Goal: Task Accomplishment & Management: Manage account settings

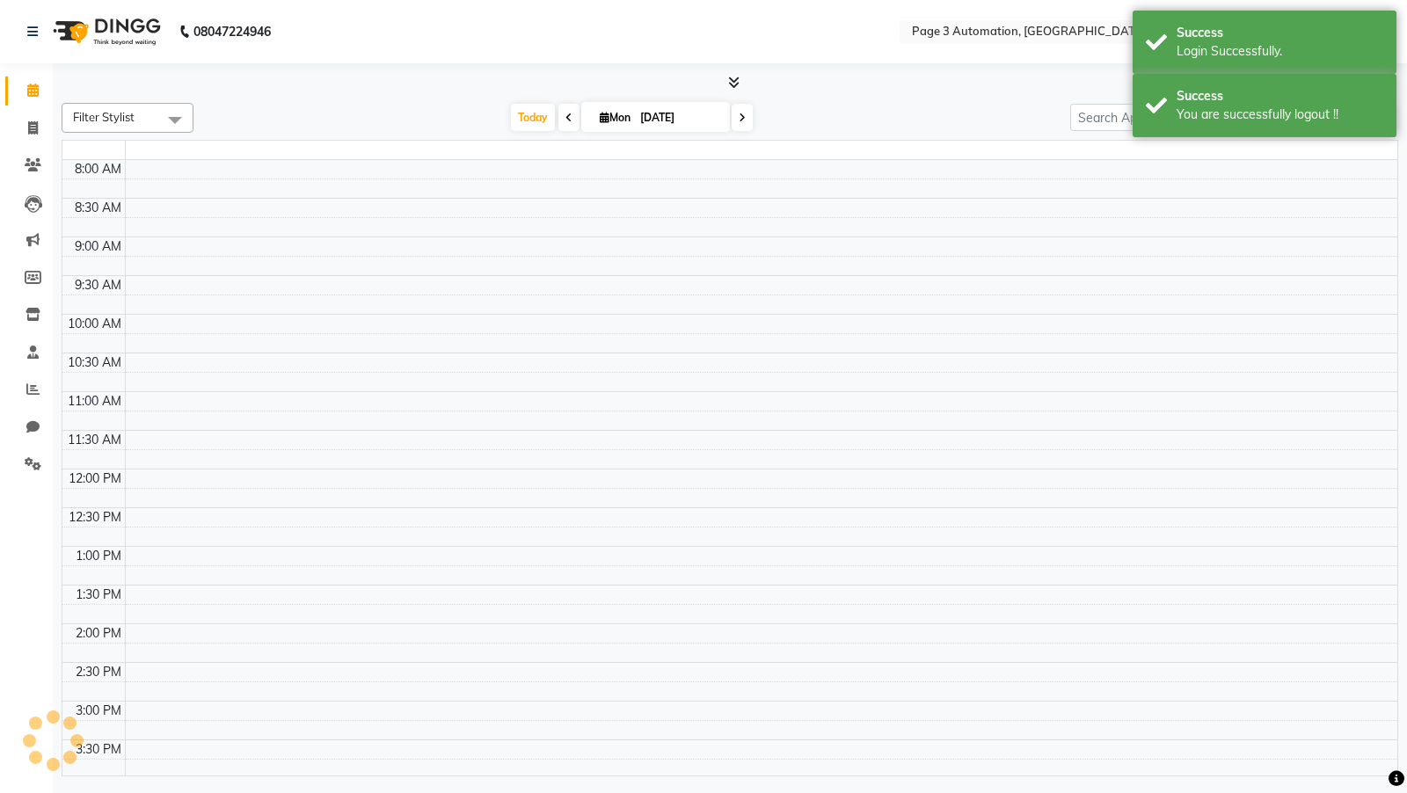
select select "en"
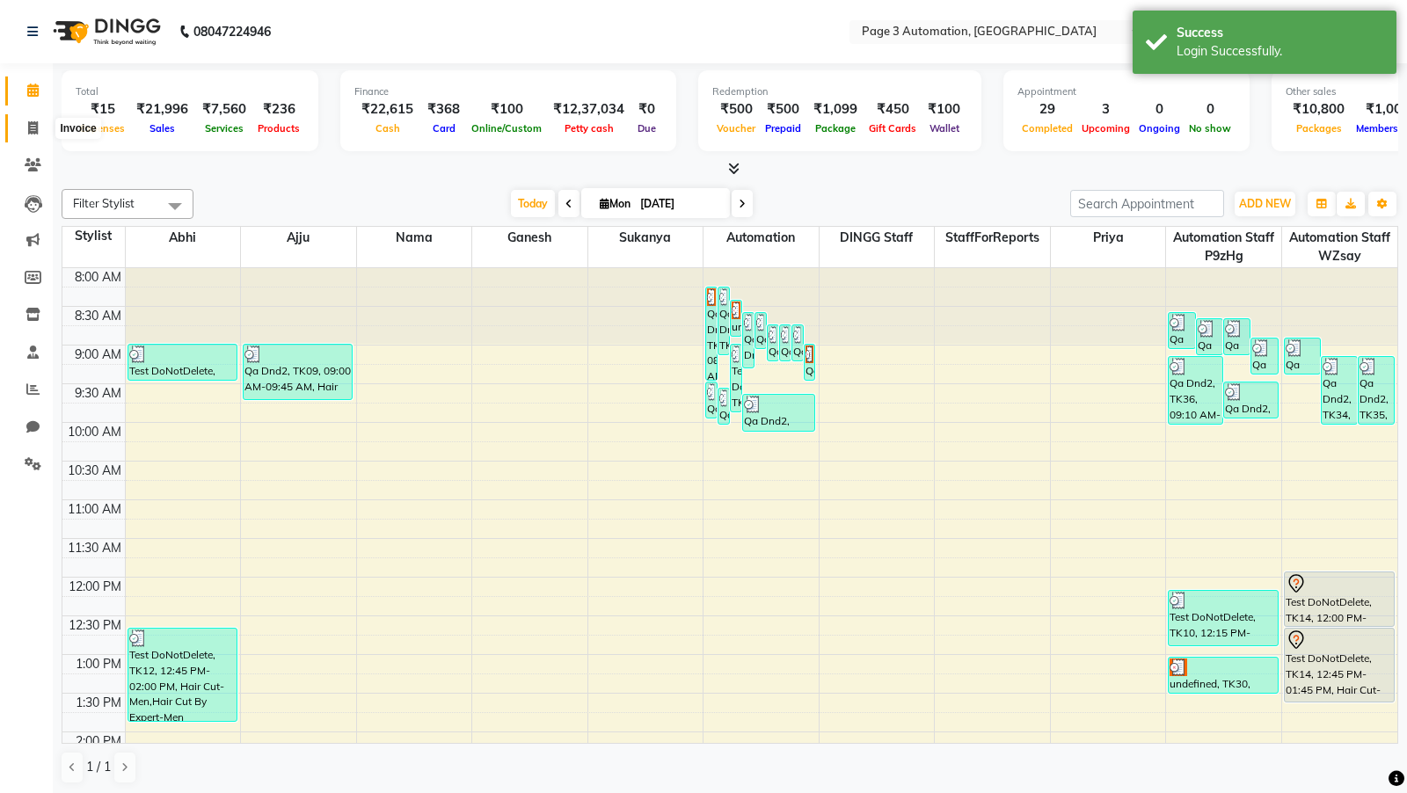
click at [28, 128] on icon at bounding box center [33, 127] width 10 height 13
select select "service"
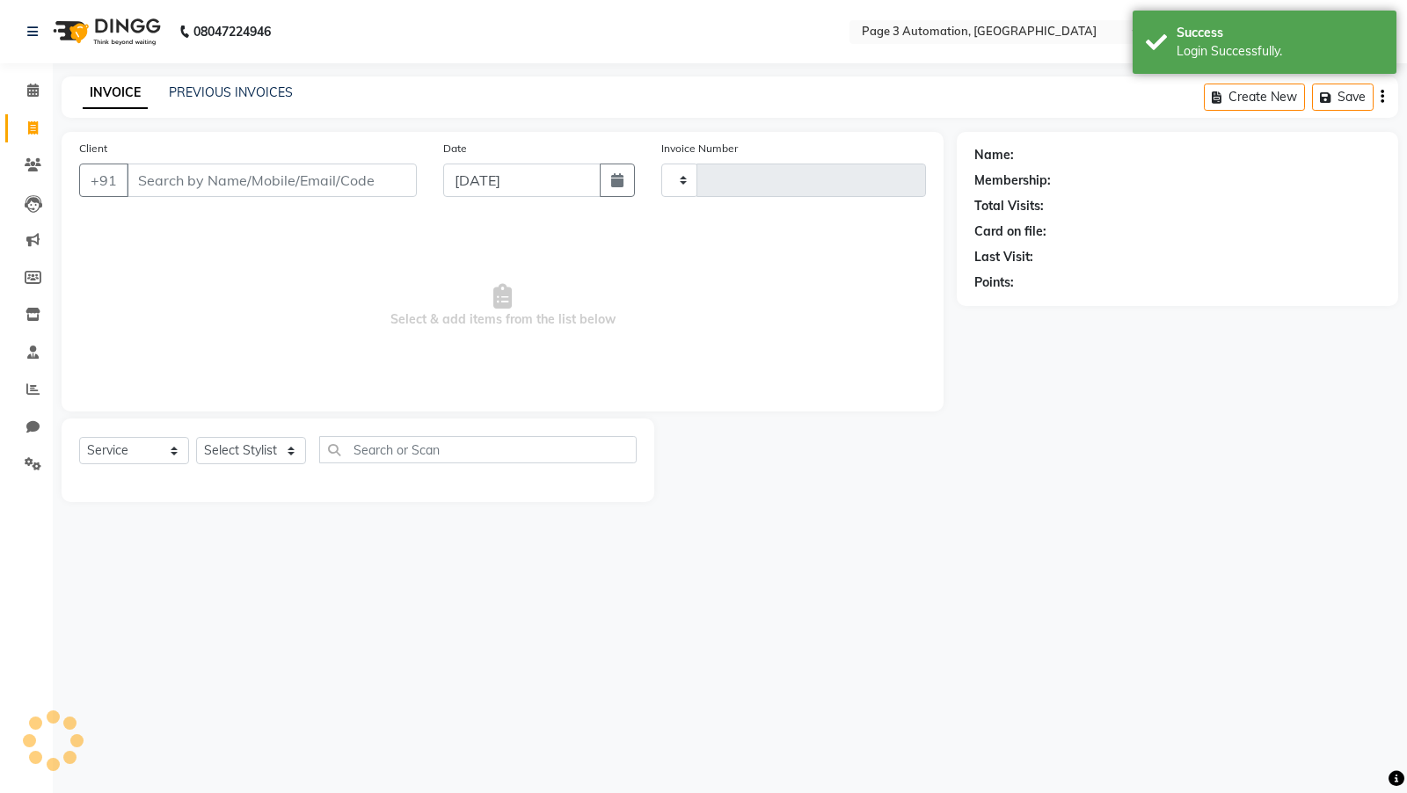
type input "8729"
select select "2774"
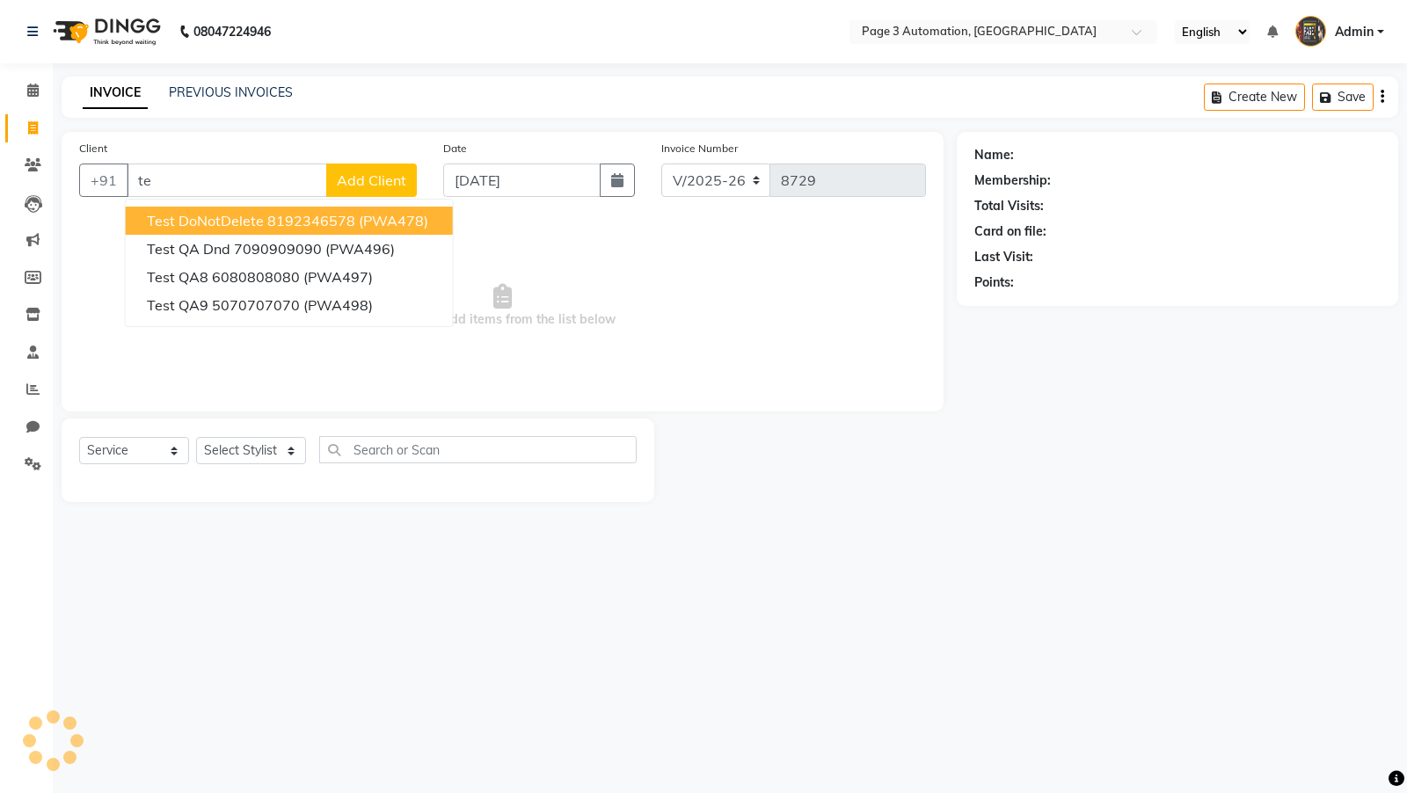
type input "t"
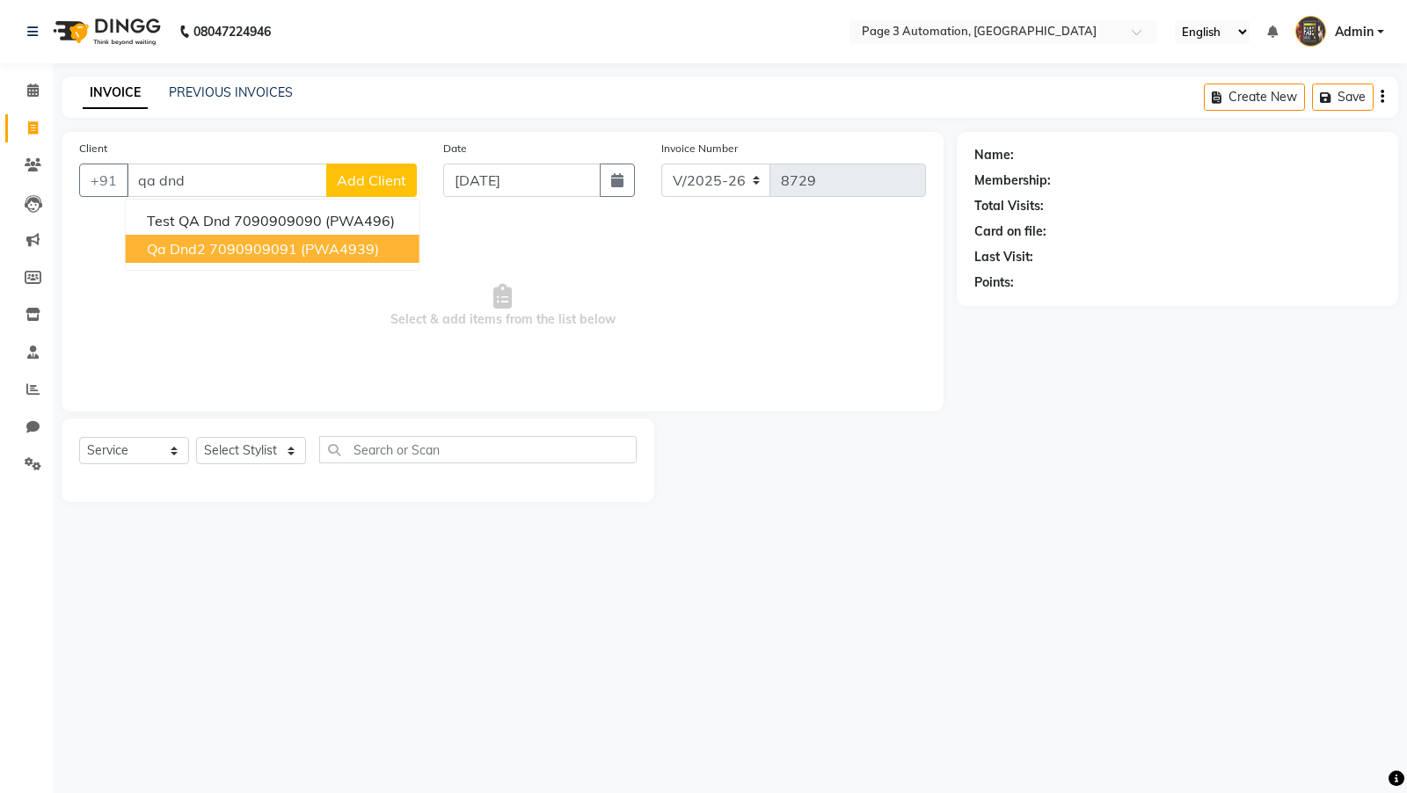
click at [273, 245] on ngb-highlight "7090909091" at bounding box center [253, 249] width 88 height 18
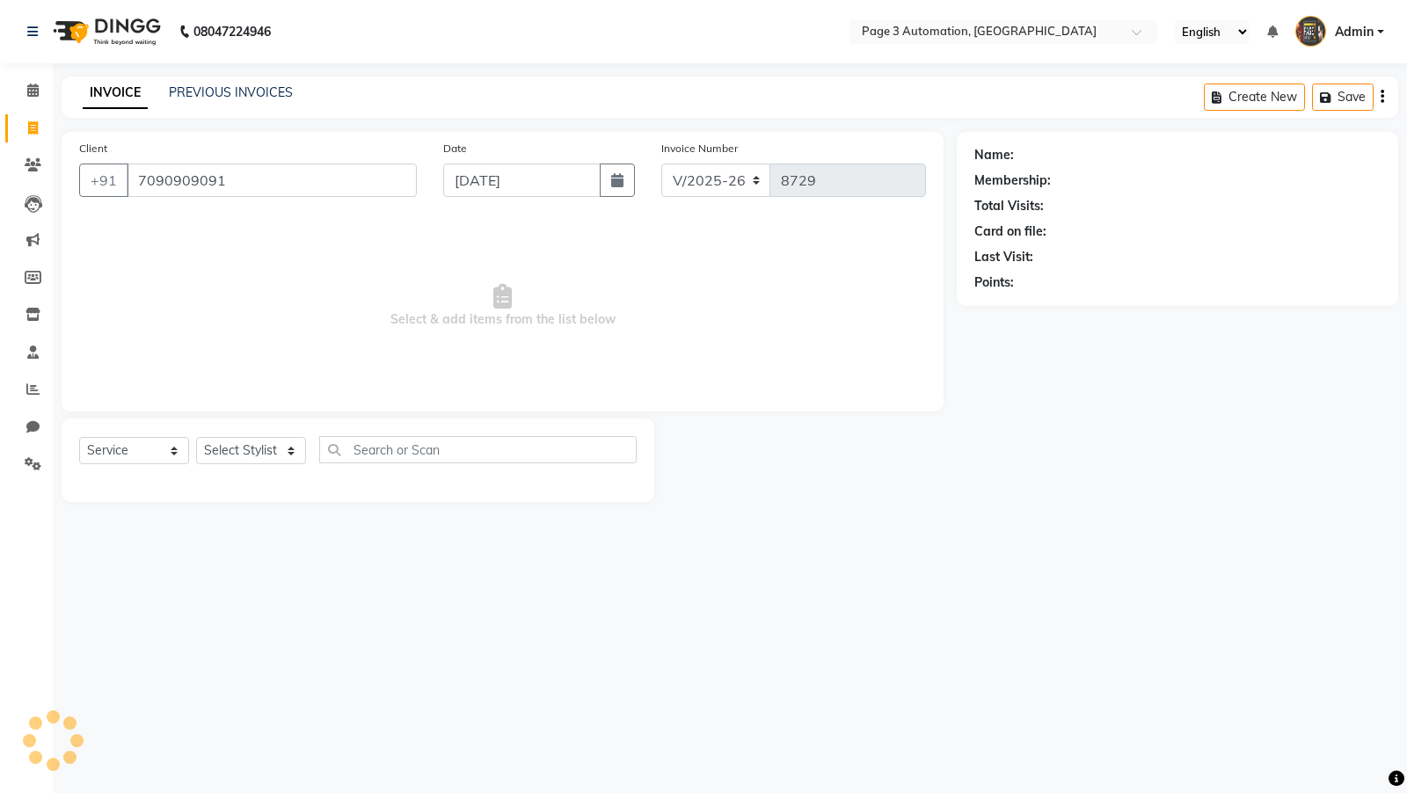
type input "7090909091"
select select "1: Object"
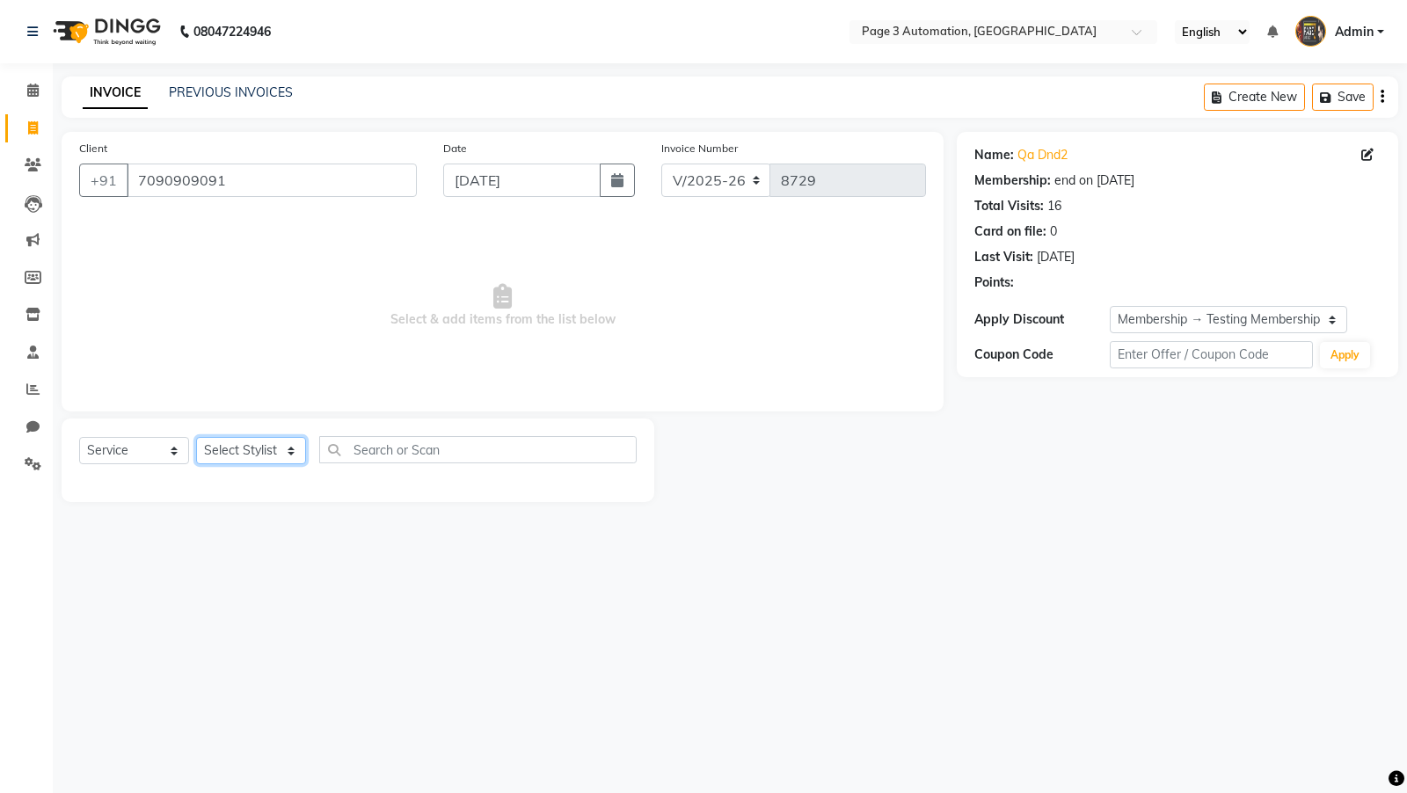
click at [246, 452] on select "Select Stylist Abhi Ajju Automation Automation Staff p9zHg Automation Staff wZs…" at bounding box center [251, 450] width 110 height 27
select select "711"
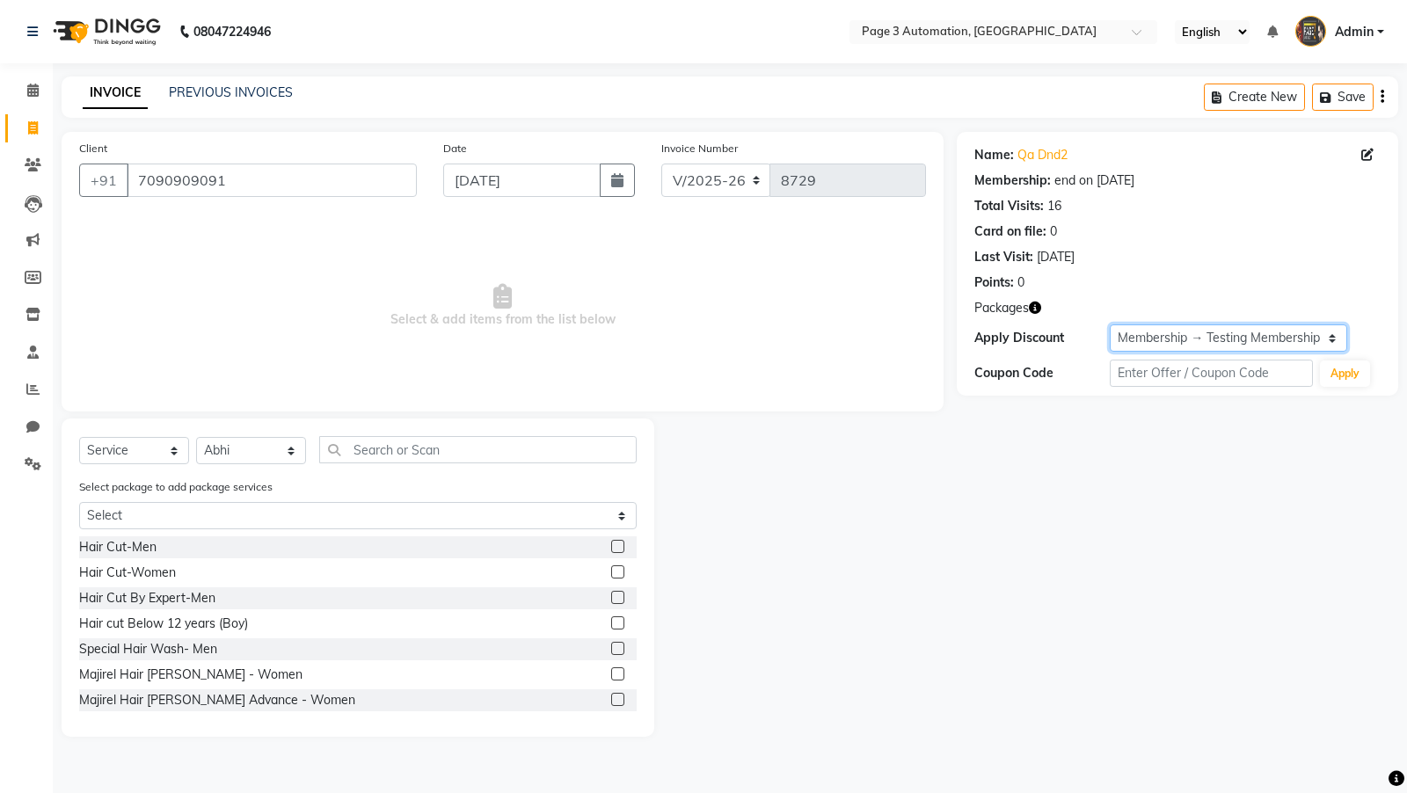
click at [1275, 335] on select "Select Membership → Testing Membership 3niq0" at bounding box center [1228, 338] width 237 height 27
select select "0:"
click at [615, 540] on label at bounding box center [617, 546] width 13 height 13
click at [615, 542] on input "checkbox" at bounding box center [616, 547] width 11 height 11
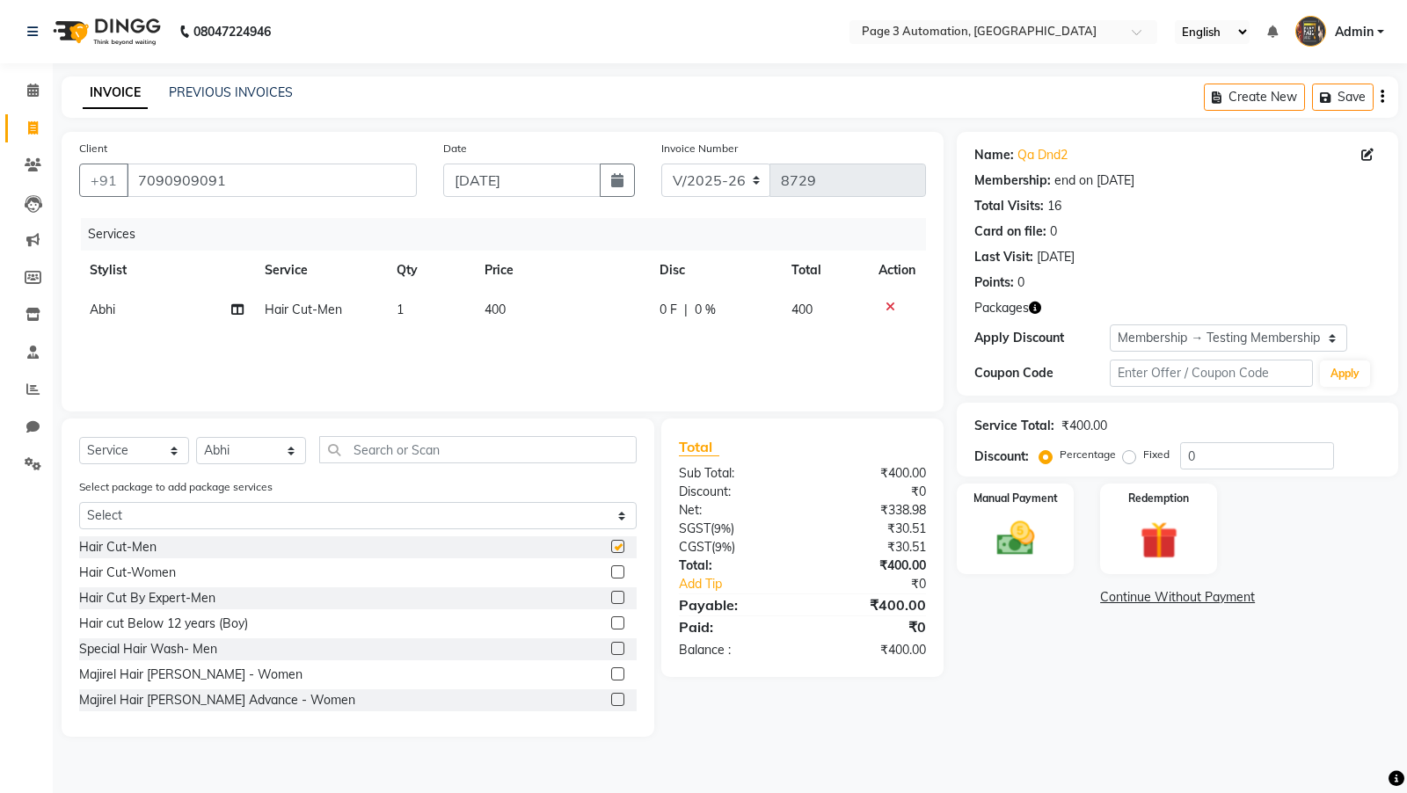
checkbox input "false"
click at [909, 304] on td at bounding box center [884, 310] width 58 height 40
click at [1378, 90] on div "Create New Save" at bounding box center [1301, 97] width 194 height 41
click at [1381, 97] on icon "button" at bounding box center [1383, 97] width 4 height 1
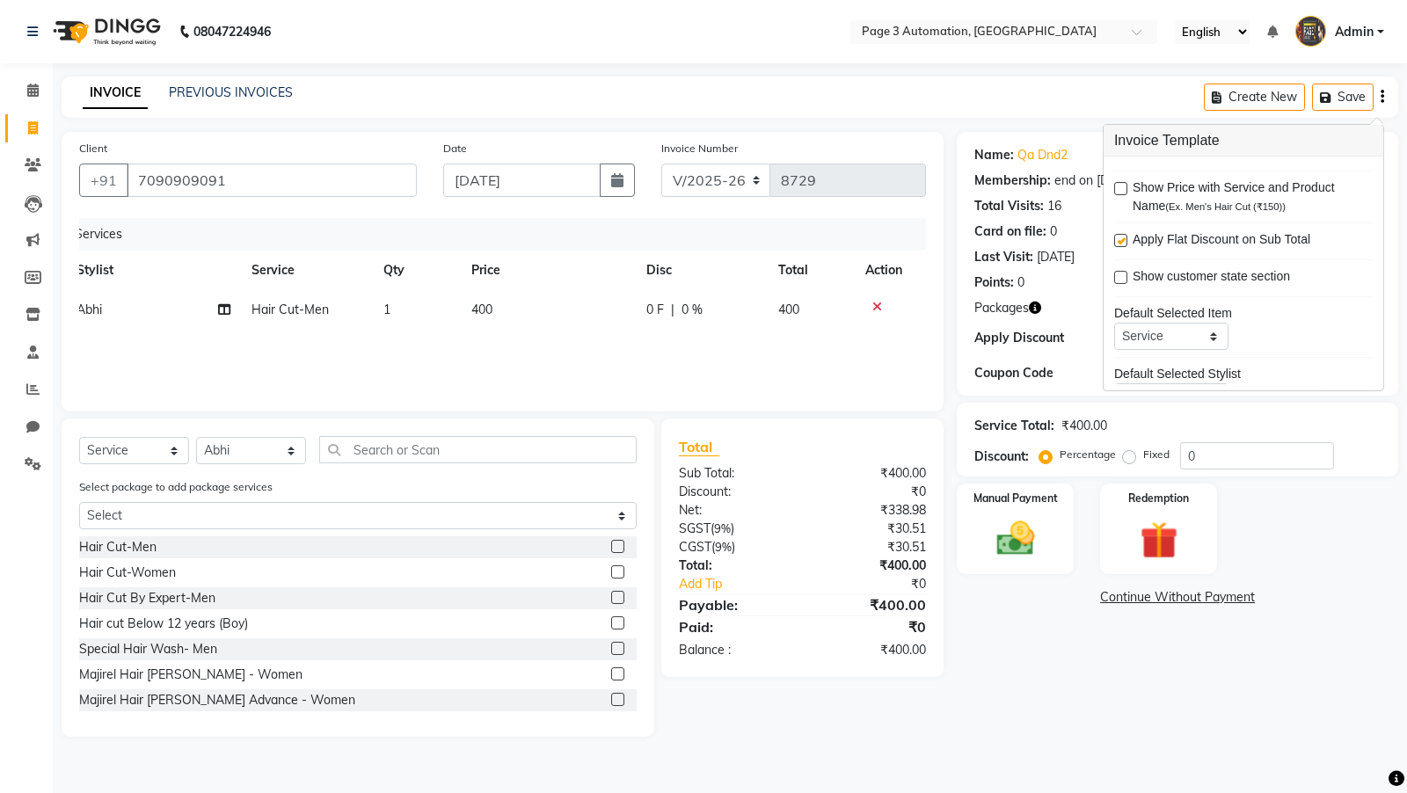
scroll to position [0, 0]
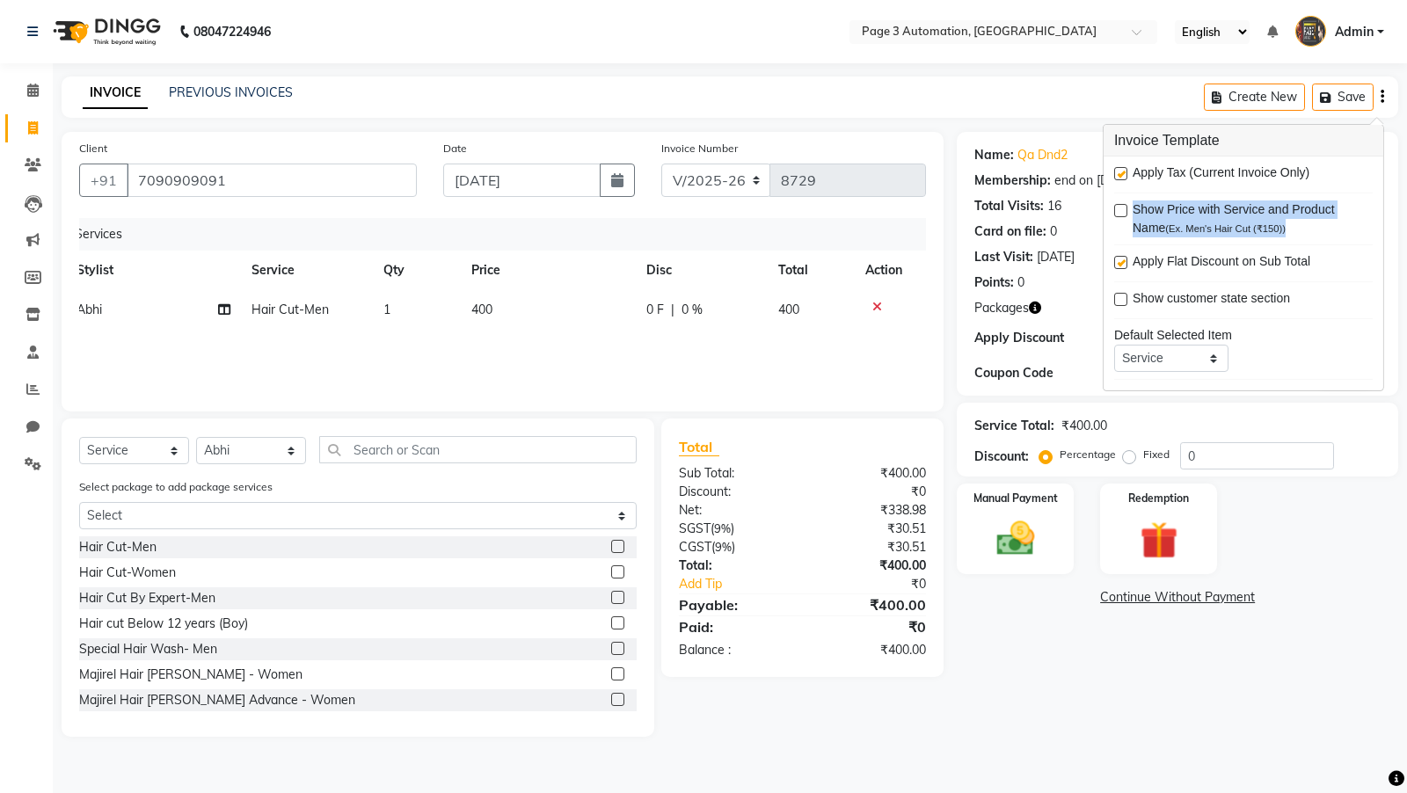
drag, startPoint x: 1134, startPoint y: 211, endPoint x: 1305, endPoint y: 219, distance: 171.7
click at [1305, 219] on span "Show Price with Service and Product Name (Ex. Men's Hair Cut (₹150))" at bounding box center [1246, 219] width 226 height 37
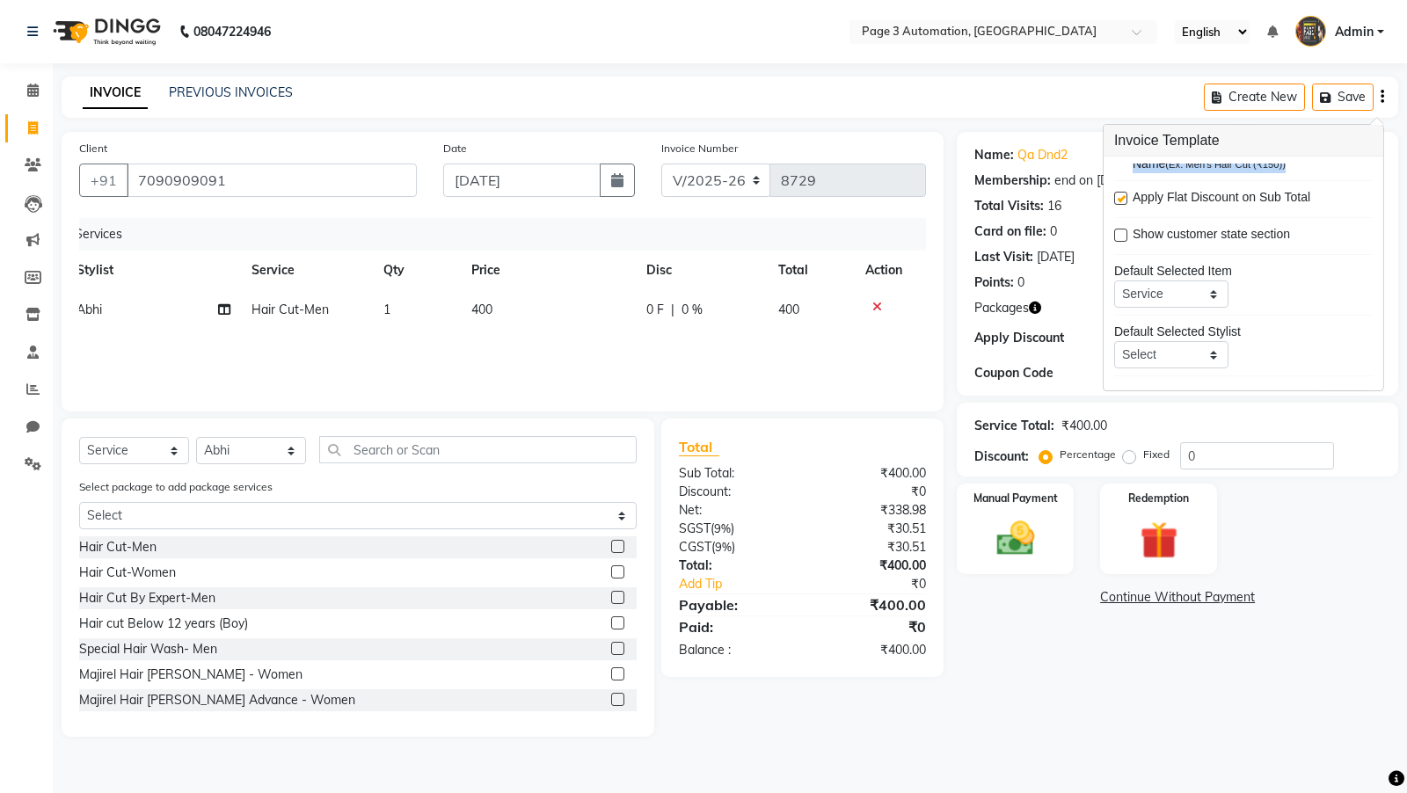
scroll to position [84, 0]
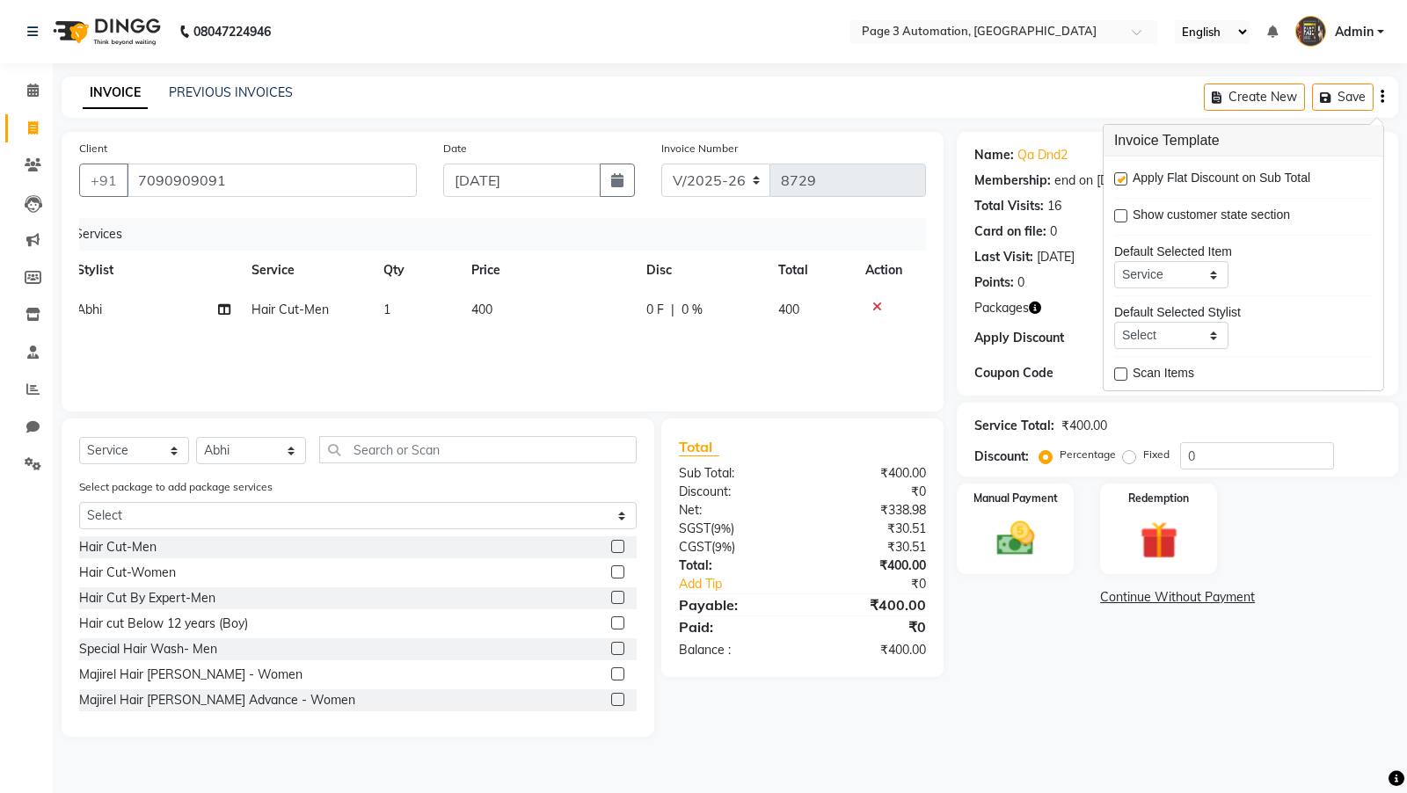
click at [1275, 236] on div "Apply Tax (Current Invoice Only) Show Price with Service and Product Name (Ex. …" at bounding box center [1244, 274] width 259 height 220
click at [1192, 263] on select "Service Product Membership Package Voucher Prepaid Gift Card" at bounding box center [1172, 274] width 114 height 27
click at [1174, 331] on select "Select Not Set Abhi Ajju Automation Automation Staff p9zHg Automation Staff wZs…" at bounding box center [1172, 335] width 114 height 27
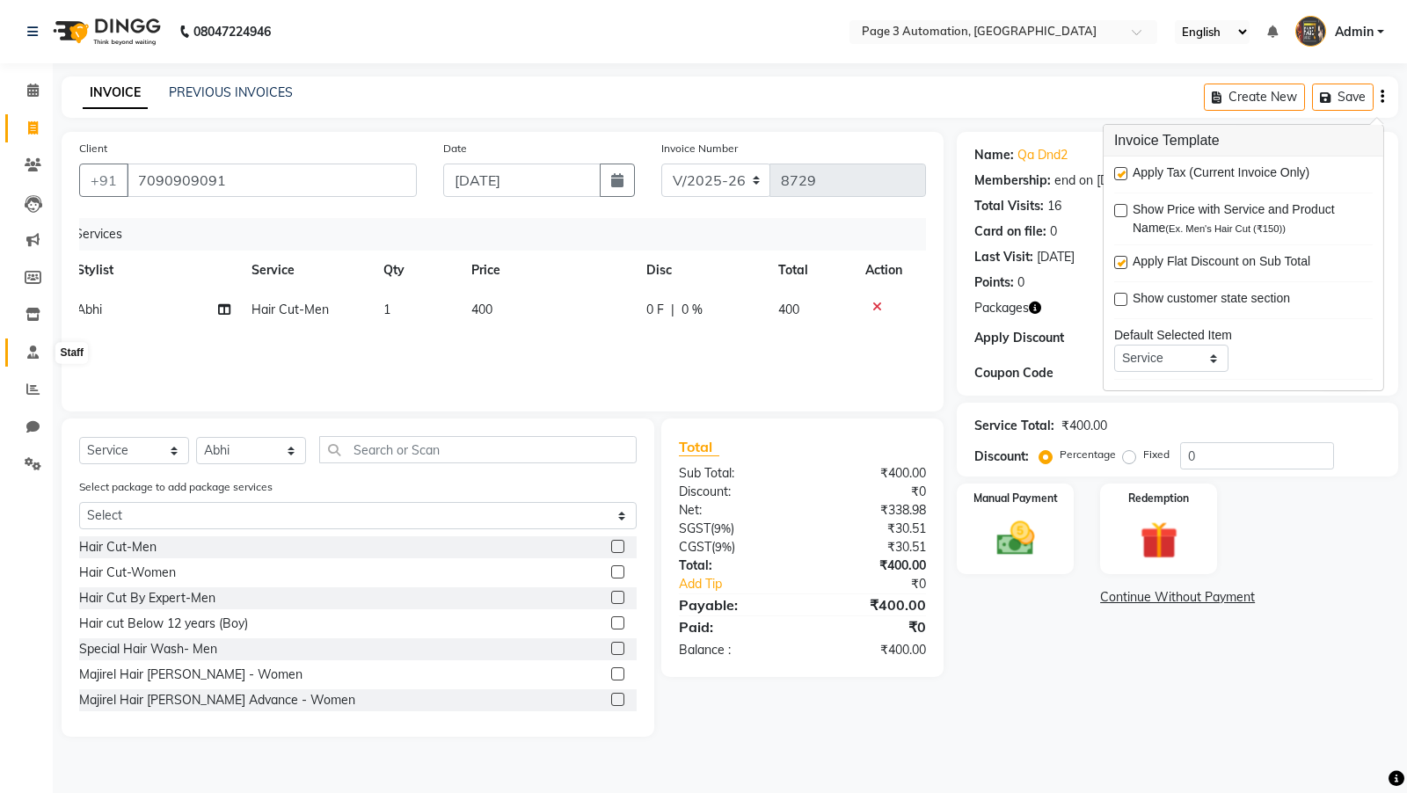
click at [40, 356] on span at bounding box center [33, 353] width 31 height 20
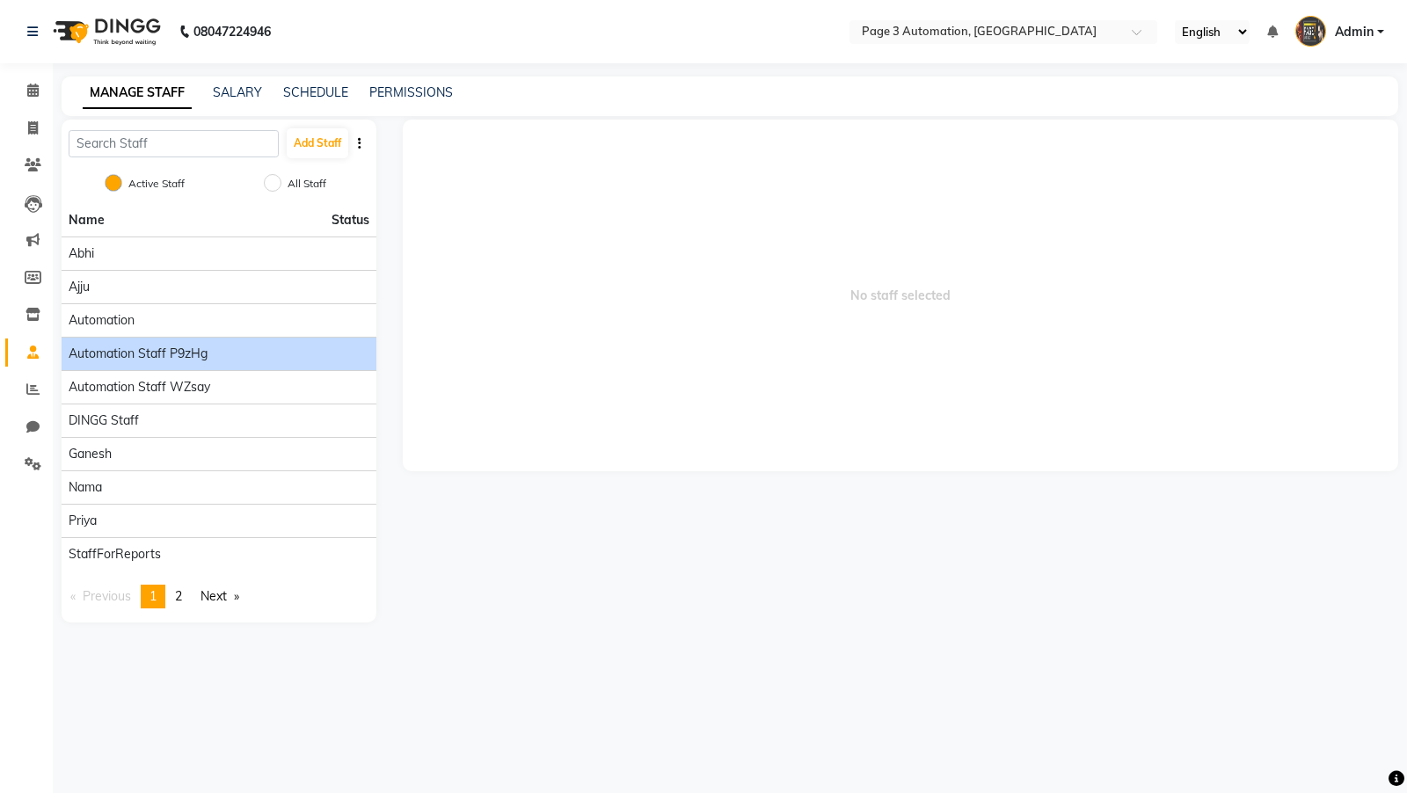
click at [97, 347] on span "Automation Staff p9zHg" at bounding box center [138, 354] width 139 height 18
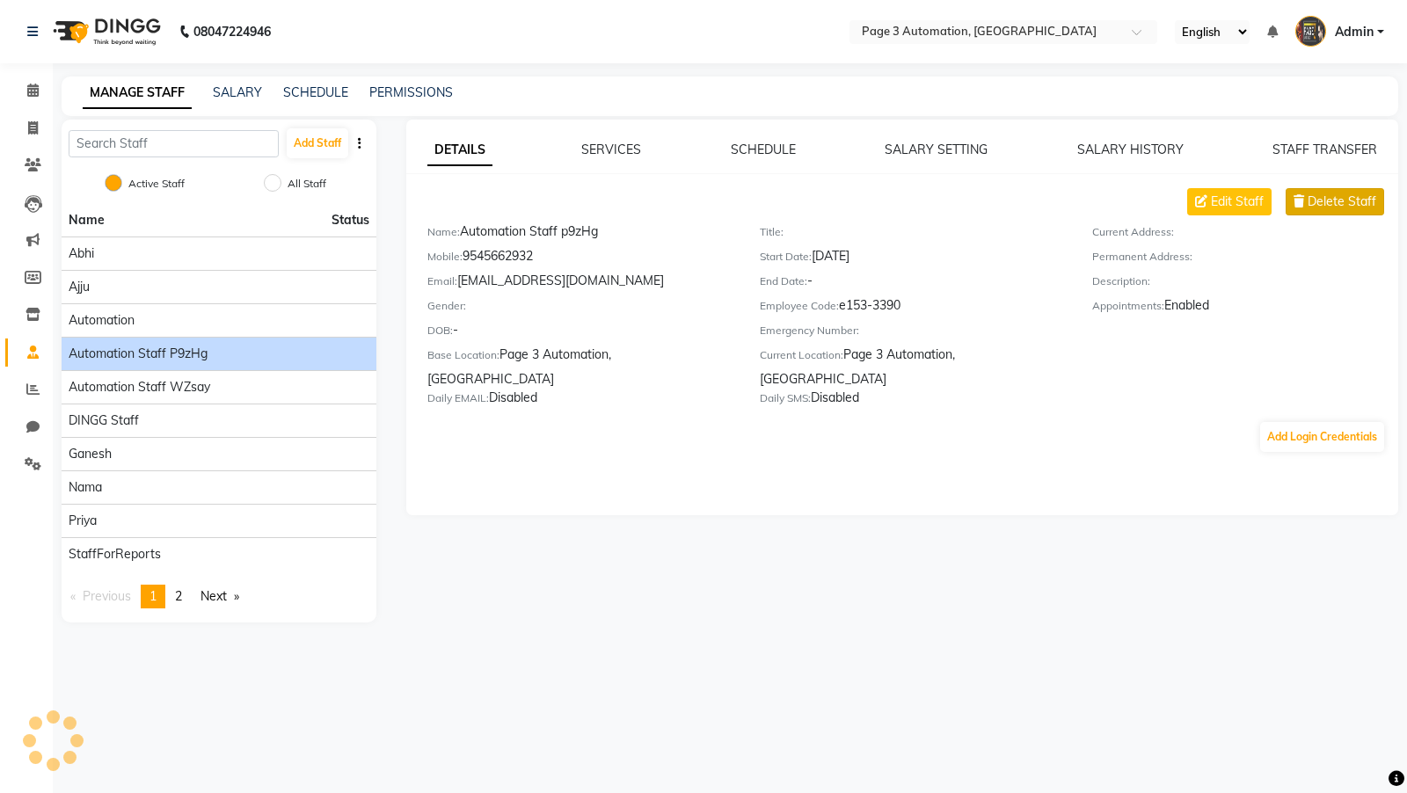
click at [1329, 198] on span "Delete Staff" at bounding box center [1342, 202] width 69 height 18
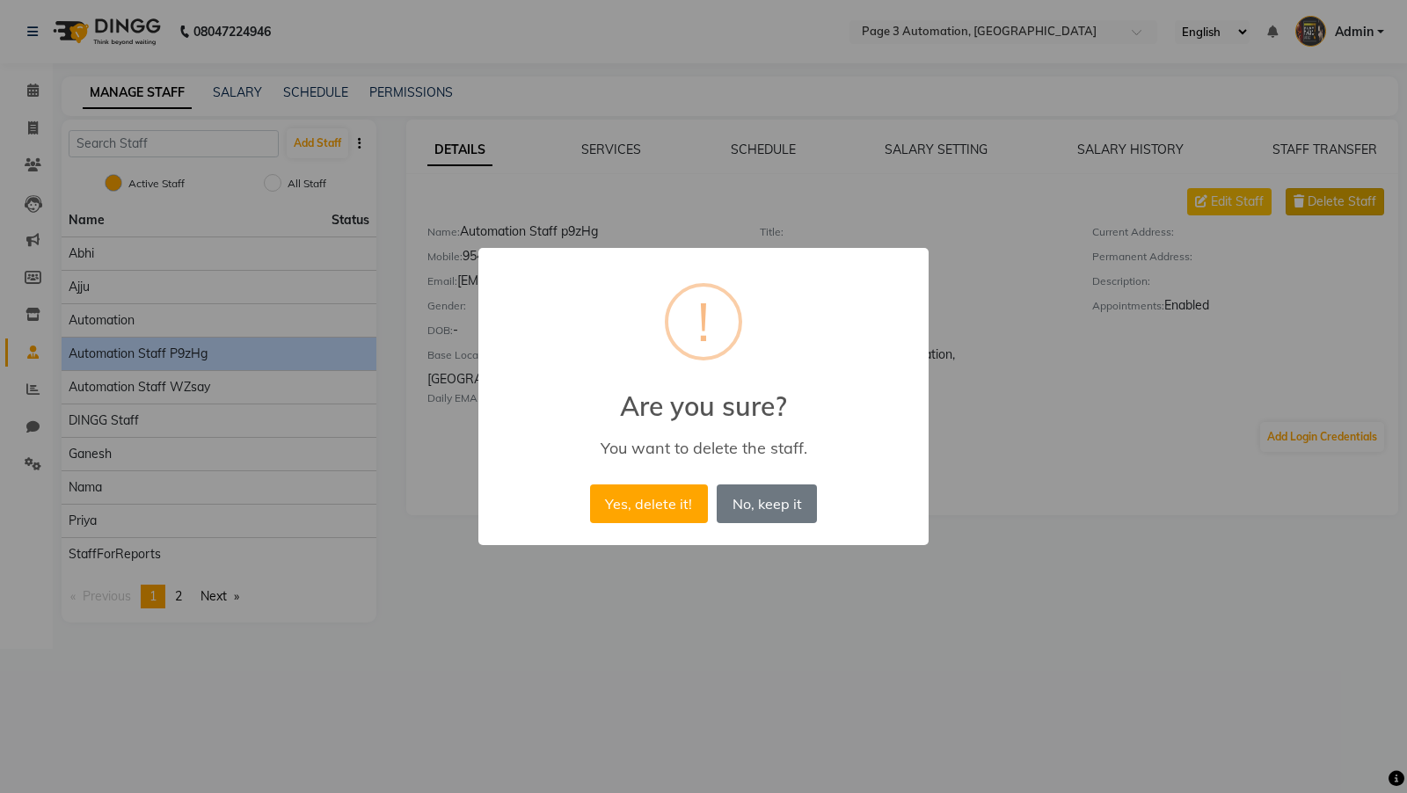
click at [590, 485] on button "Yes, delete it!" at bounding box center [649, 504] width 118 height 39
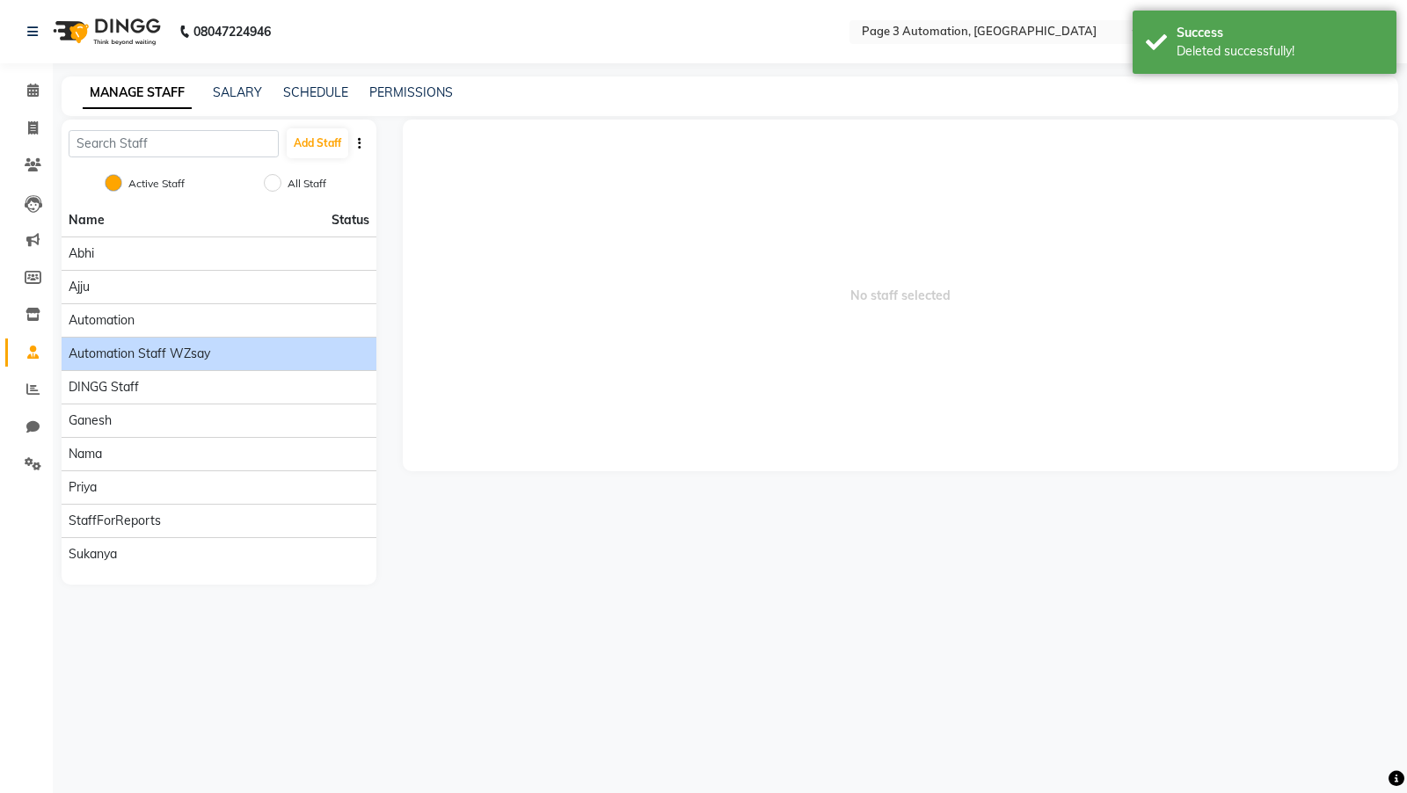
click at [172, 356] on span "Automation Staff wZsay" at bounding box center [140, 354] width 142 height 18
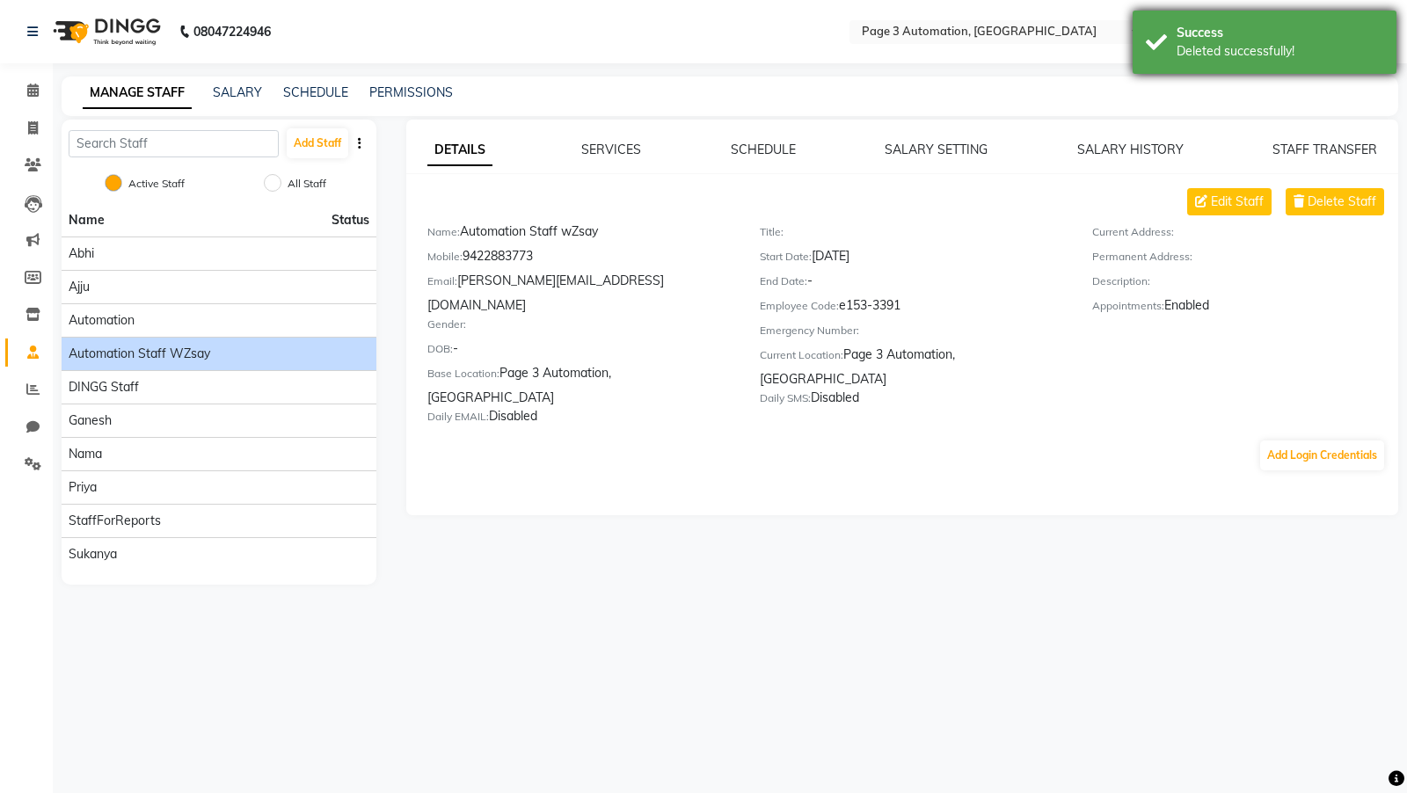
click at [1256, 44] on div "Deleted successfully!" at bounding box center [1280, 51] width 207 height 18
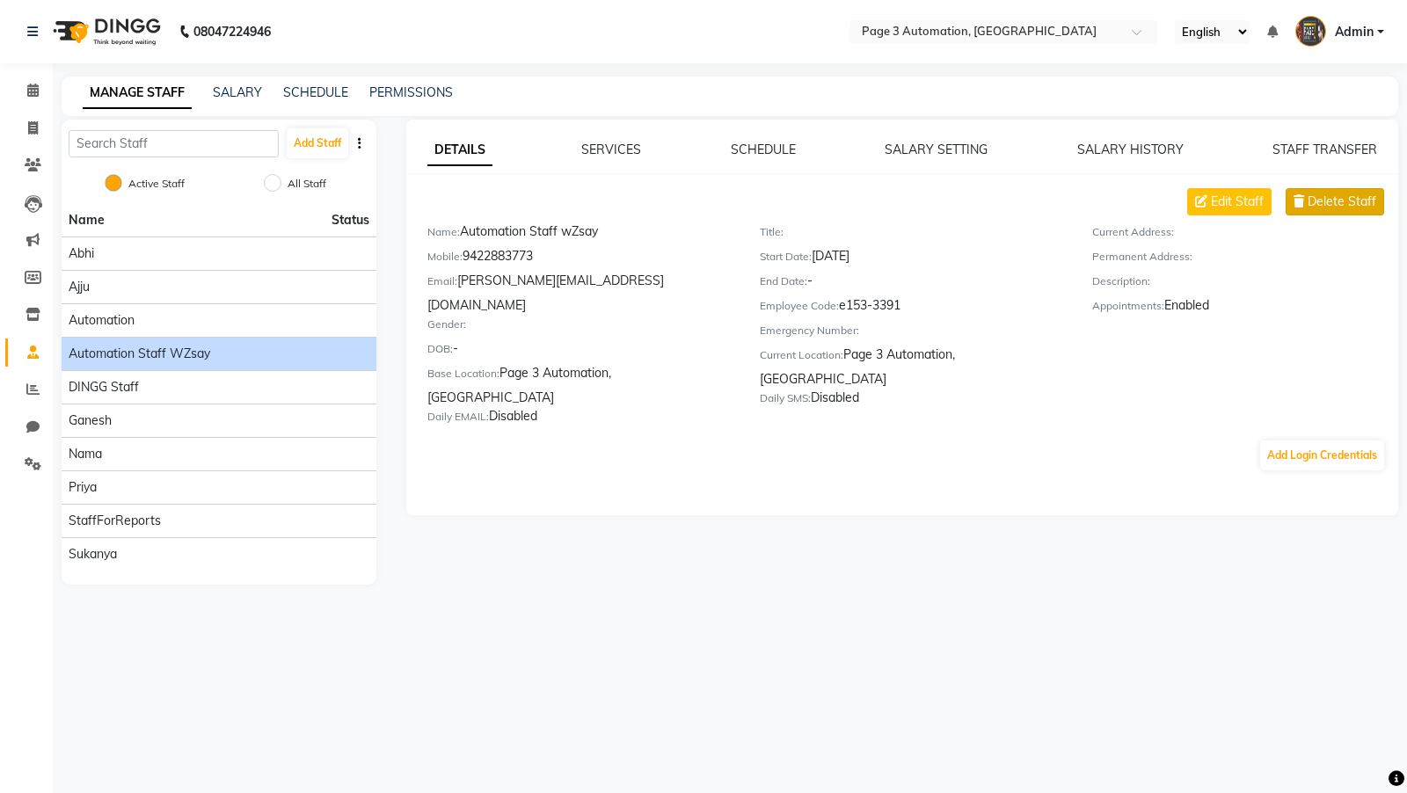
click at [1331, 189] on button "Delete Staff" at bounding box center [1335, 201] width 99 height 27
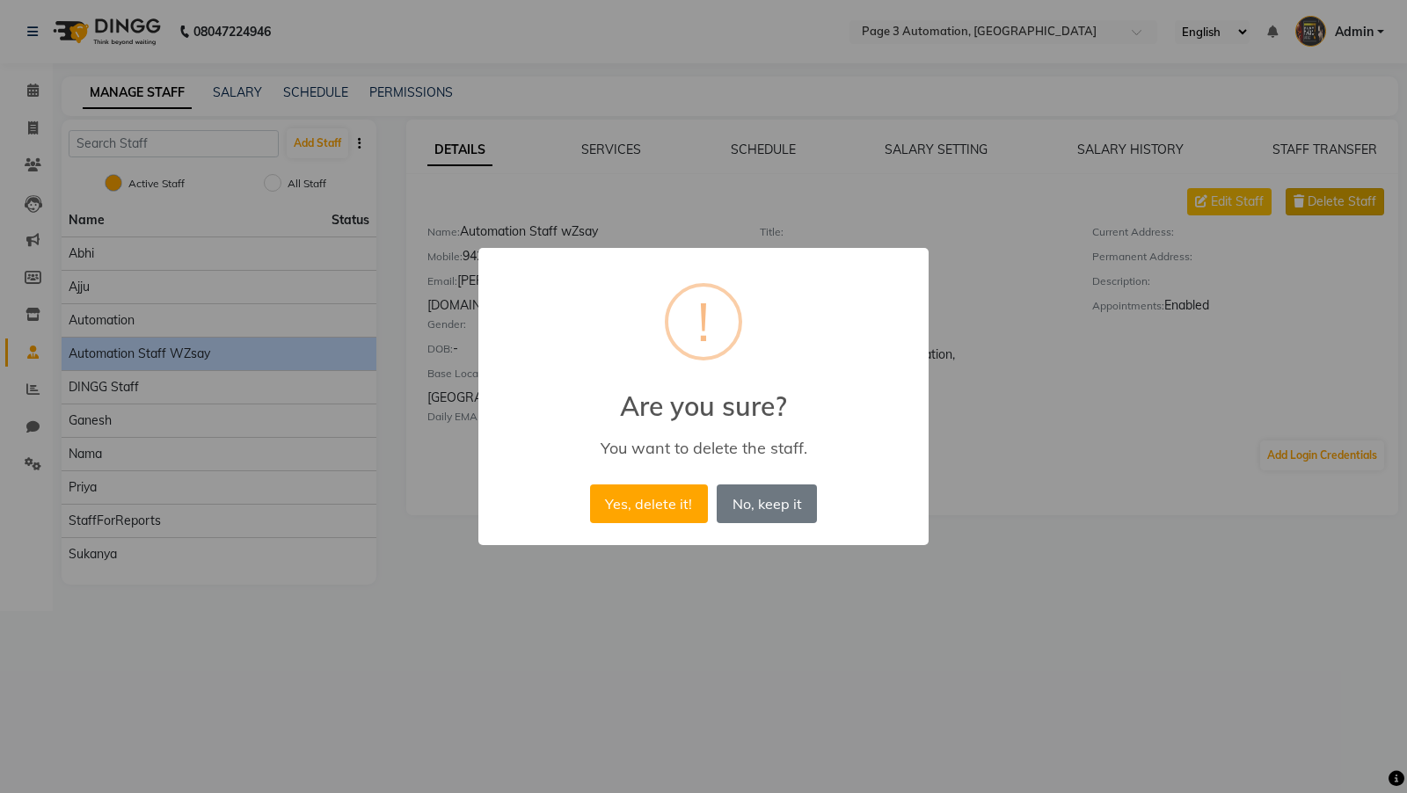
click at [590, 485] on button "Yes, delete it!" at bounding box center [649, 504] width 118 height 39
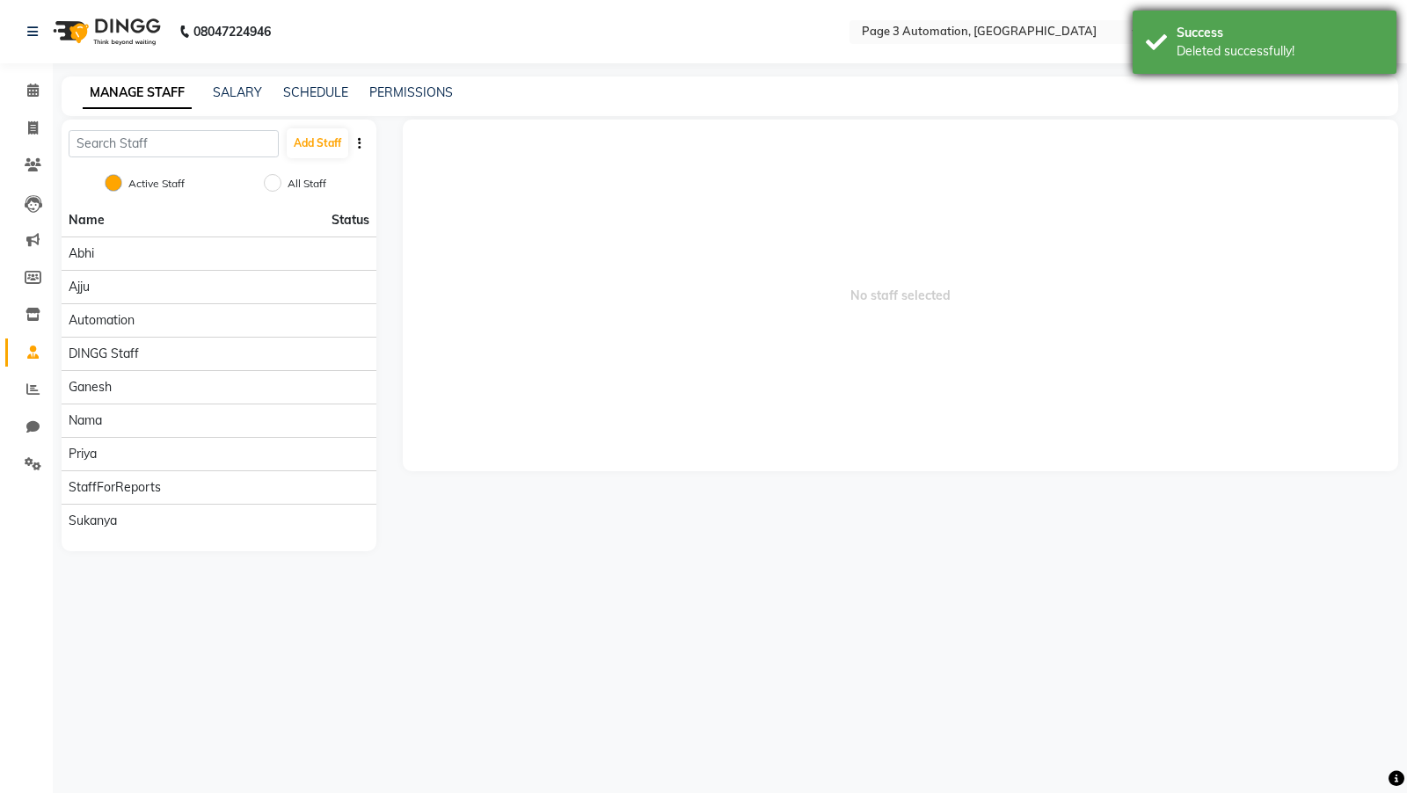
click at [1245, 43] on div "Deleted successfully!" at bounding box center [1280, 51] width 207 height 18
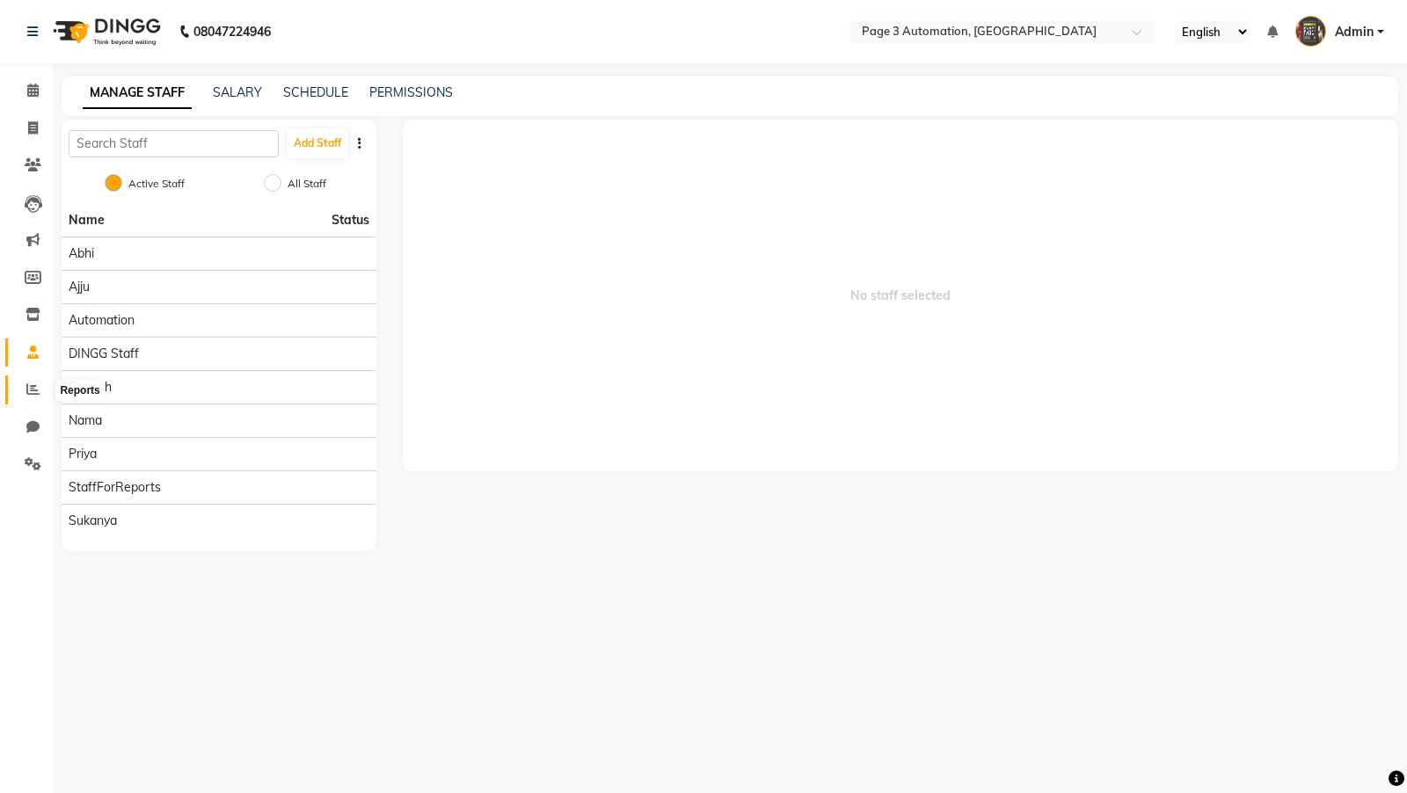
click at [31, 385] on icon at bounding box center [32, 389] width 13 height 13
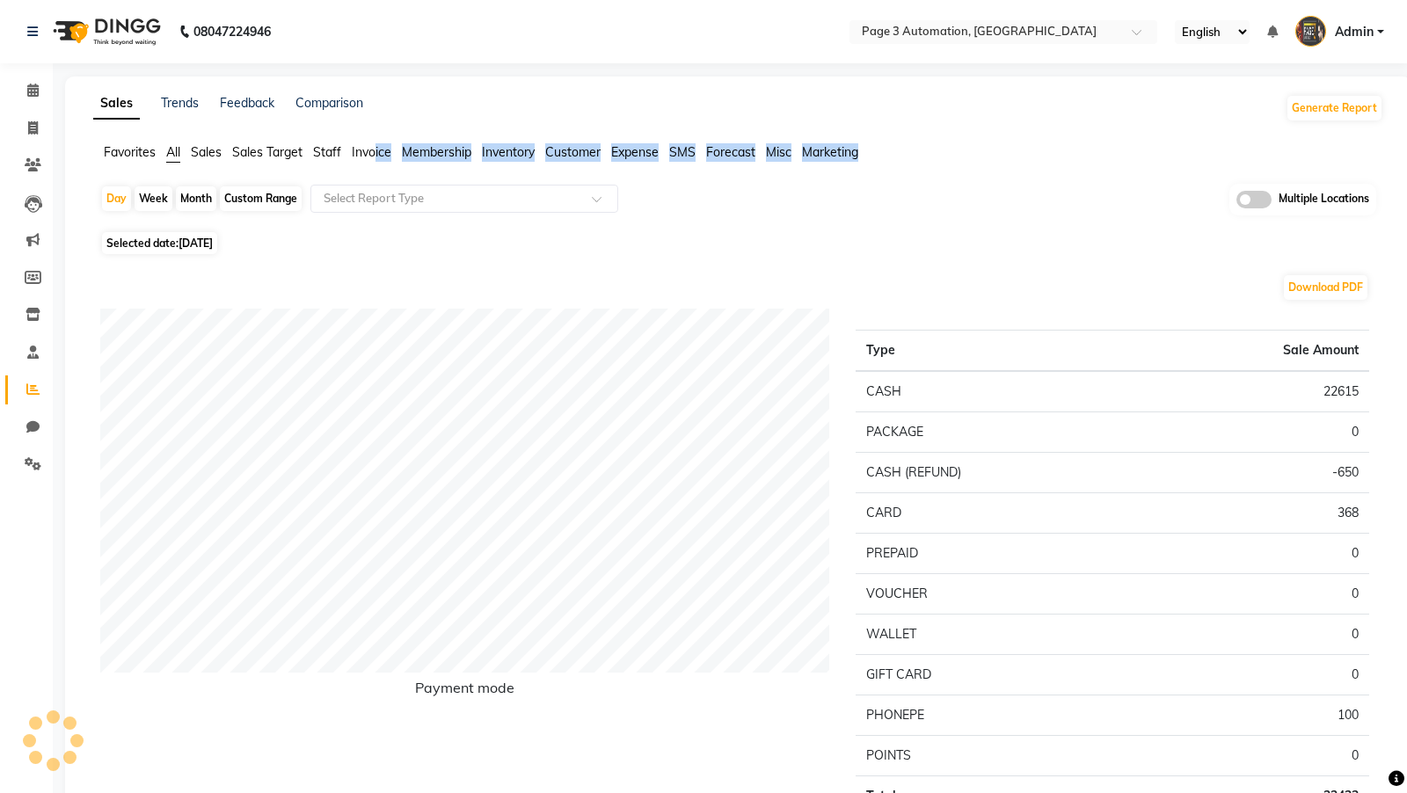
drag, startPoint x: 376, startPoint y: 153, endPoint x: 374, endPoint y: 170, distance: 16.9
click at [374, 170] on div "Favorites All Sales Sales Target Staff Invoice Membership Inventory Customer Ex…" at bounding box center [738, 159] width 1317 height 33
click at [368, 156] on span "Invoice" at bounding box center [372, 152] width 40 height 16
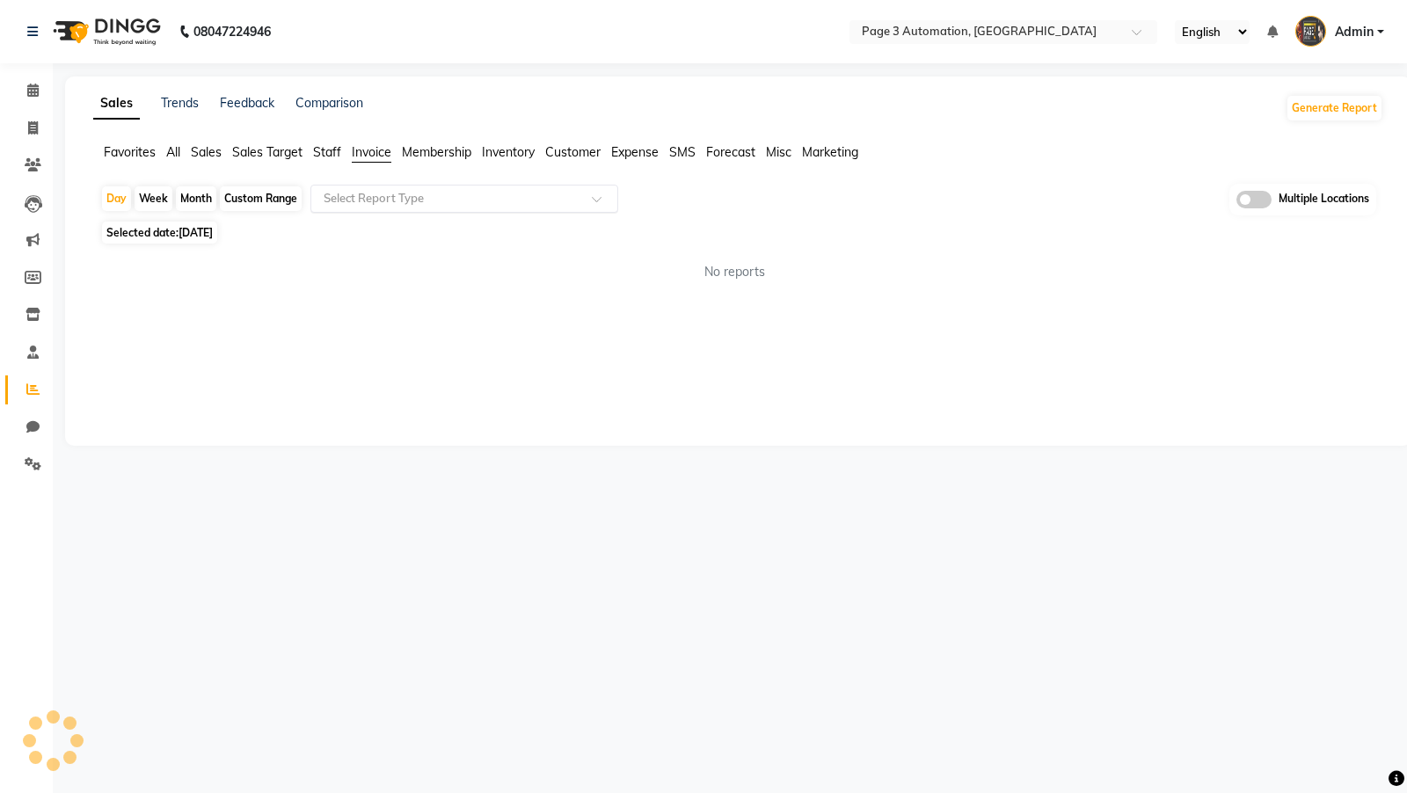
click at [363, 200] on input "text" at bounding box center [446, 199] width 253 height 18
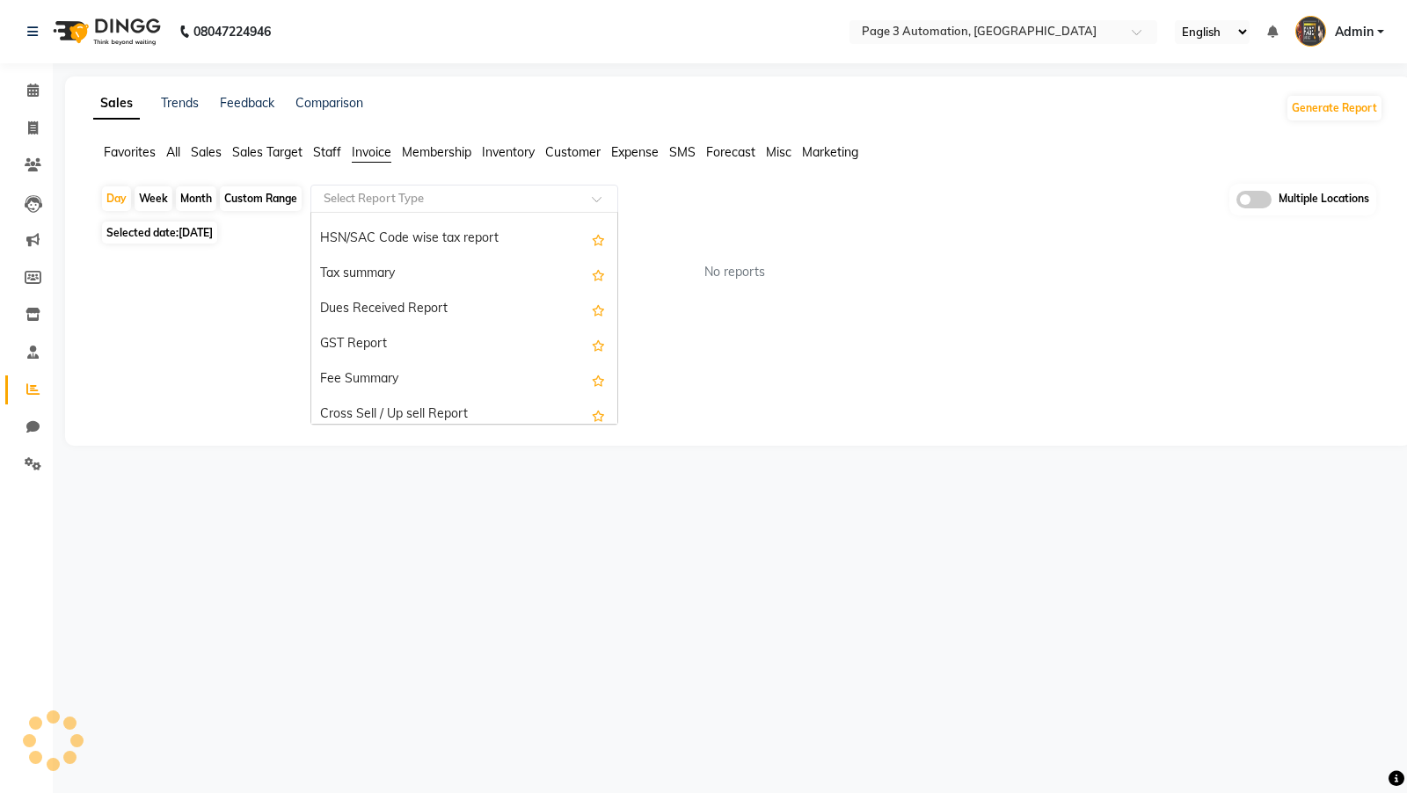
scroll to position [317, 0]
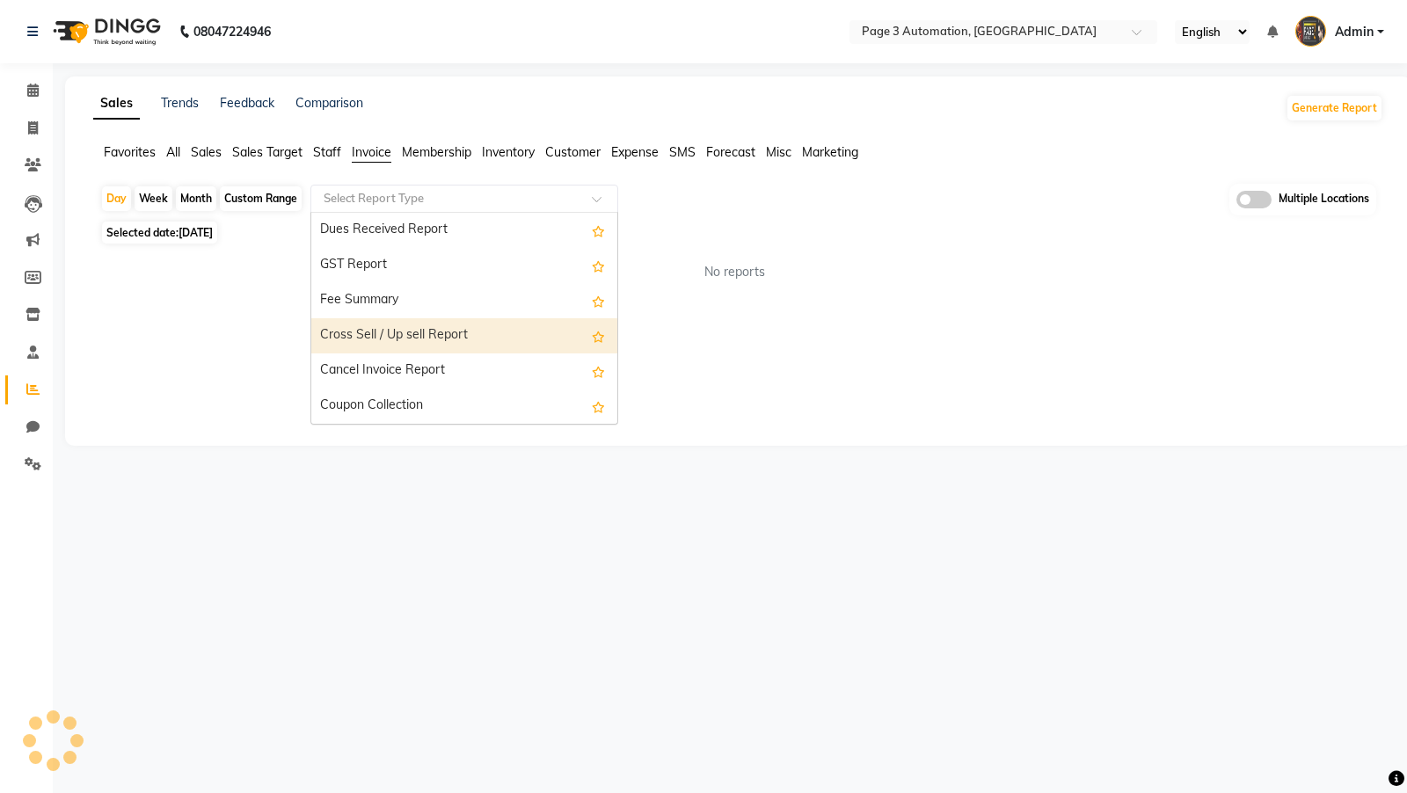
click at [411, 334] on div "Cross Sell / Up sell Report" at bounding box center [464, 335] width 306 height 35
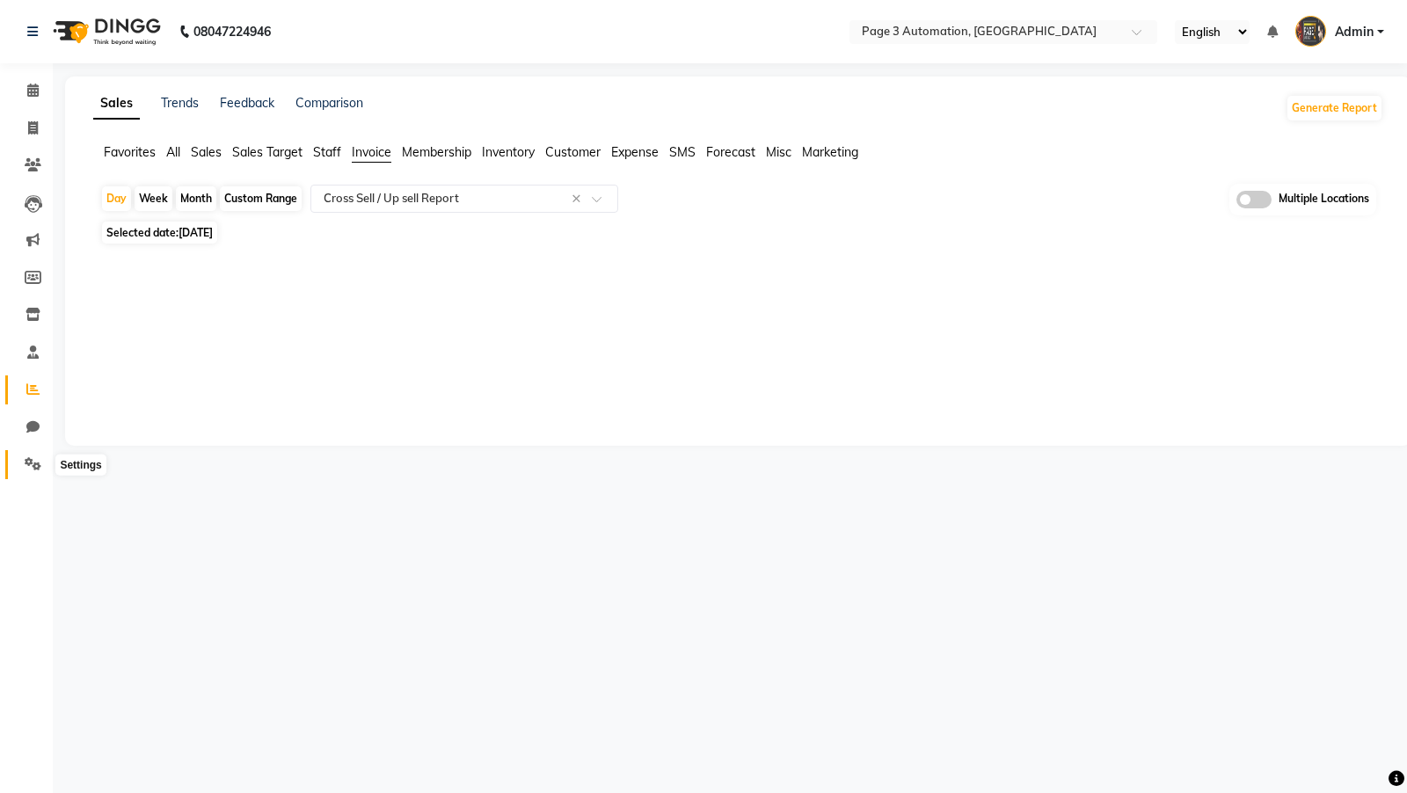
click at [35, 464] on icon at bounding box center [33, 463] width 17 height 13
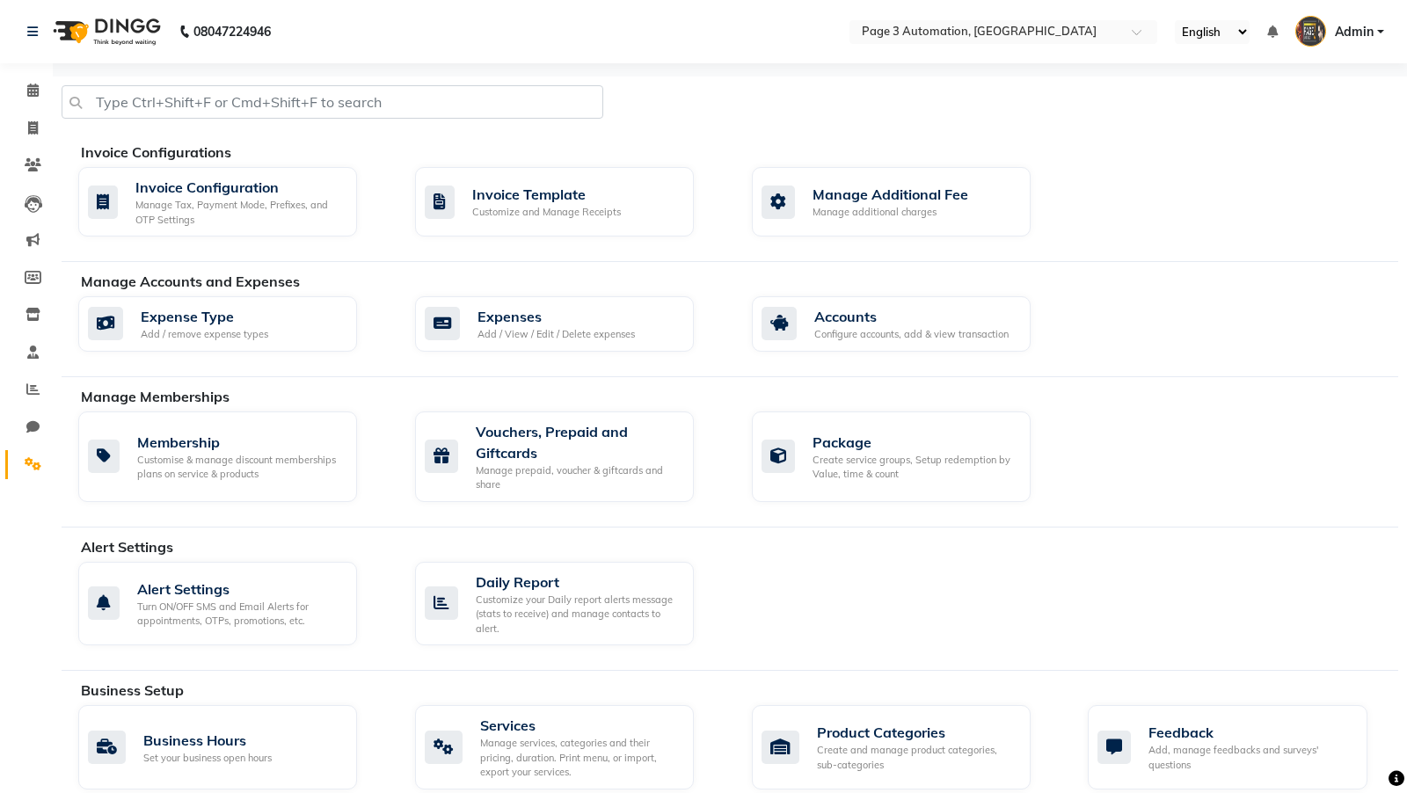
scroll to position [611, 0]
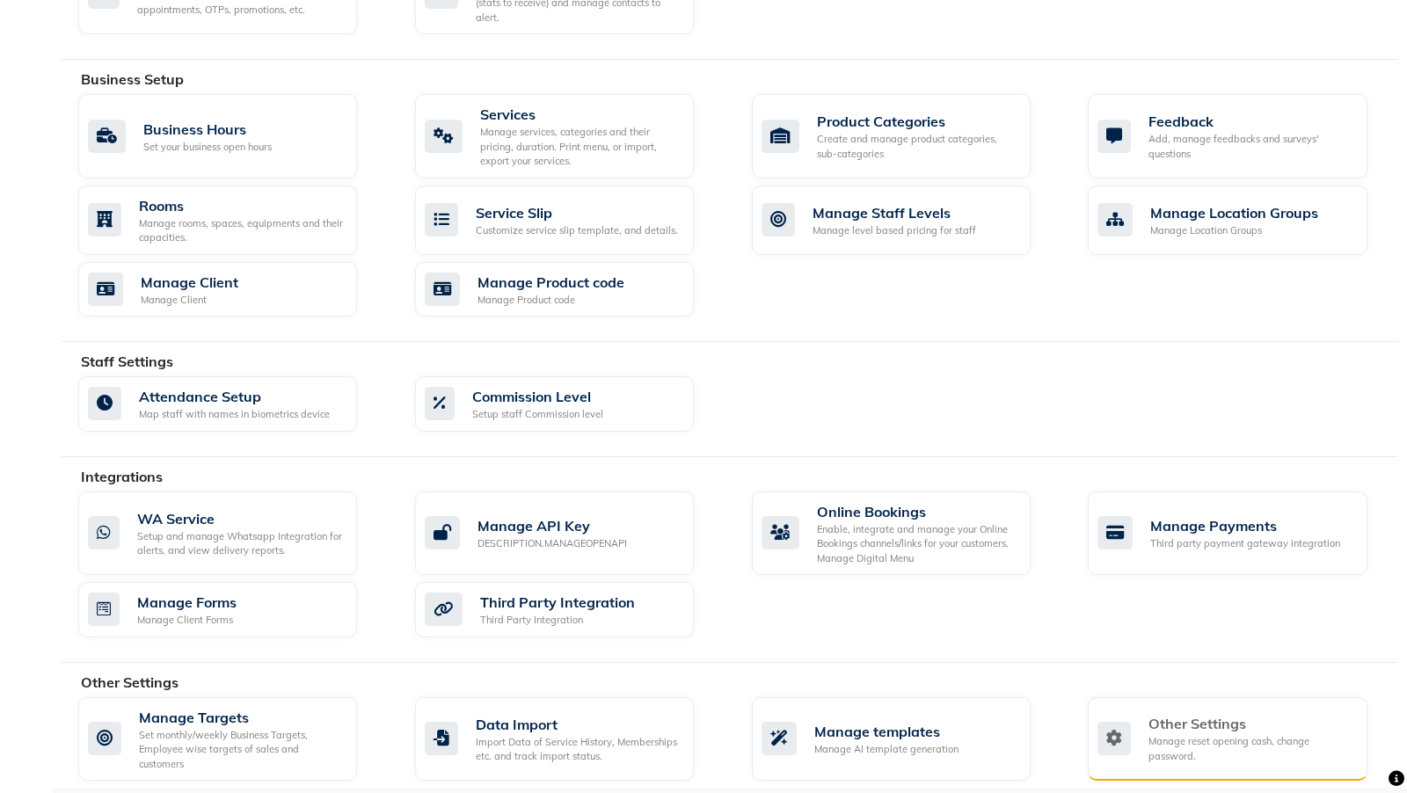
click at [1206, 735] on div "Manage reset opening cash, change password." at bounding box center [1251, 749] width 204 height 29
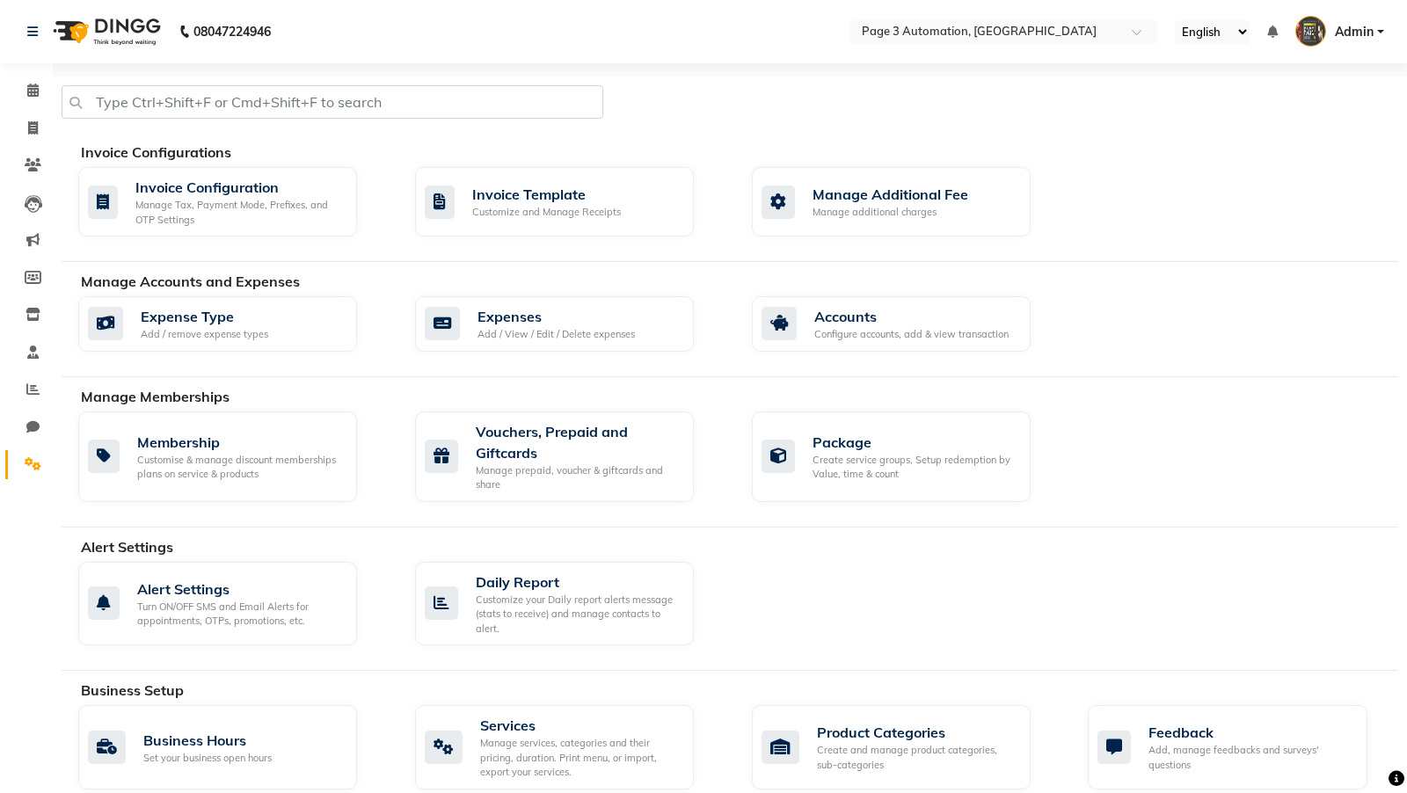
select select "2: 15"
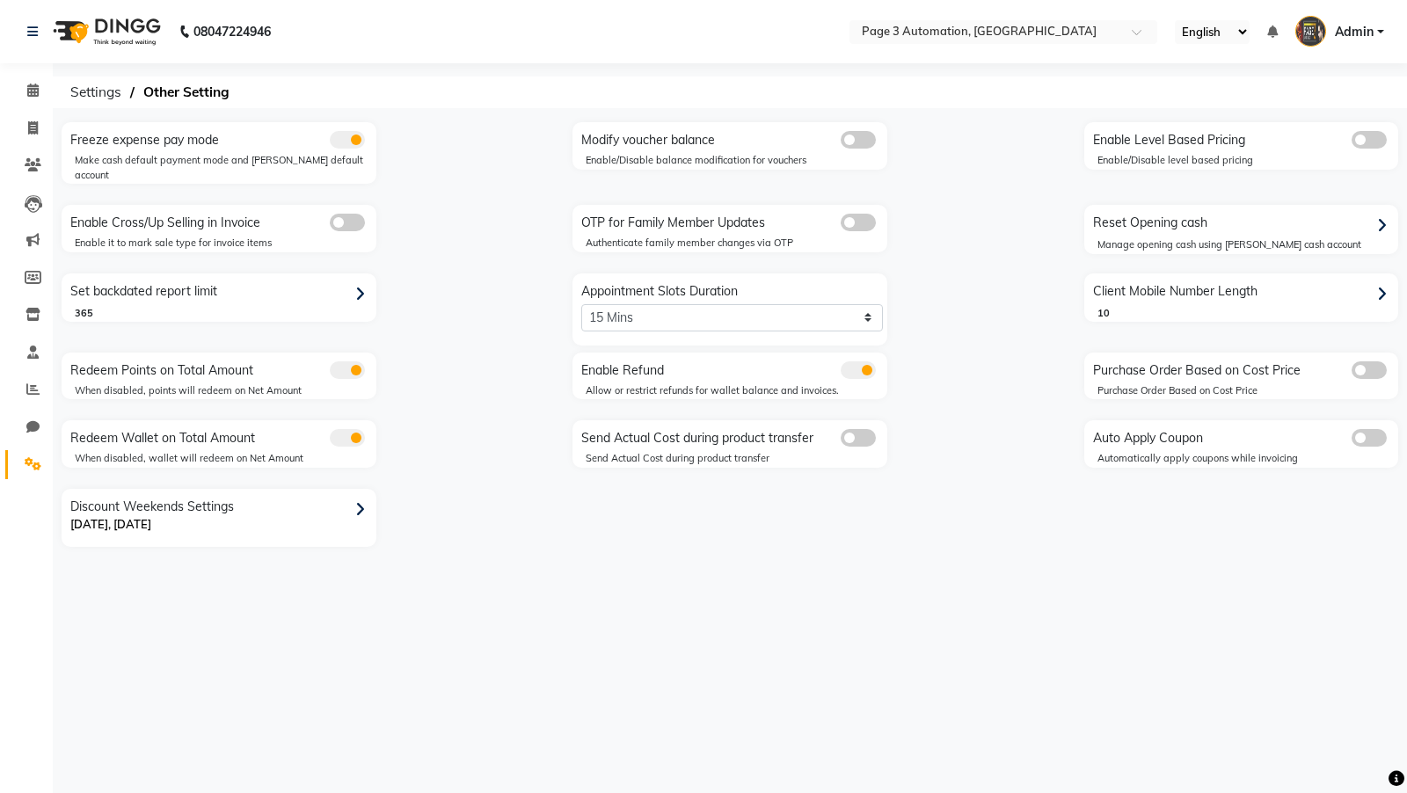
click at [355, 205] on div "Enable Cross/Up Selling in Invoice Enable it to mark sale type for invoice items" at bounding box center [219, 229] width 315 height 48
click at [340, 236] on div "Enable it to mark sale type for invoice items" at bounding box center [226, 243] width 302 height 15
click at [350, 214] on span at bounding box center [347, 223] width 35 height 18
click at [330, 225] on input "checkbox" at bounding box center [330, 225] width 0 height 0
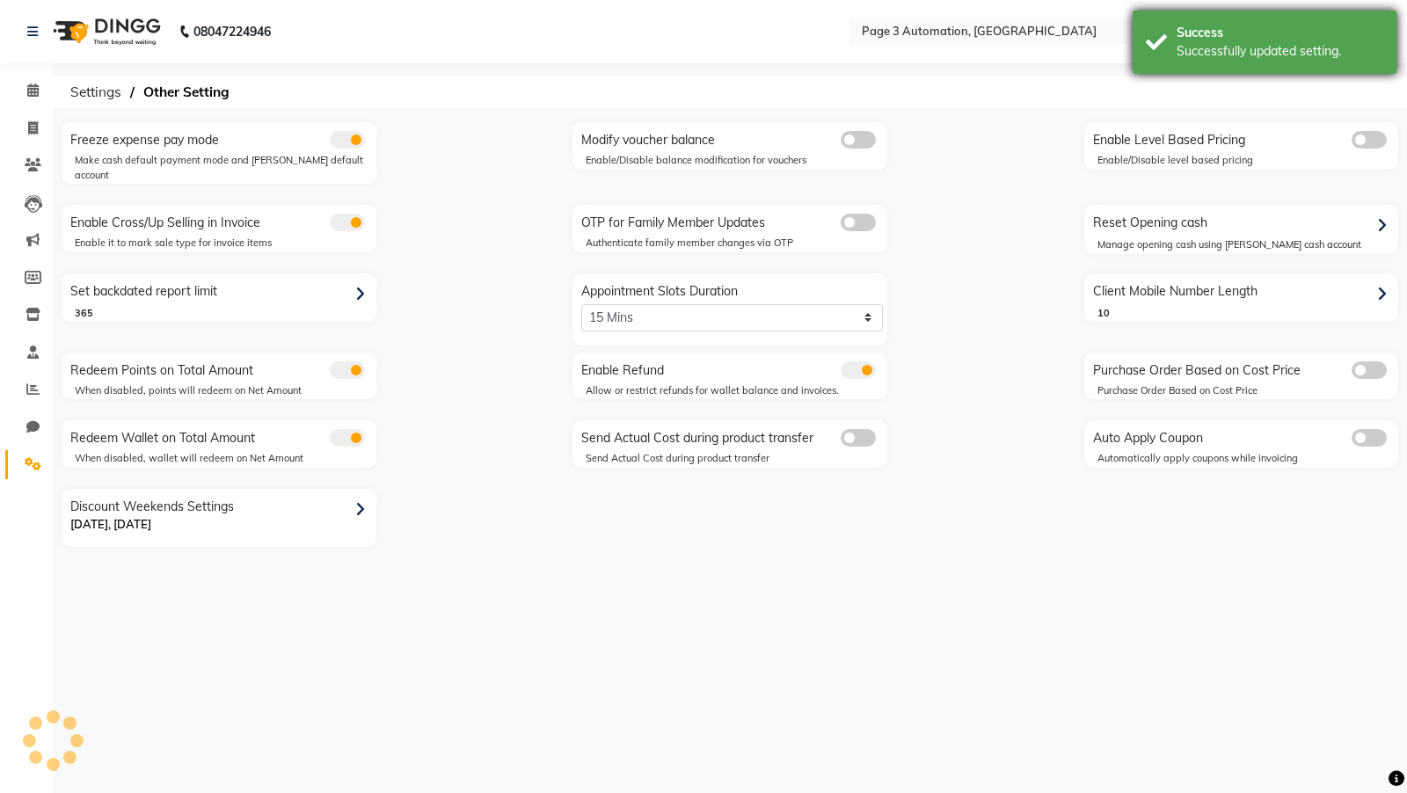
click at [1266, 48] on div "Successfully updated setting." at bounding box center [1280, 51] width 207 height 18
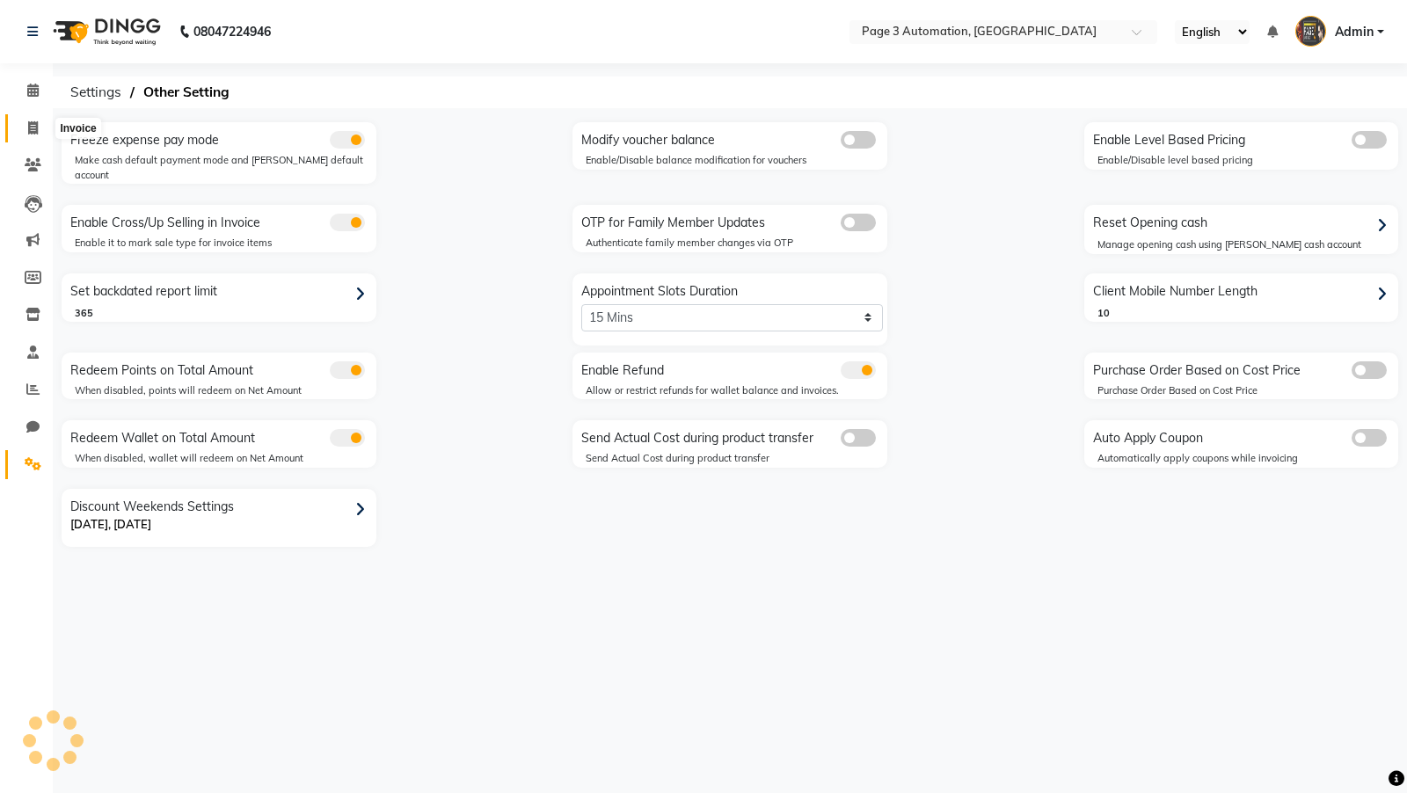
click at [36, 121] on icon at bounding box center [33, 127] width 10 height 13
select select "service"
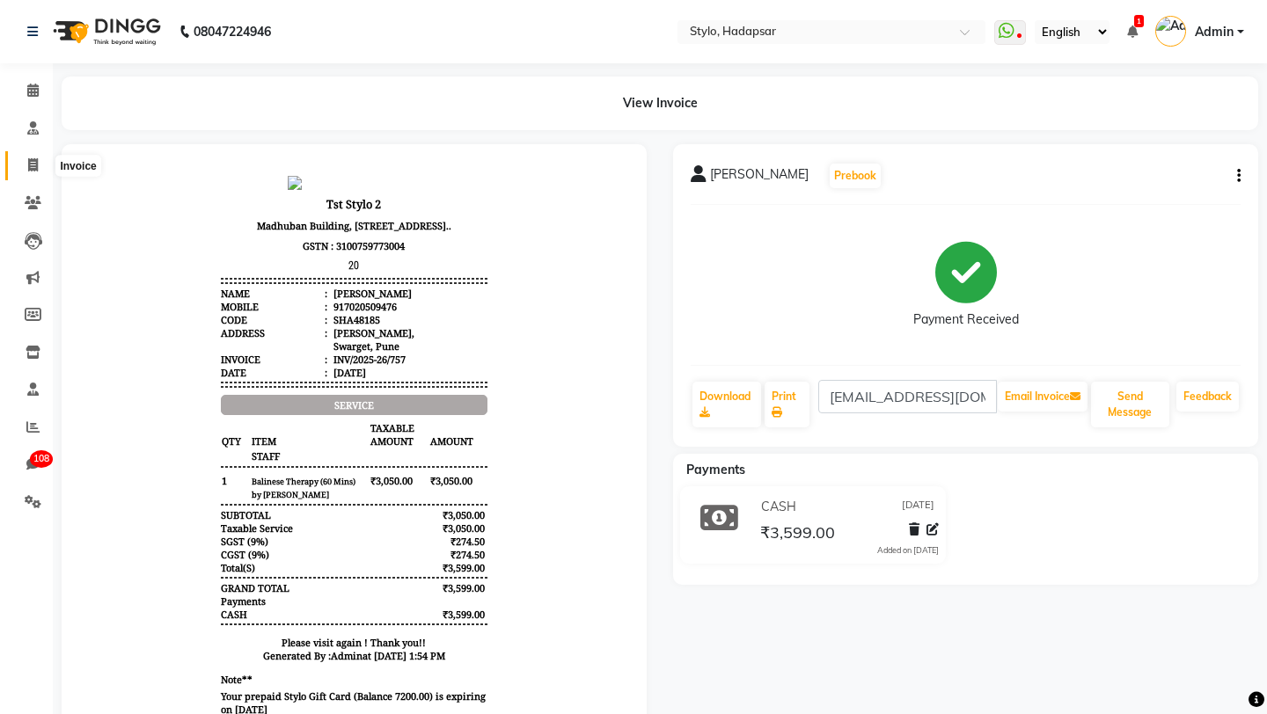
click at [31, 172] on icon at bounding box center [33, 164] width 10 height 13
select select "service"
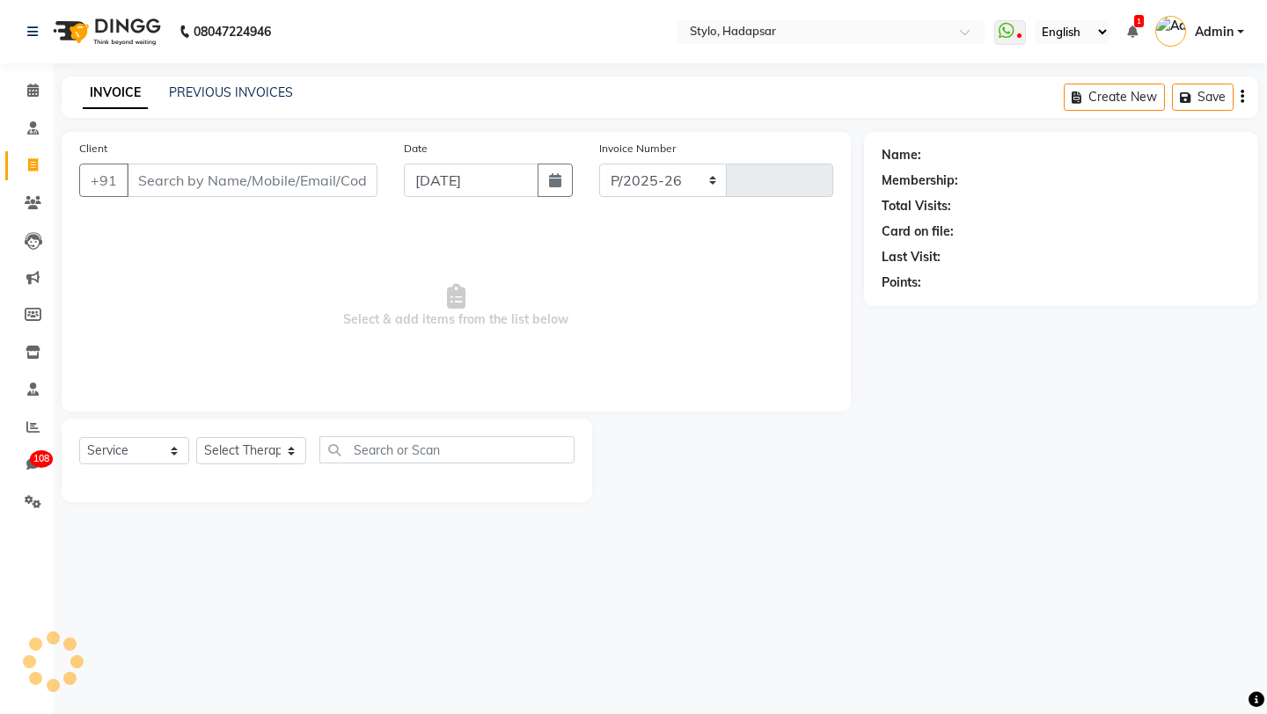
select select "157"
type input "759"
click at [1121, 85] on button "Create New" at bounding box center [1114, 97] width 101 height 27
select select "service"
type input "tester"
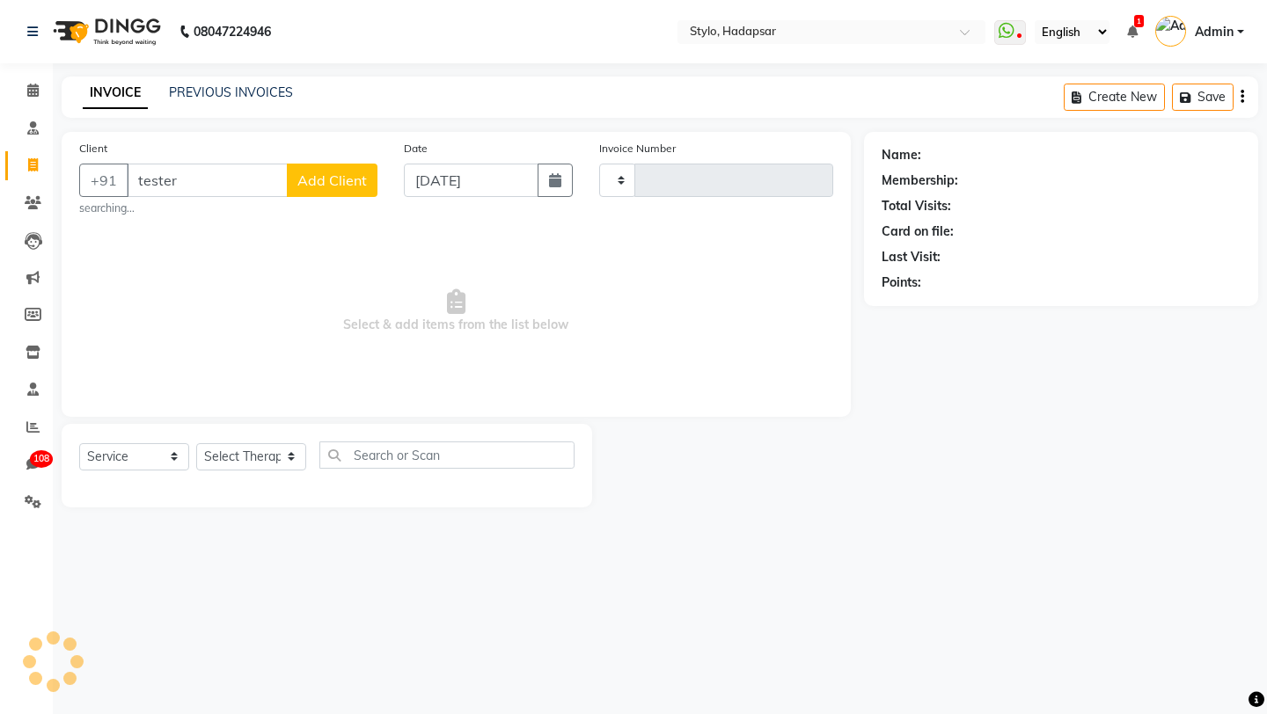
type input "759"
select select "157"
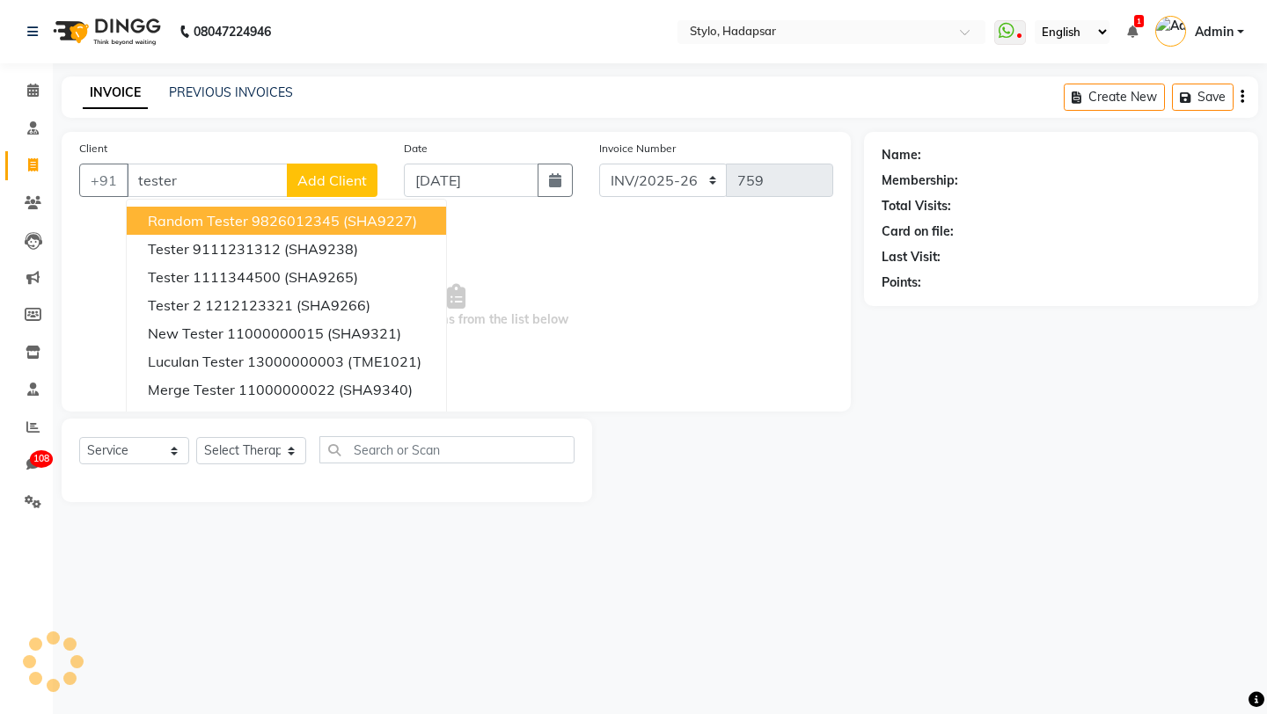
click at [201, 226] on span "Random Tester" at bounding box center [198, 221] width 100 height 18
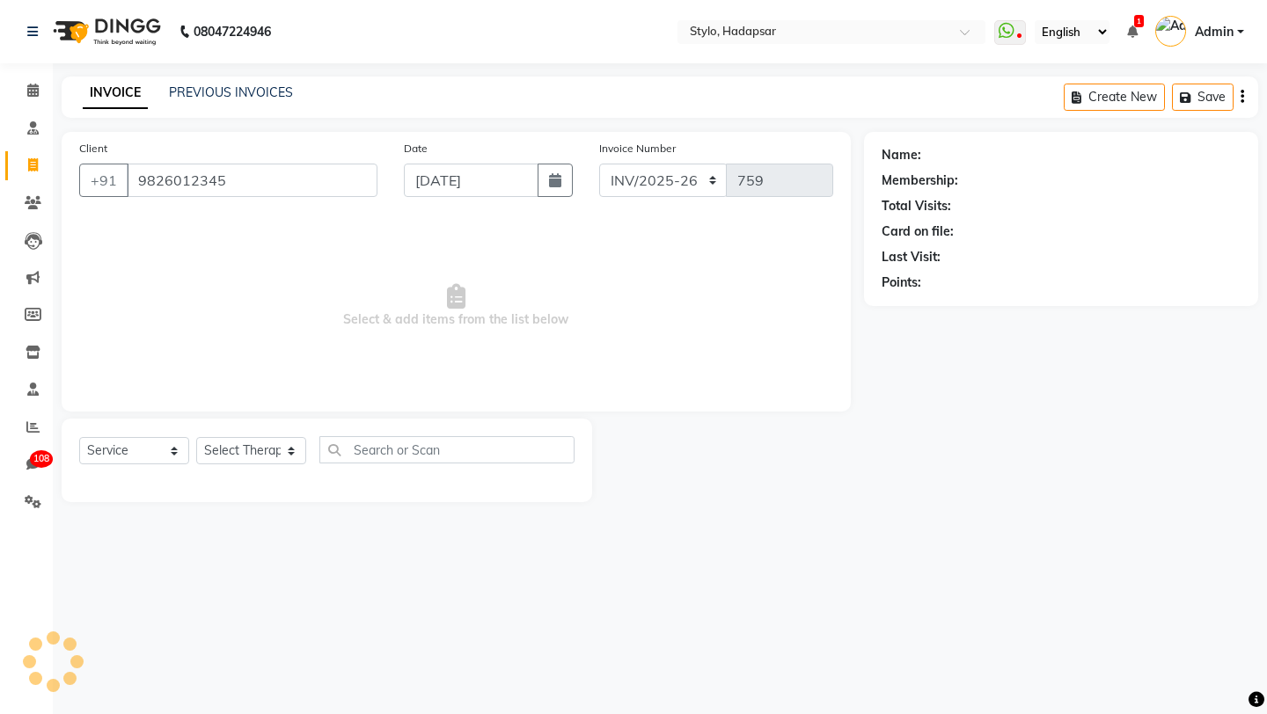
type input "9826012345"
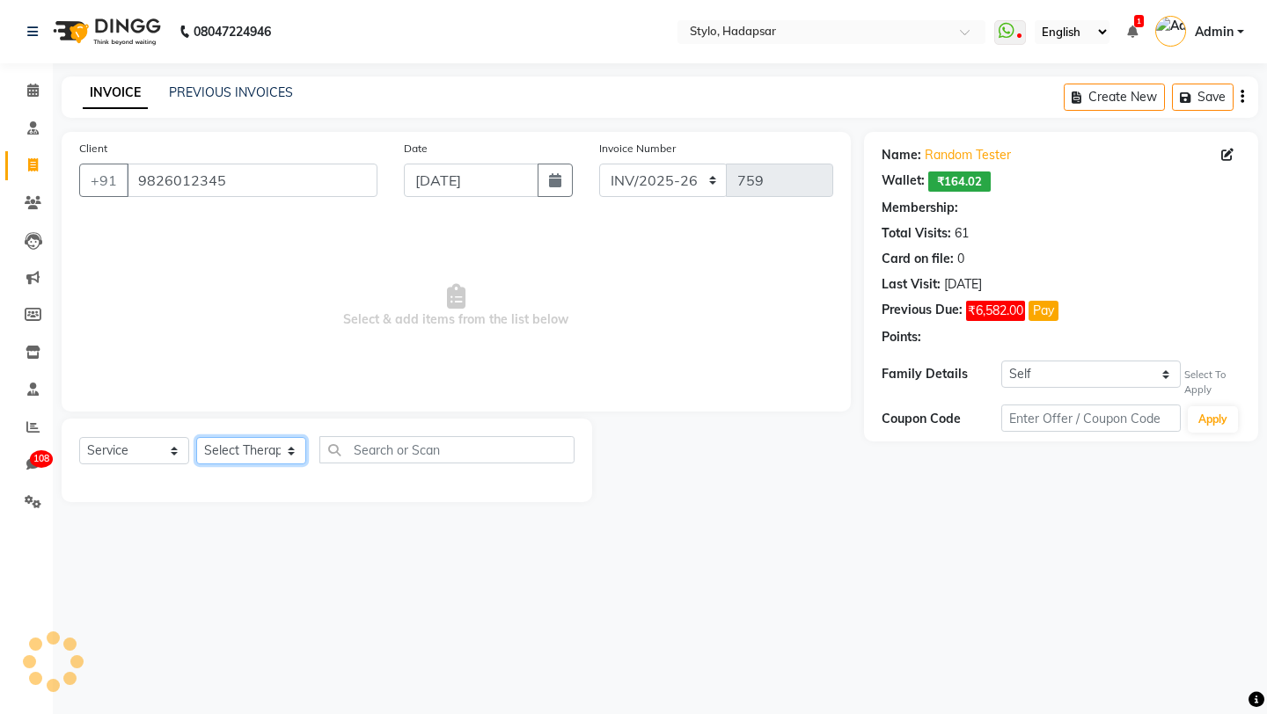
click at [264, 450] on select "Select Therapist" at bounding box center [251, 450] width 110 height 27
select select "2: Object"
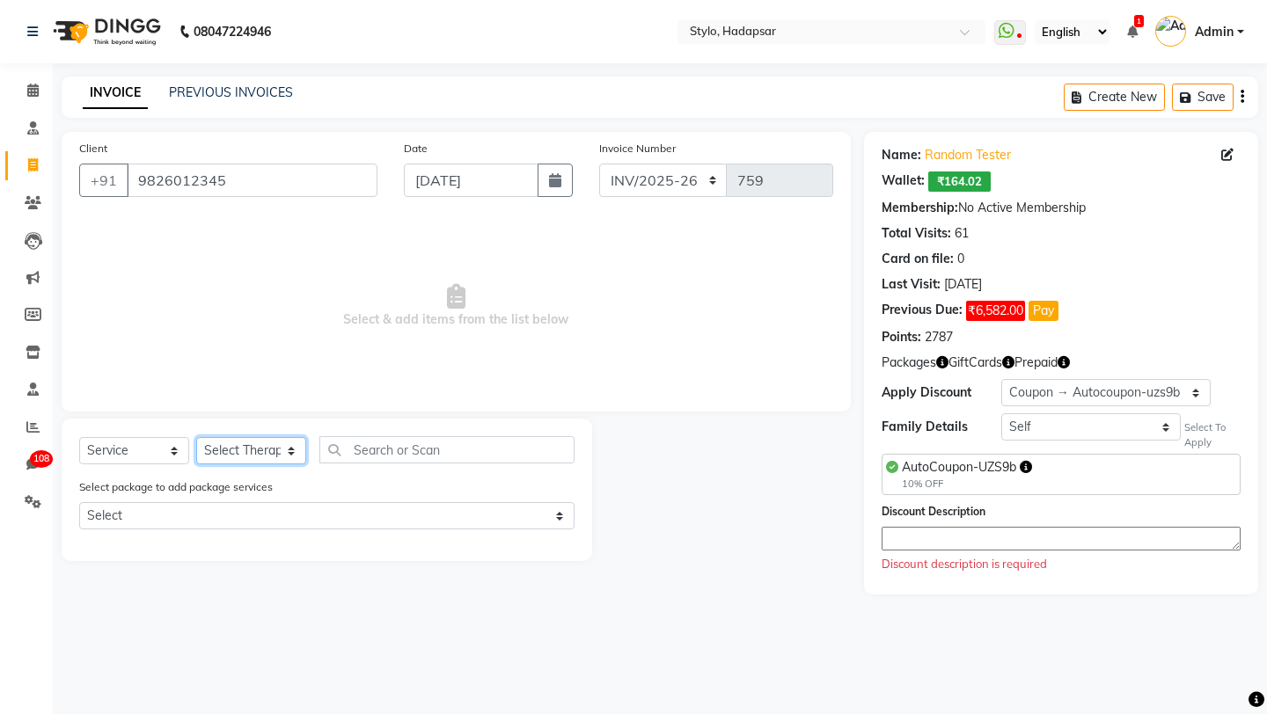
select select "439"
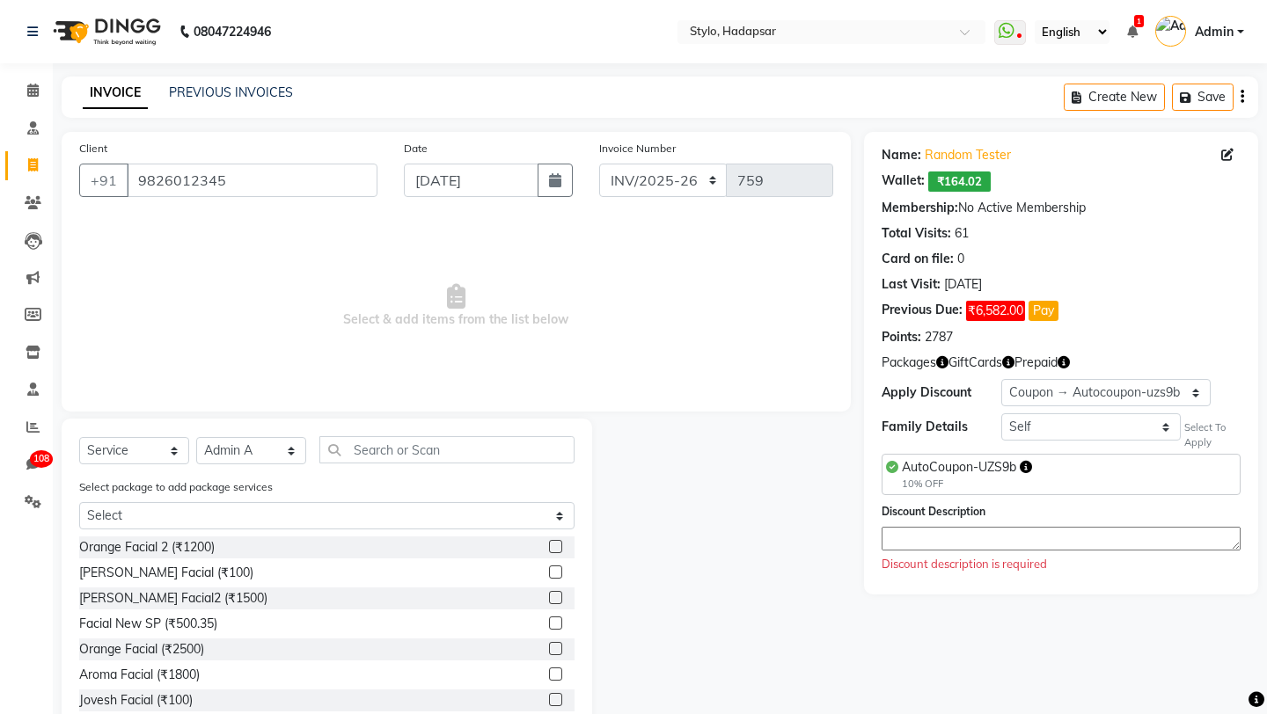
click at [554, 546] on label at bounding box center [555, 546] width 13 height 13
click at [554, 546] on input "checkbox" at bounding box center [554, 547] width 11 height 11
checkbox input "true"
select select "Z73944"
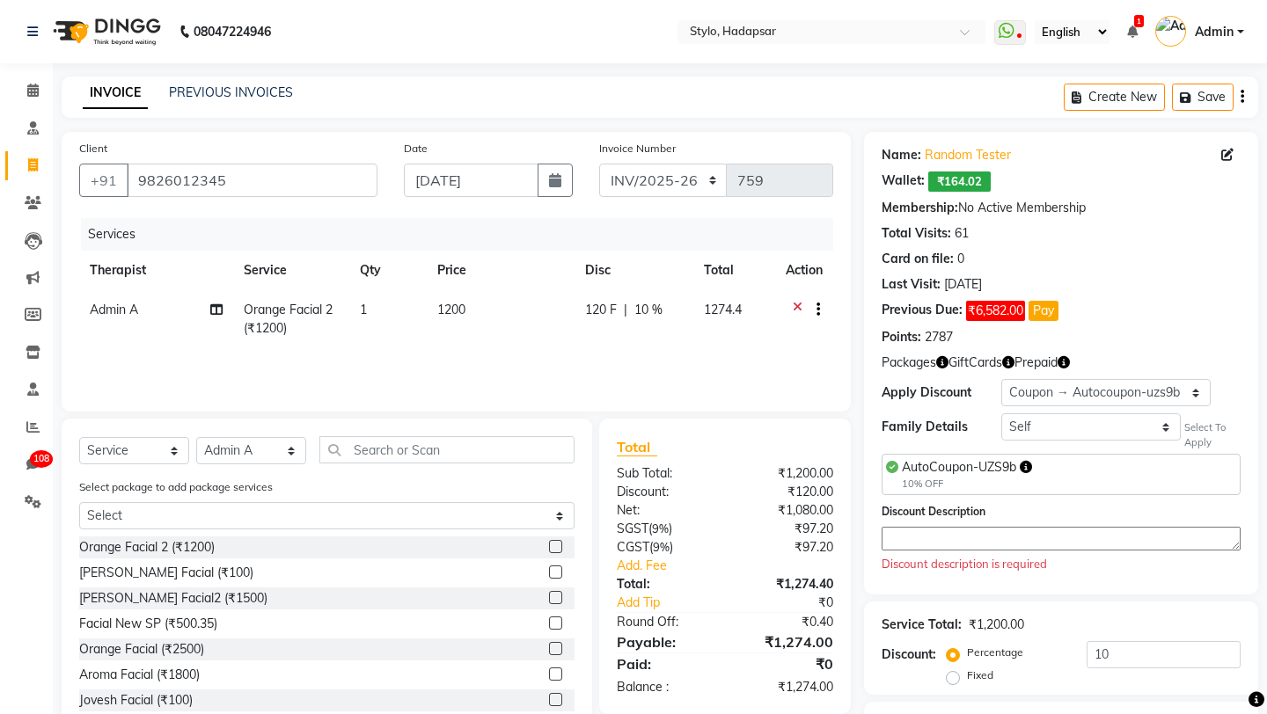
checkbox input "false"
click at [818, 309] on div at bounding box center [804, 312] width 37 height 22
click at [816, 311] on icon "button" at bounding box center [818, 310] width 4 height 1
drag, startPoint x: 756, startPoint y: 202, endPoint x: 828, endPoint y: 215, distance: 73.2
click at [828, 215] on div "Sale Type Regular Sale Up Sale Cross Sale" at bounding box center [810, 242] width 113 height 102
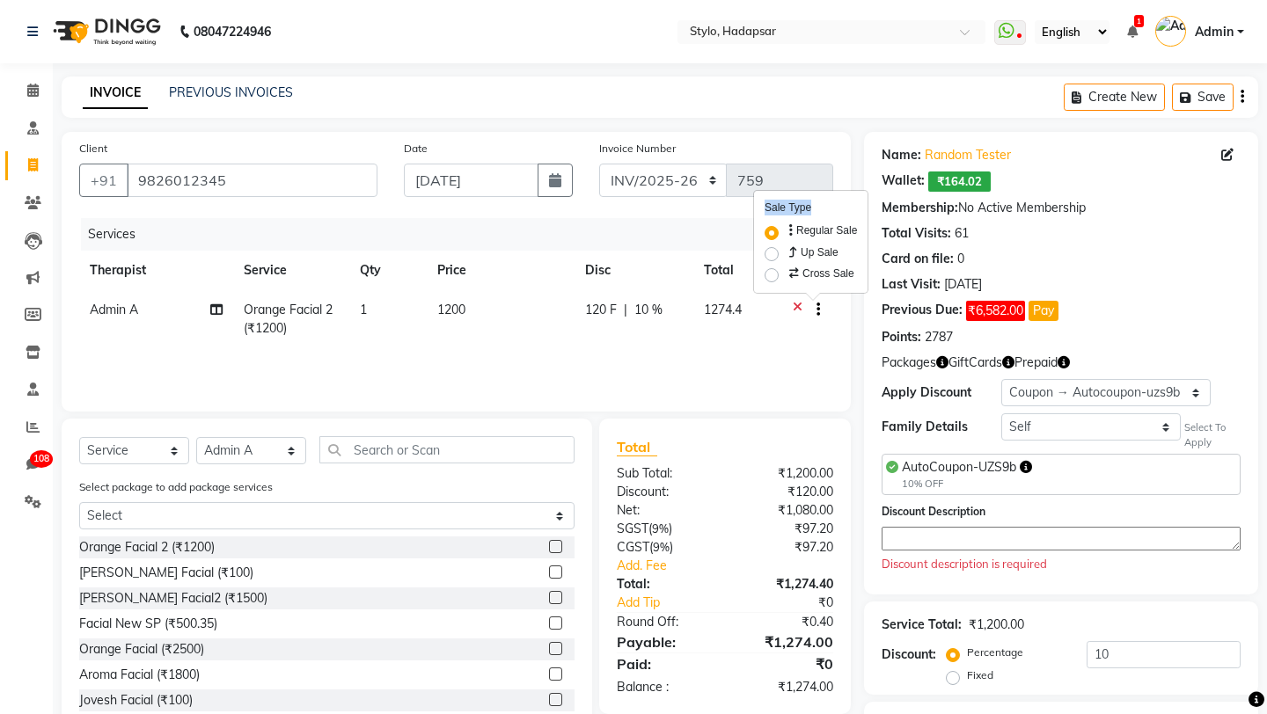
click at [1241, 98] on icon "button" at bounding box center [1242, 97] width 4 height 1
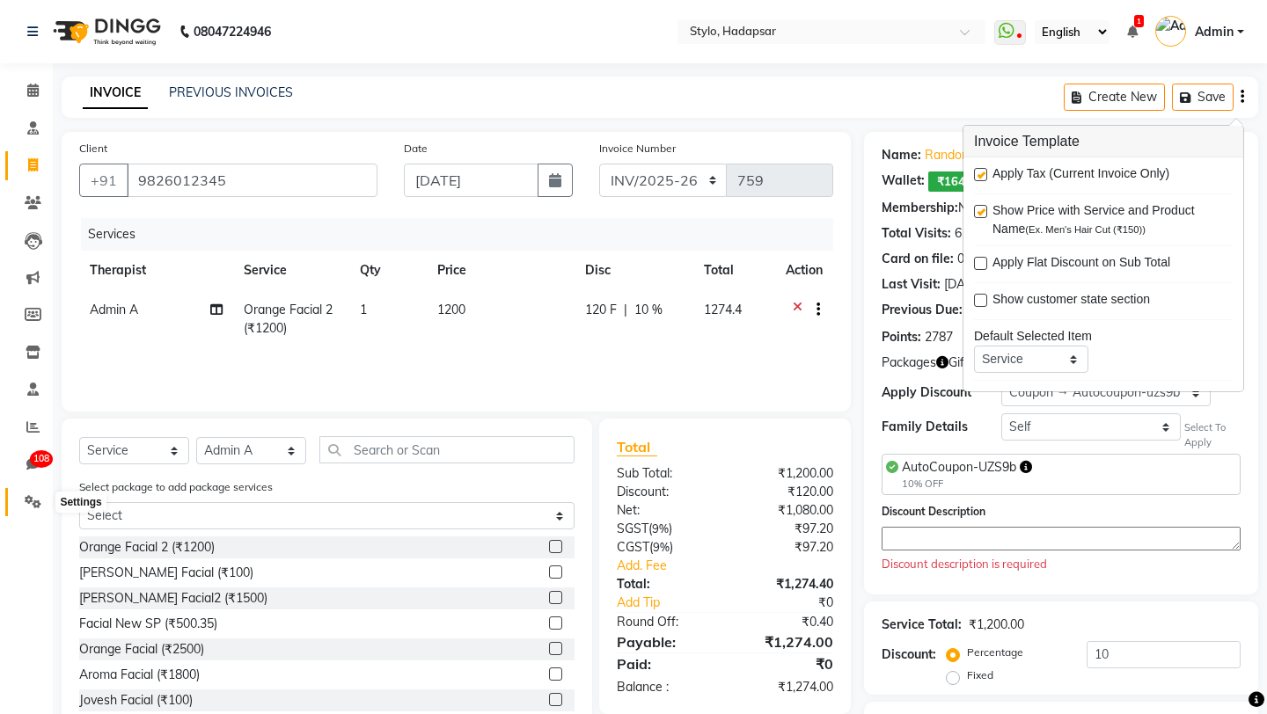
click at [30, 501] on icon at bounding box center [33, 501] width 17 height 13
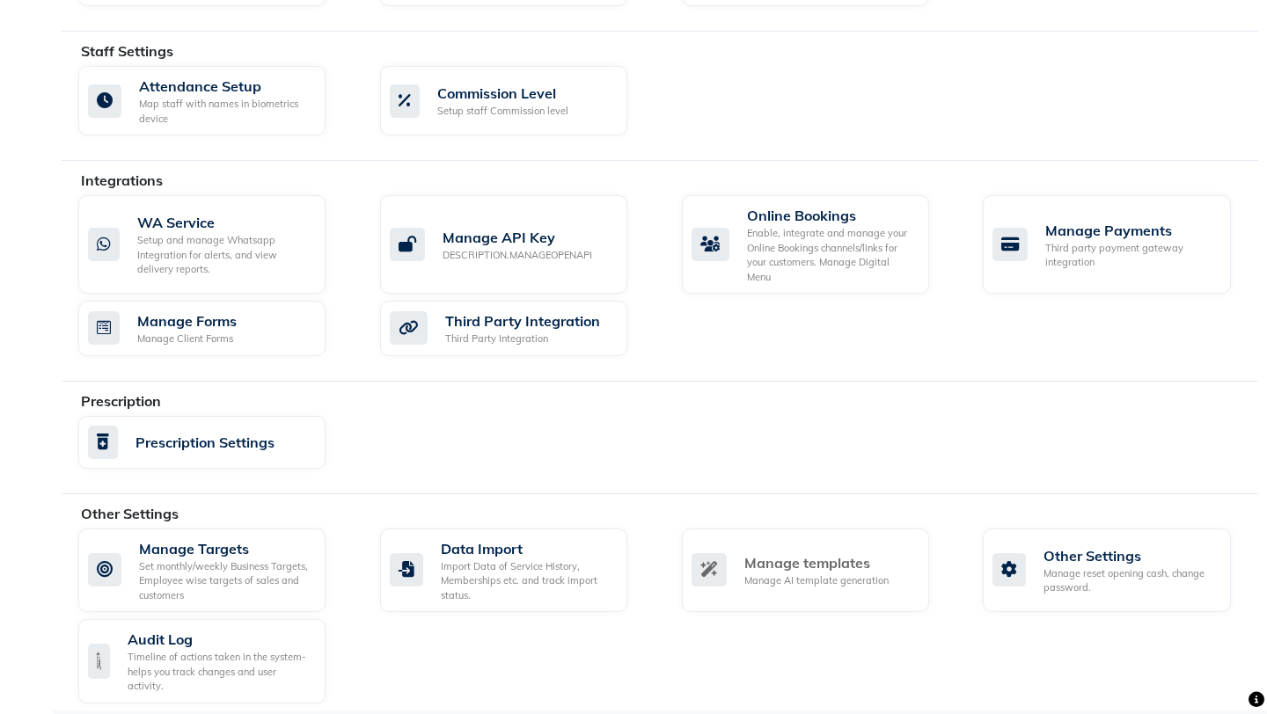
scroll to position [971, 0]
click at [1067, 581] on div "Manage reset opening cash, change password." at bounding box center [1129, 581] width 172 height 29
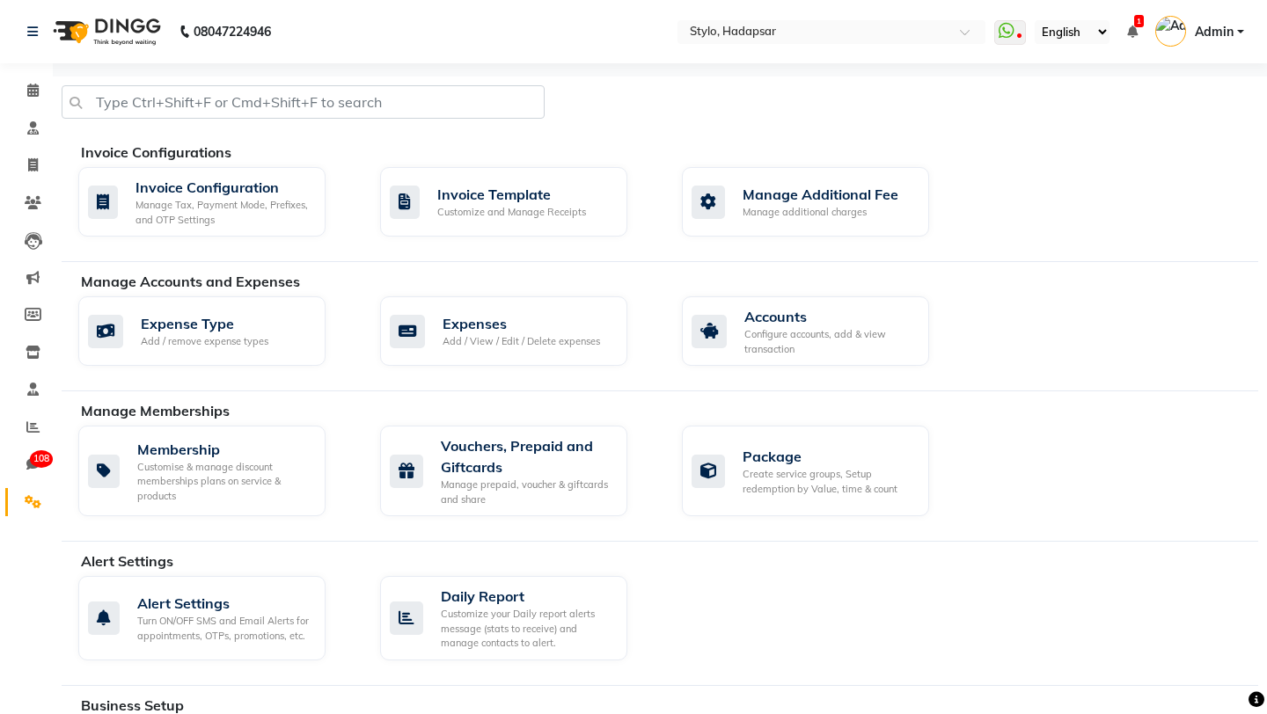
select select "2: 15"
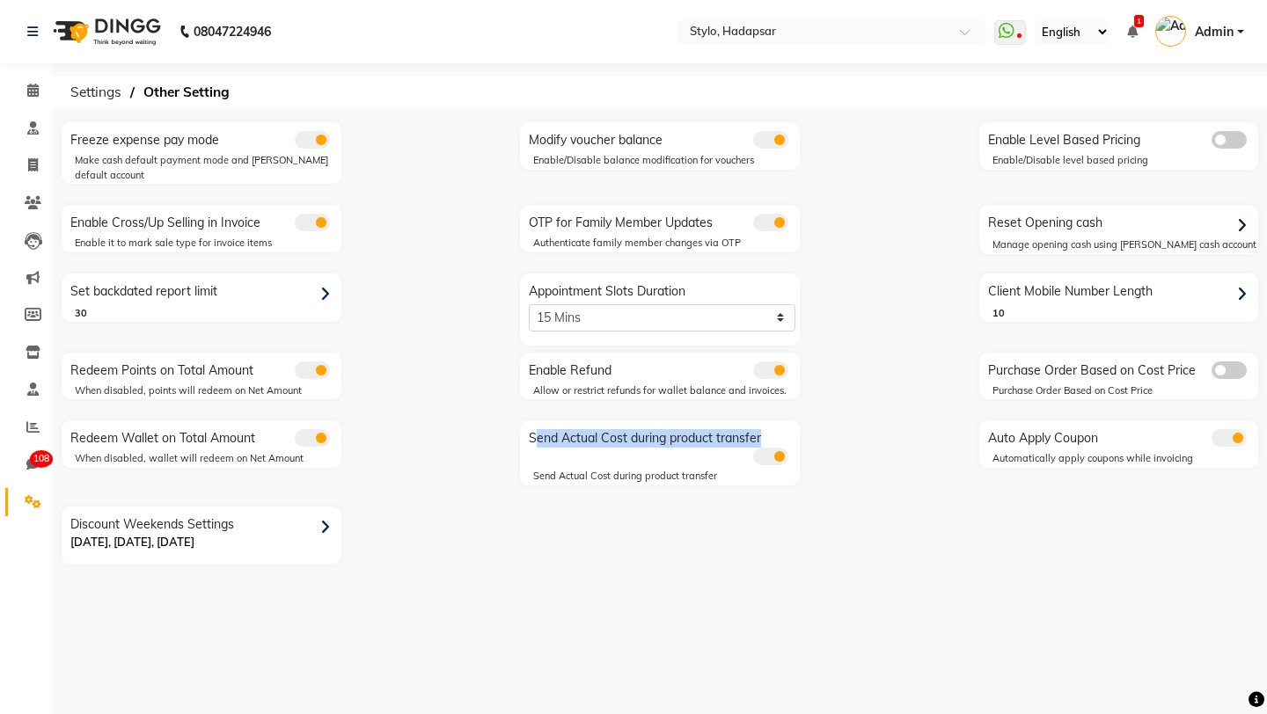
drag, startPoint x: 530, startPoint y: 438, endPoint x: 767, endPoint y: 438, distance: 236.6
click at [767, 438] on div "Send Actual Cost during product transfer" at bounding box center [661, 445] width 275 height 40
click at [718, 367] on div "Enable Refund" at bounding box center [661, 368] width 275 height 23
drag, startPoint x: 69, startPoint y: 222, endPoint x: 253, endPoint y: 218, distance: 184.8
click at [253, 218] on div "Enable Cross/Up Selling in Invoice" at bounding box center [203, 220] width 275 height 23
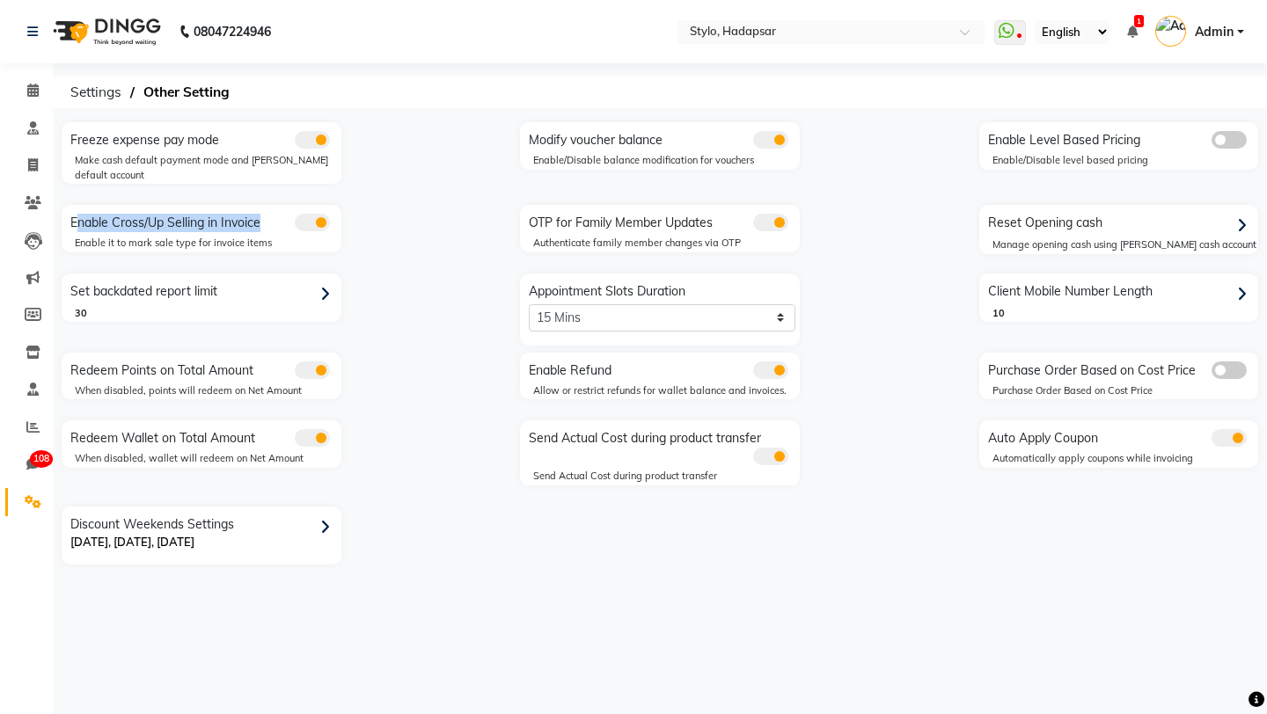
click at [105, 218] on div "Enable Cross/Up Selling in Invoice" at bounding box center [203, 220] width 275 height 23
click at [1225, 27] on span "Admin" at bounding box center [1214, 32] width 39 height 18
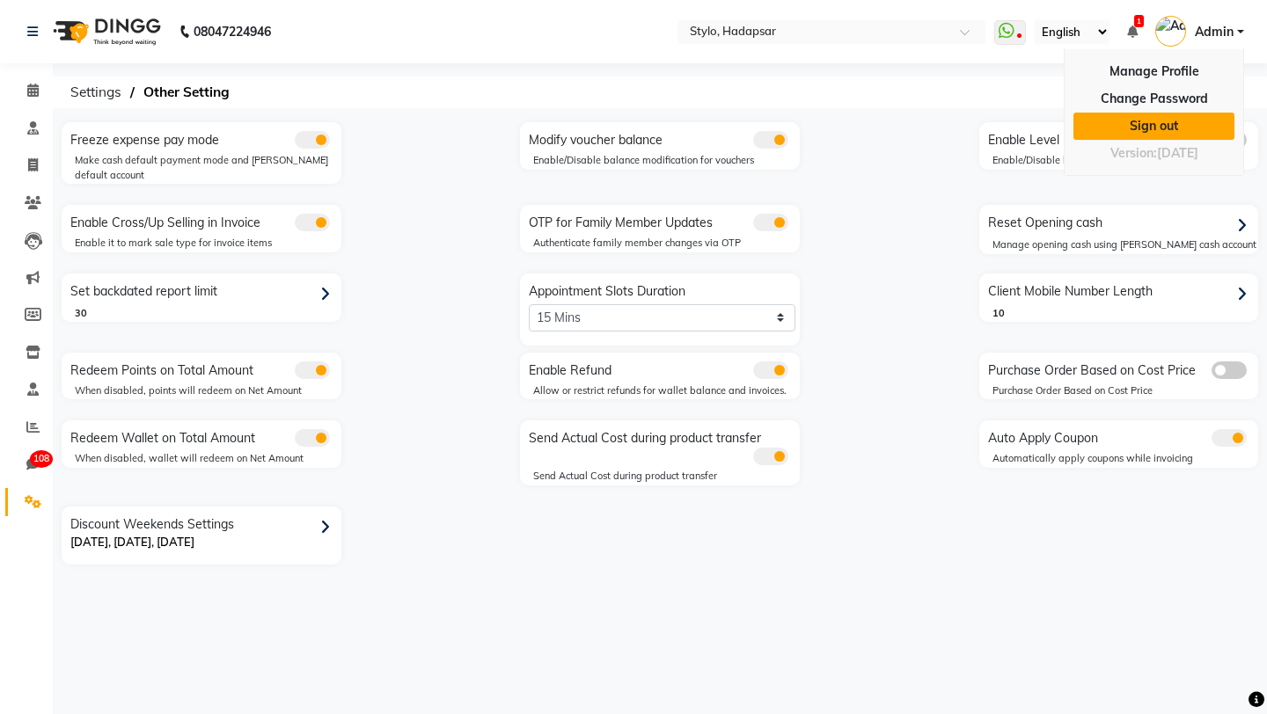
click at [1158, 123] on link "Sign out" at bounding box center [1153, 126] width 161 height 27
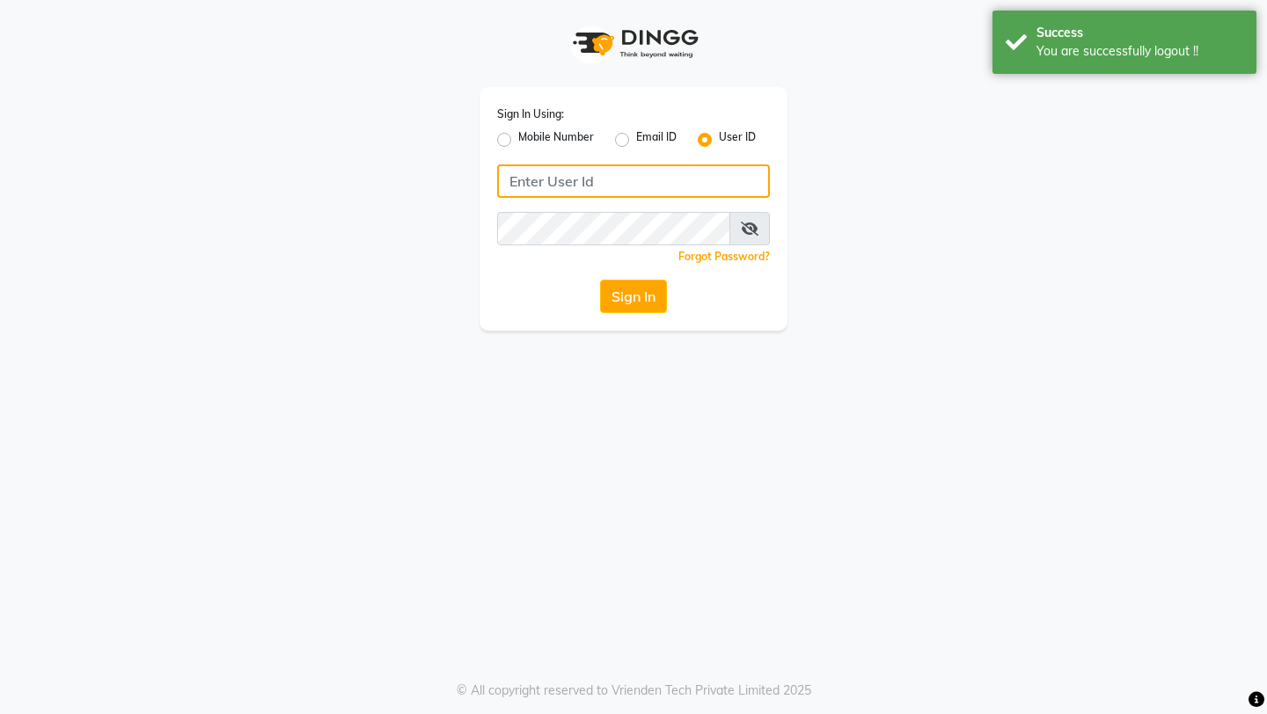
click at [684, 174] on input "Username" at bounding box center [633, 180] width 273 height 33
type input "automation1"
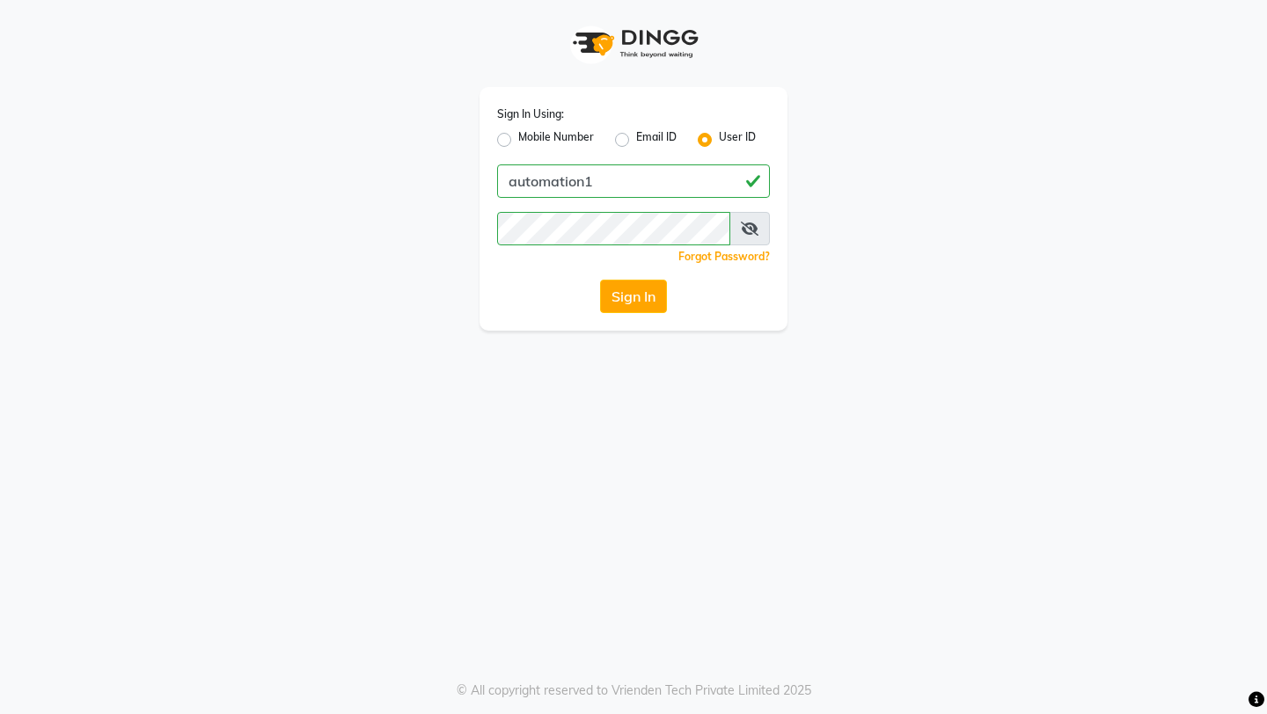
click at [749, 223] on icon at bounding box center [750, 229] width 18 height 14
click at [640, 296] on button "Sign In" at bounding box center [633, 296] width 67 height 33
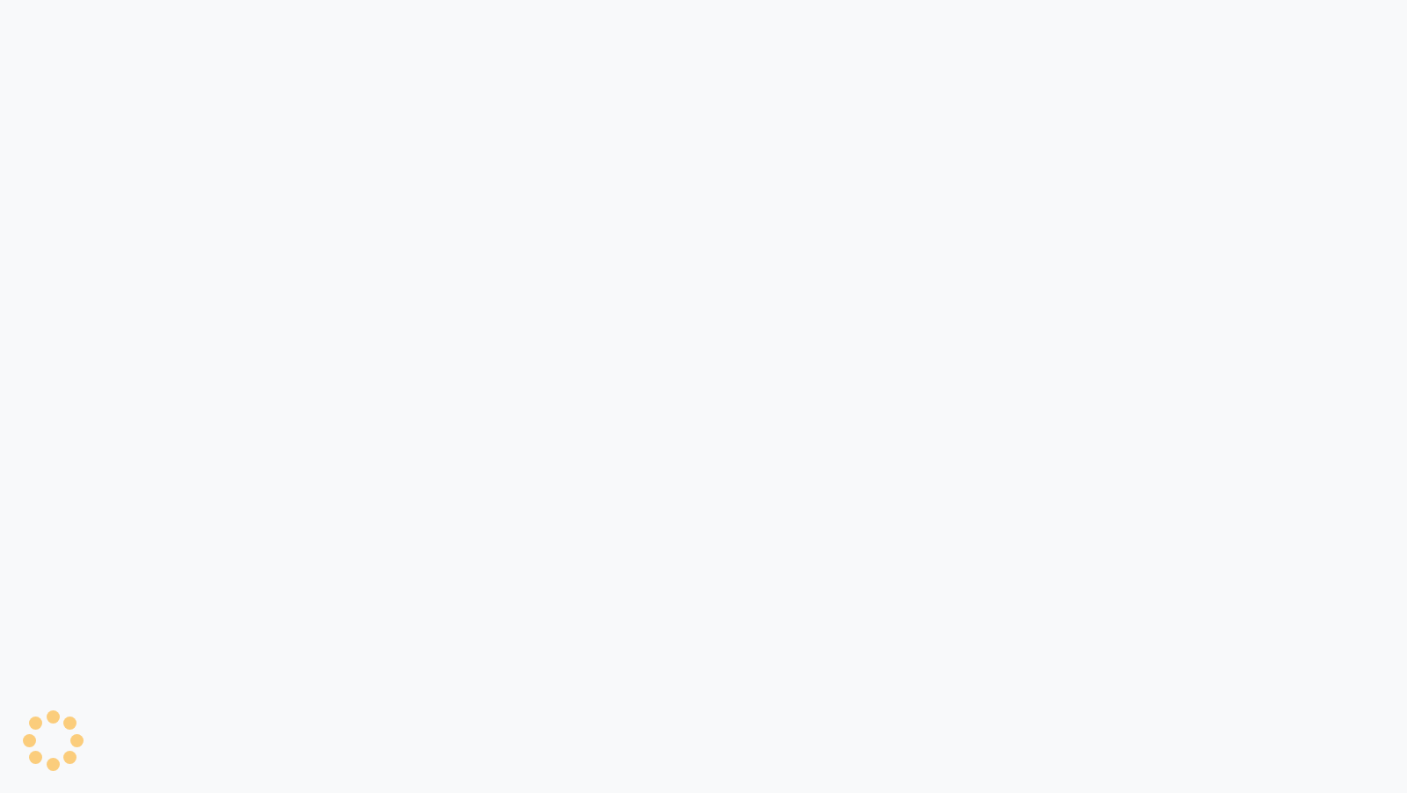
select select "service"
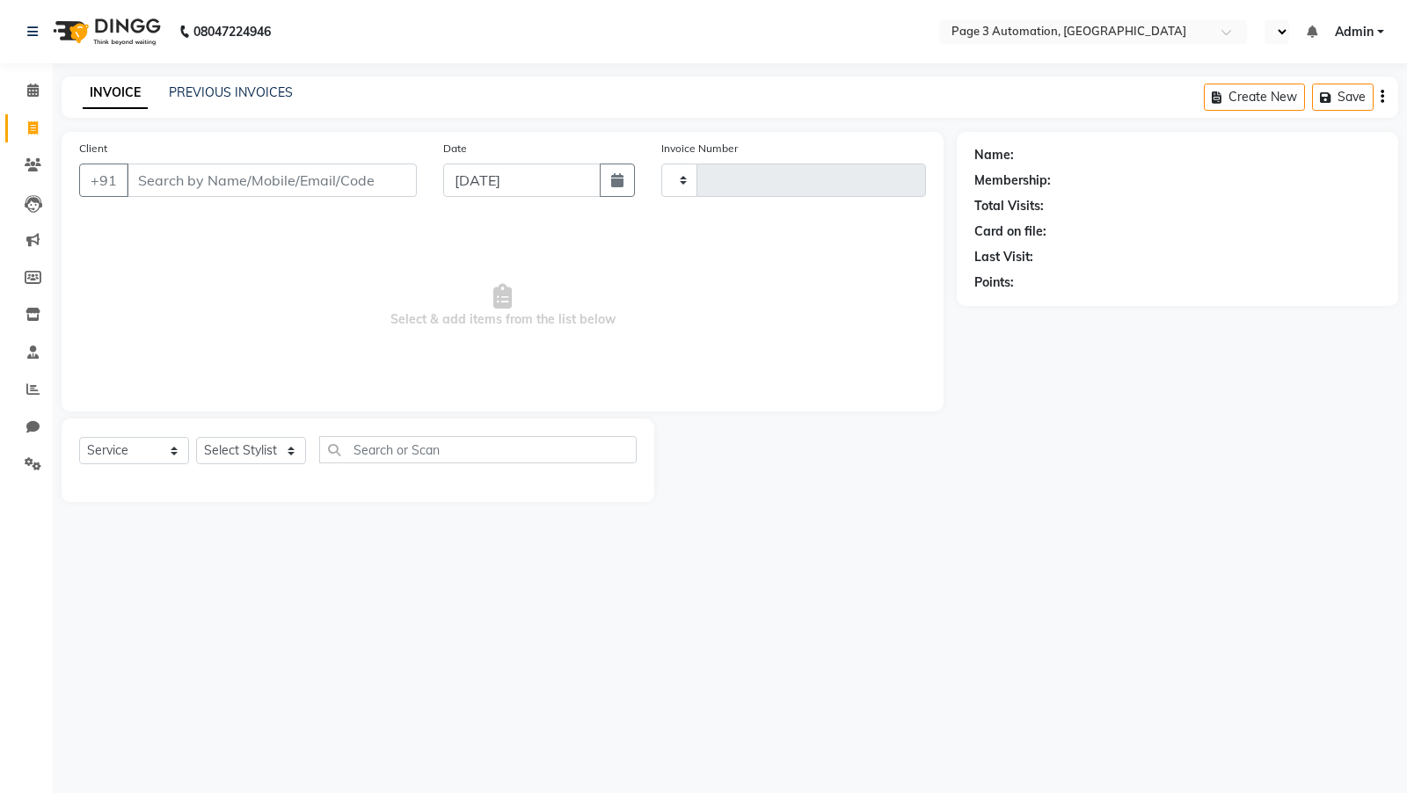
type input "8729"
select select "en"
select select "2774"
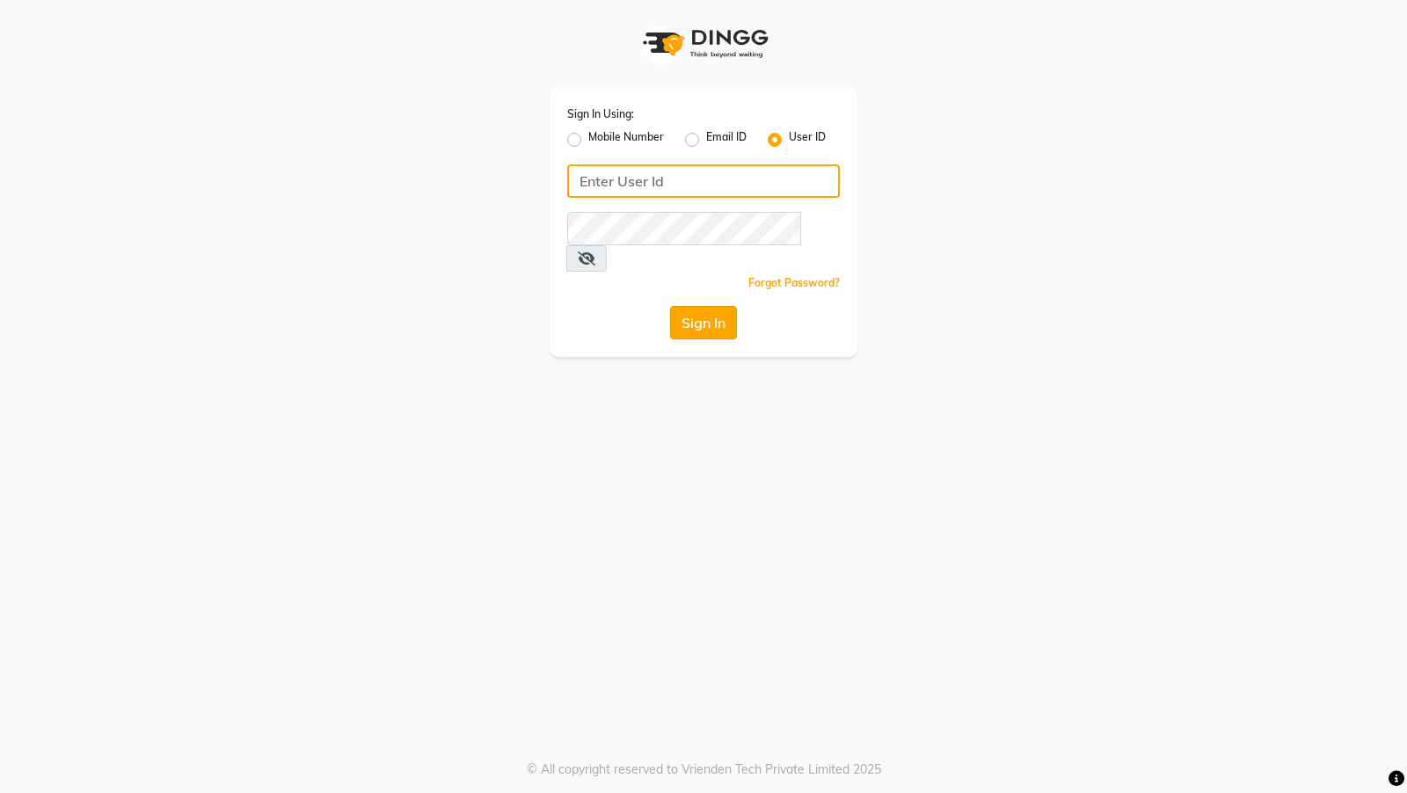
type input "prod-automation"
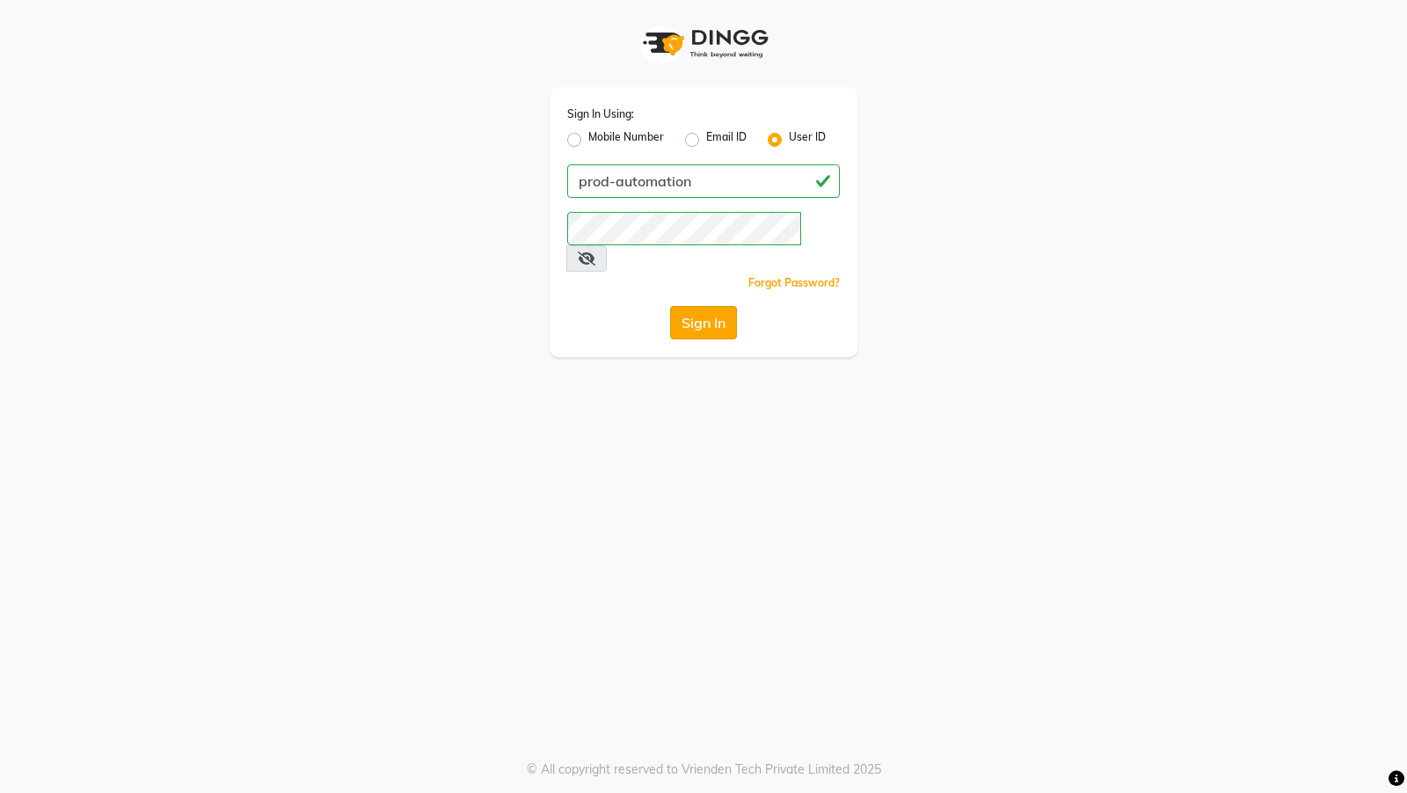
click at [698, 306] on button "Sign In" at bounding box center [703, 322] width 67 height 33
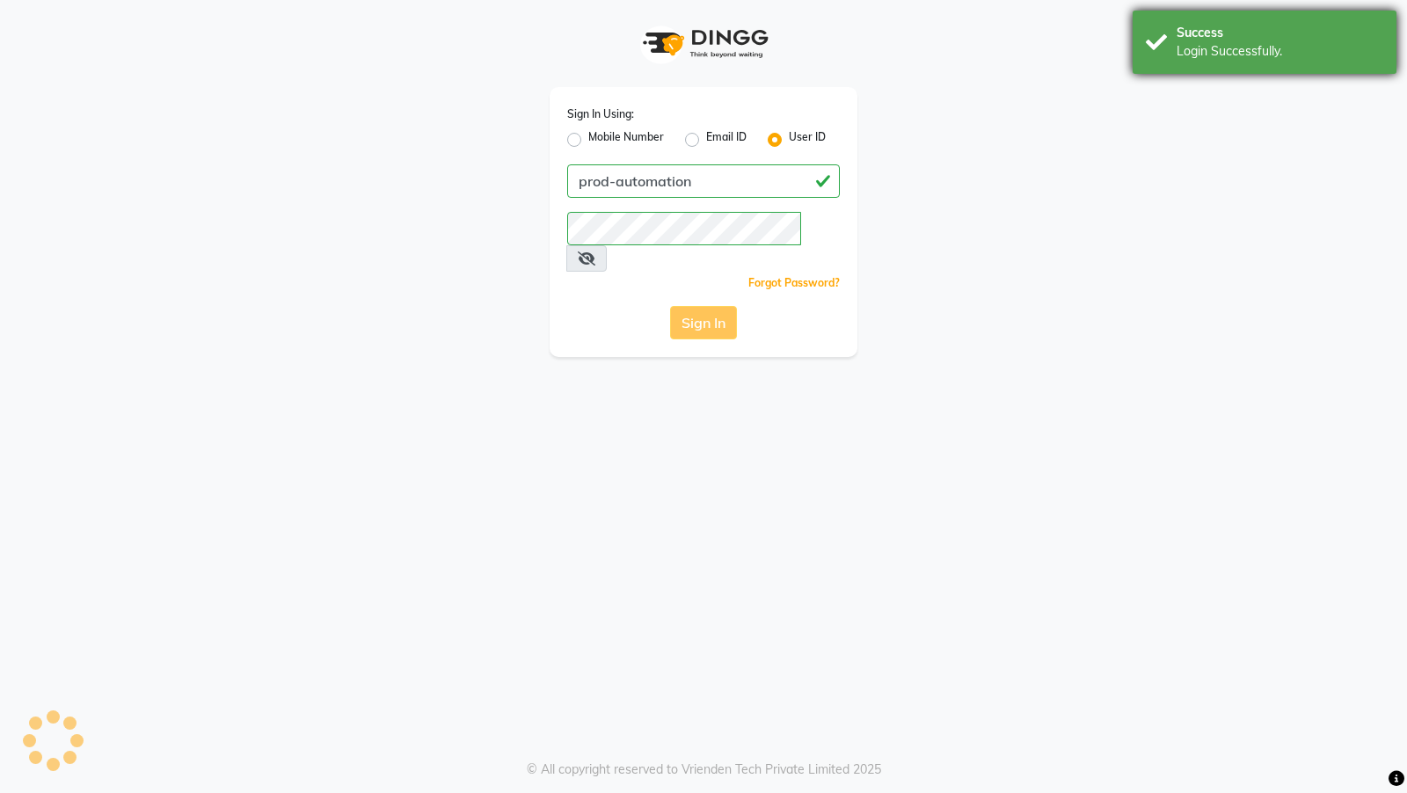
click at [1268, 23] on div "Success Login Successfully." at bounding box center [1265, 42] width 264 height 63
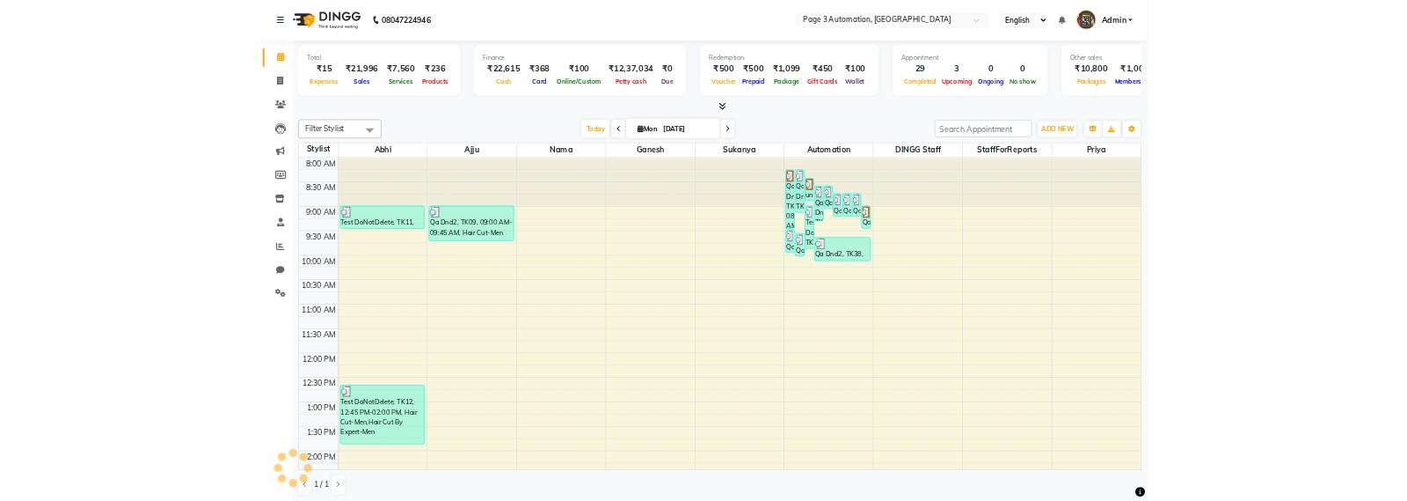
scroll to position [381, 0]
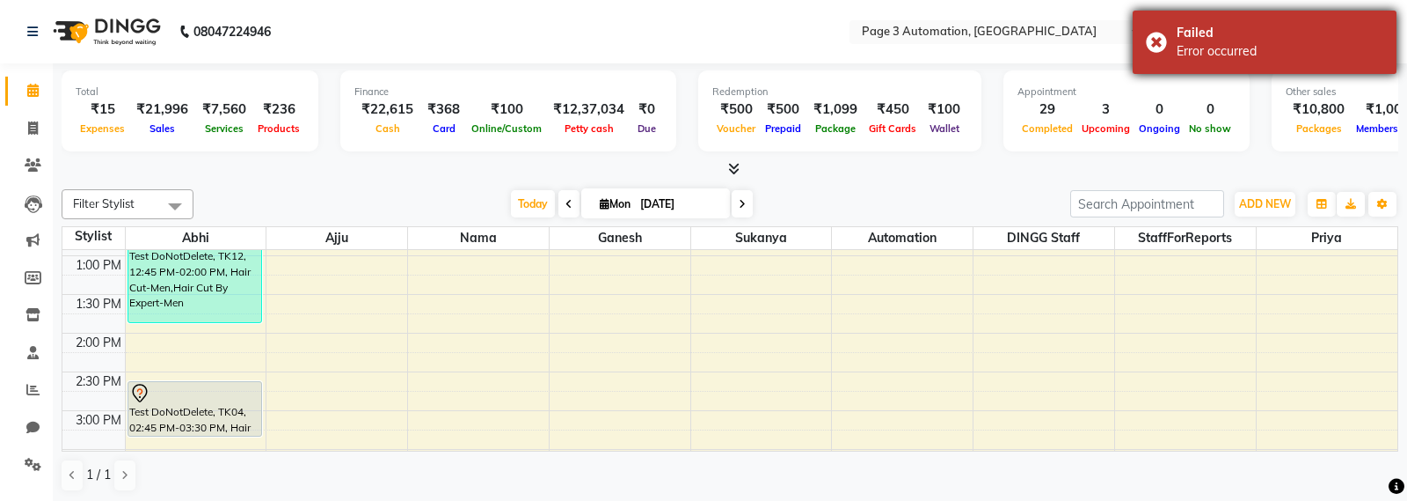
click at [1253, 30] on div "Failed" at bounding box center [1280, 33] width 207 height 18
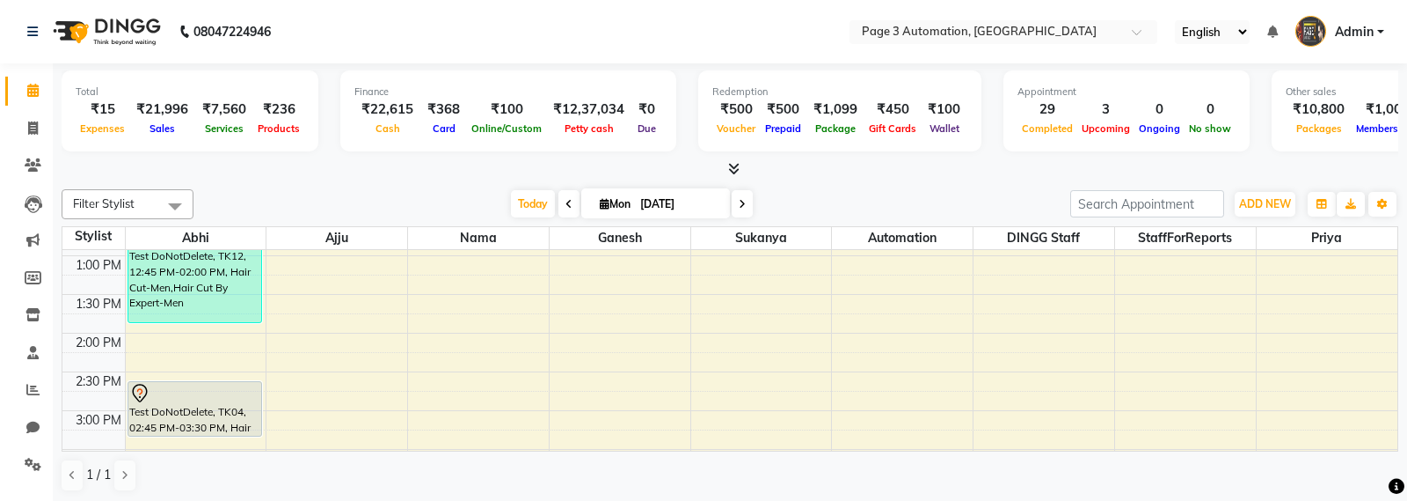
click at [1359, 44] on link "Admin" at bounding box center [1340, 32] width 89 height 29
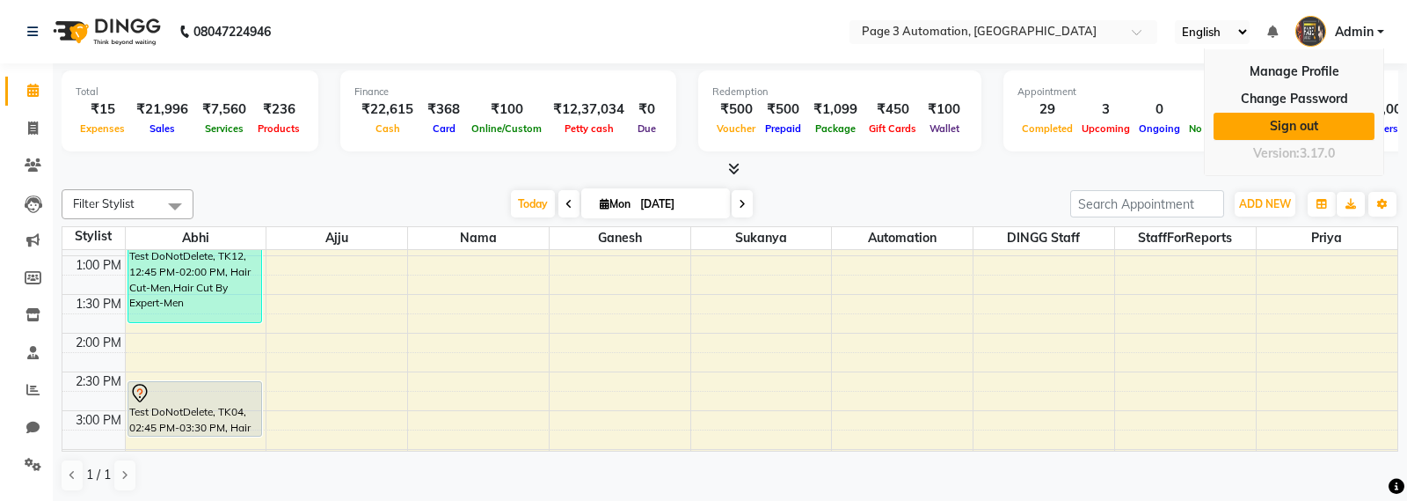
click at [1286, 132] on link "Sign out" at bounding box center [1294, 126] width 161 height 27
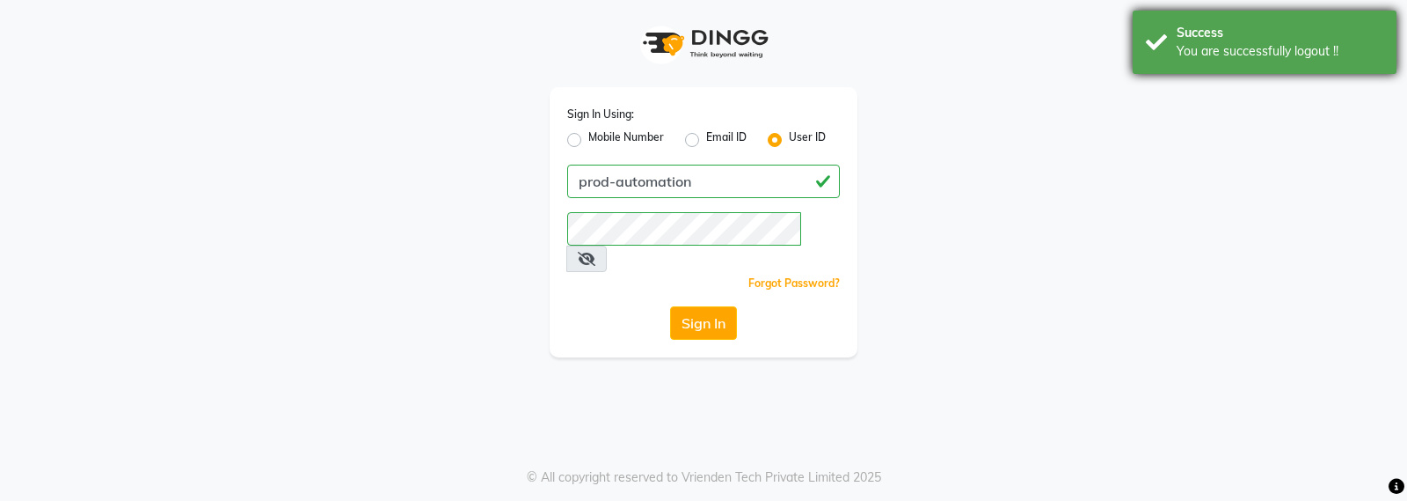
click at [1249, 42] on div "Success You are successfully logout !!" at bounding box center [1265, 42] width 264 height 63
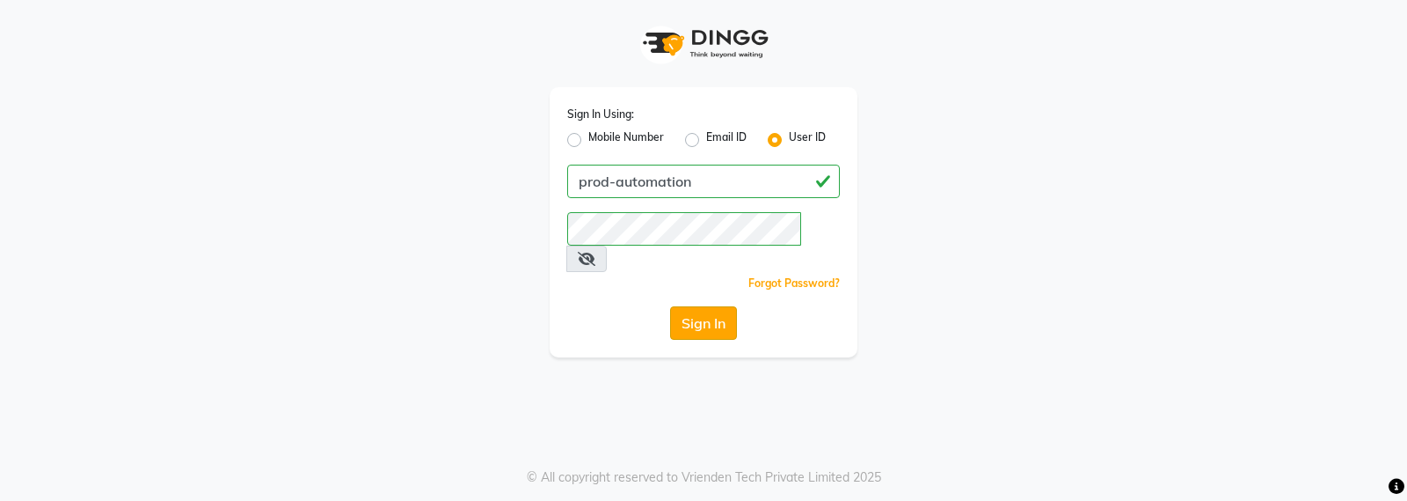
click at [695, 306] on button "Sign In" at bounding box center [703, 322] width 67 height 33
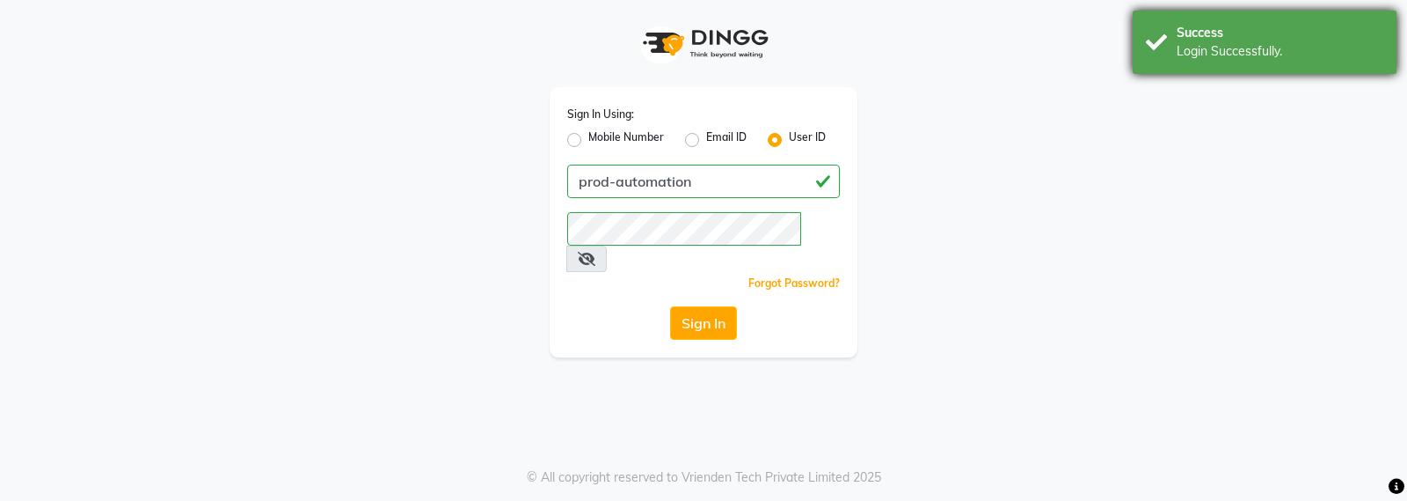
click at [1247, 48] on div "Login Successfully." at bounding box center [1280, 51] width 207 height 18
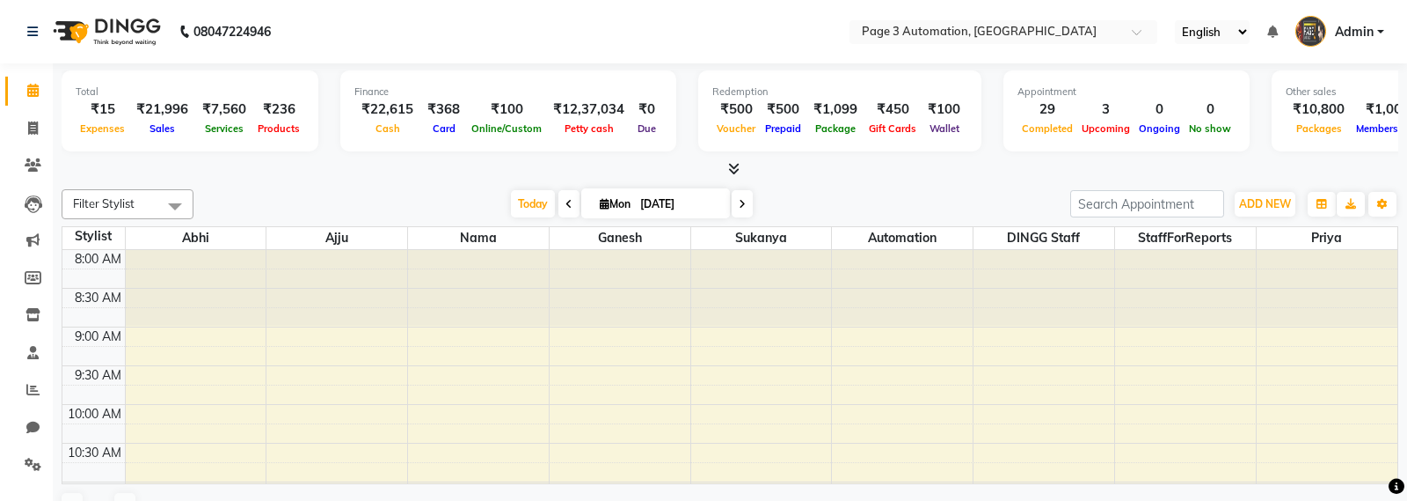
select select "en"
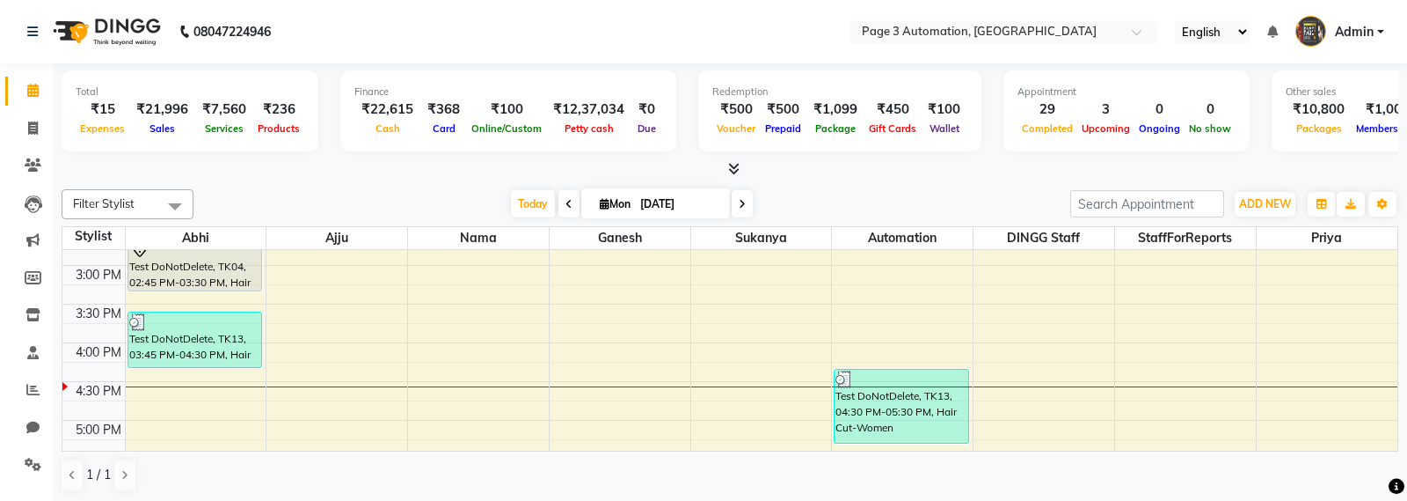
scroll to position [708, 0]
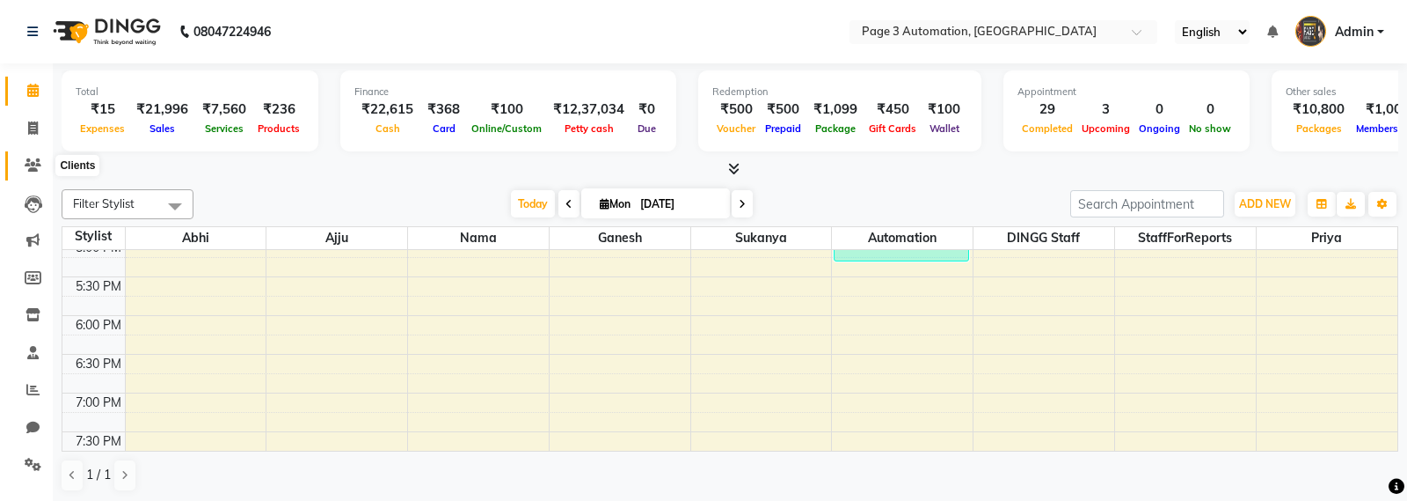
click at [30, 167] on icon at bounding box center [33, 164] width 17 height 13
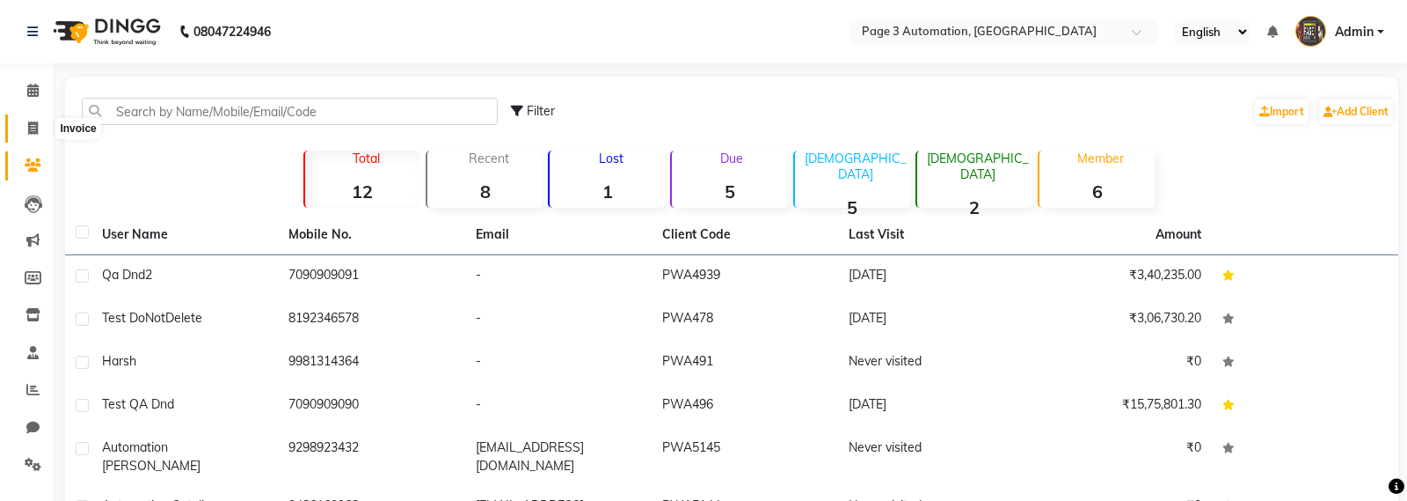
click at [28, 130] on icon at bounding box center [33, 127] width 10 height 13
select select "service"
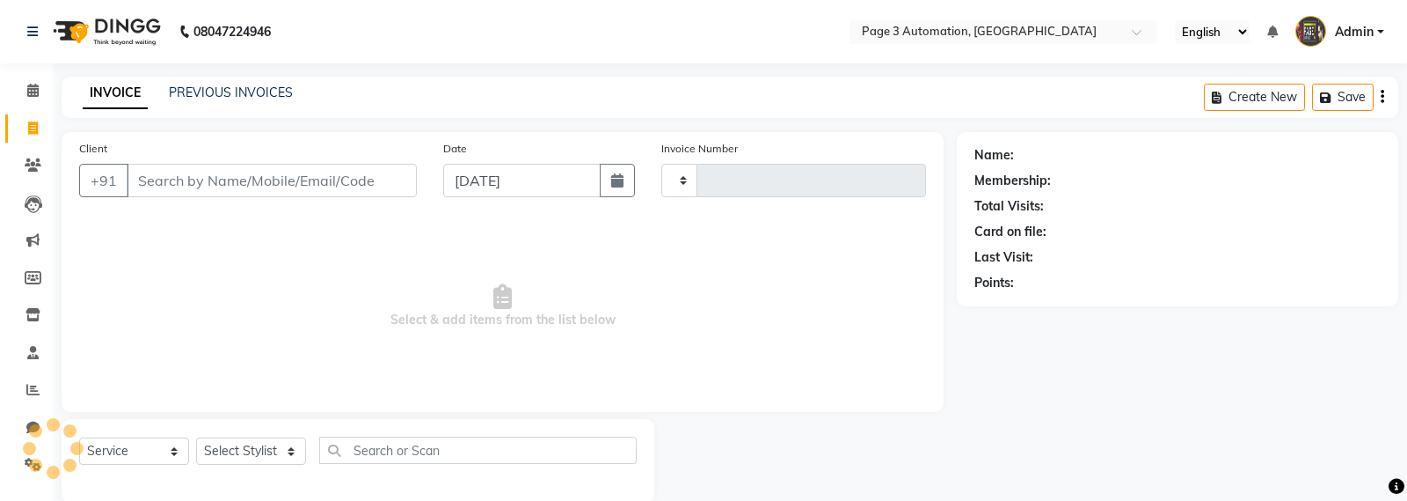
type input "8729"
select select "2774"
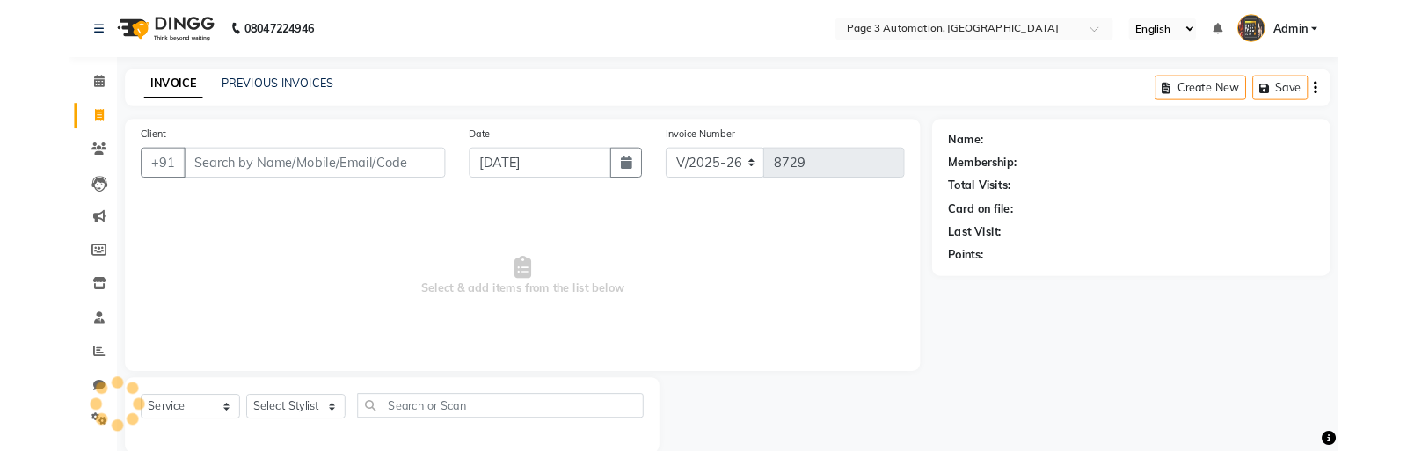
scroll to position [27, 0]
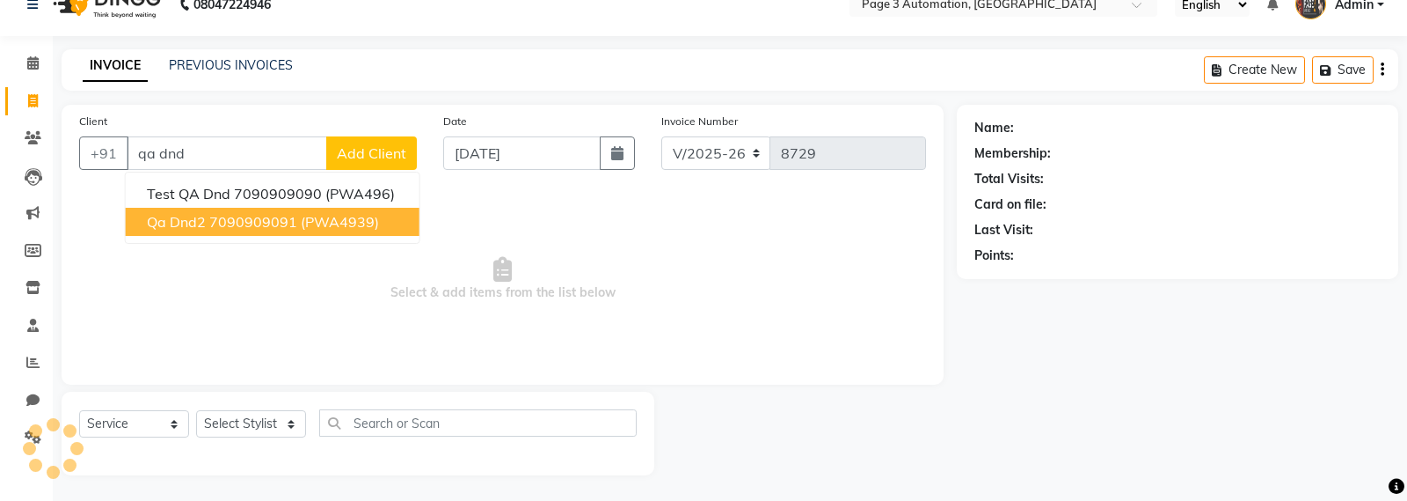
click at [243, 214] on ngb-highlight "7090909091" at bounding box center [253, 222] width 88 height 18
type input "7090909091"
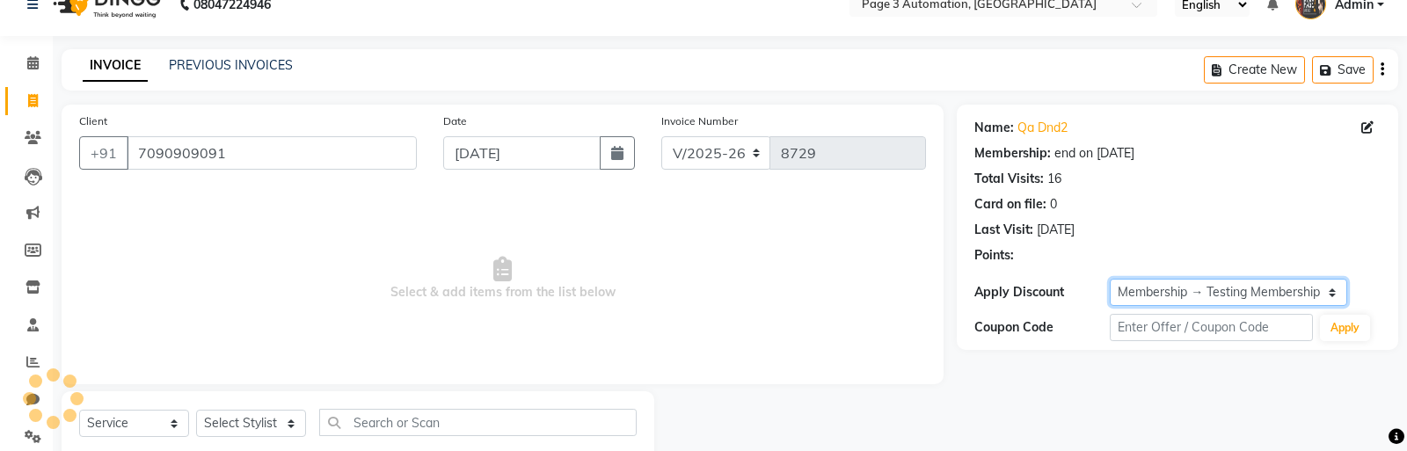
click at [1192, 292] on select "Select Membership → Testing Membership 3niq0" at bounding box center [1228, 292] width 237 height 27
select select "0:"
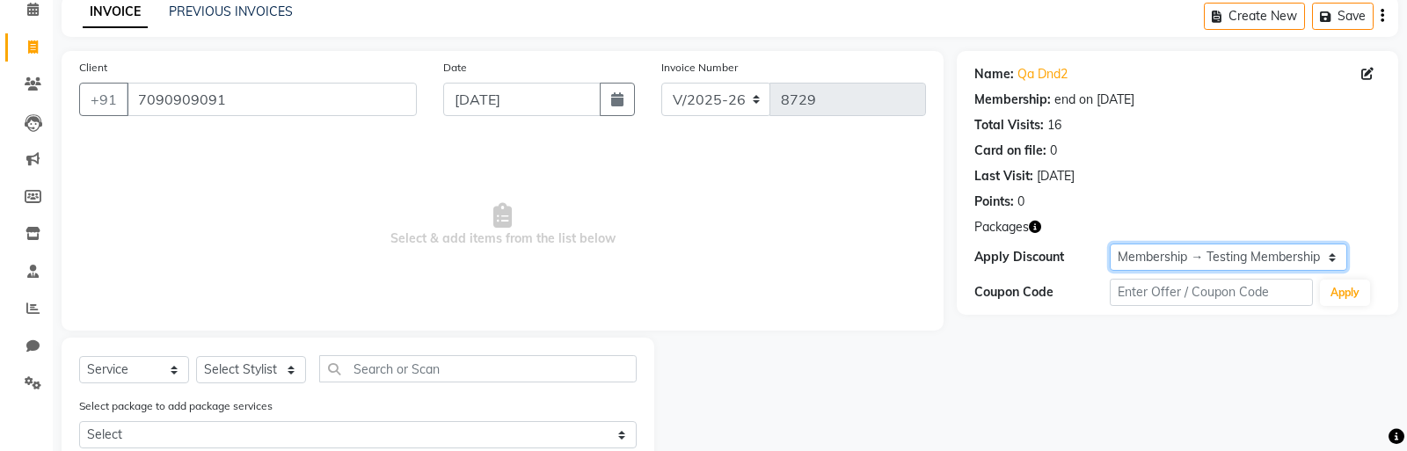
scroll to position [82, 0]
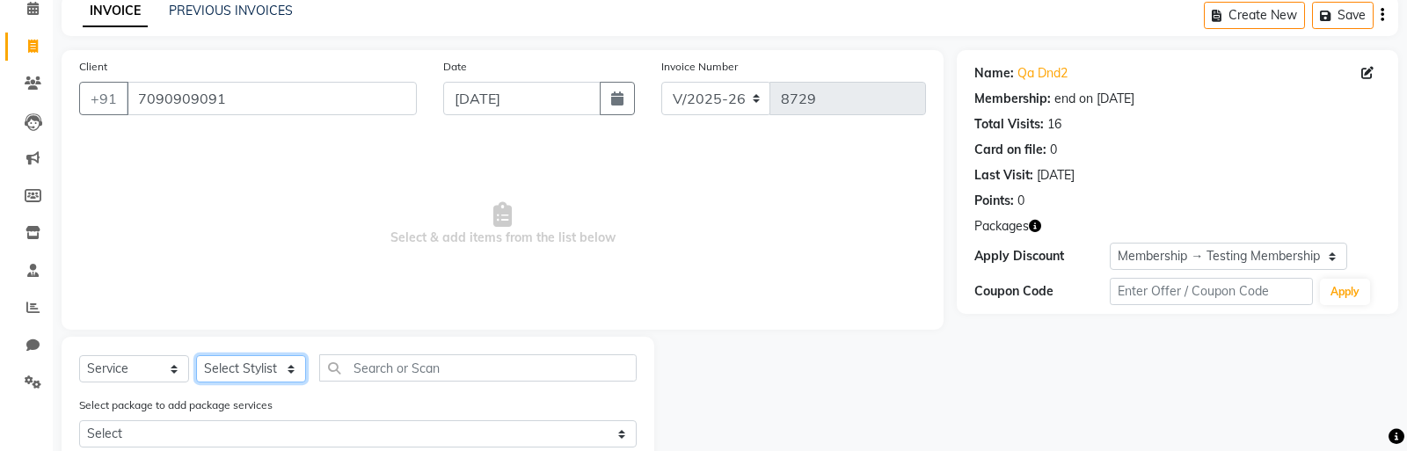
click at [269, 360] on select "Select Stylist Abhi Ajju Automation DINGG Staff Ganesh Nama Priya StaffForRepor…" at bounding box center [251, 368] width 110 height 27
select select "71572"
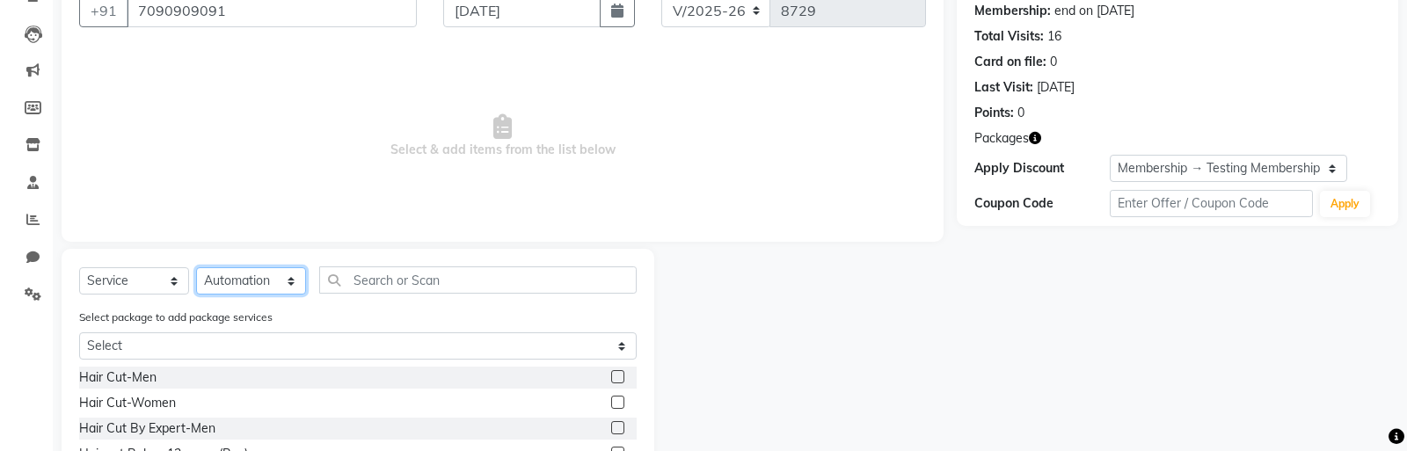
scroll to position [174, 0]
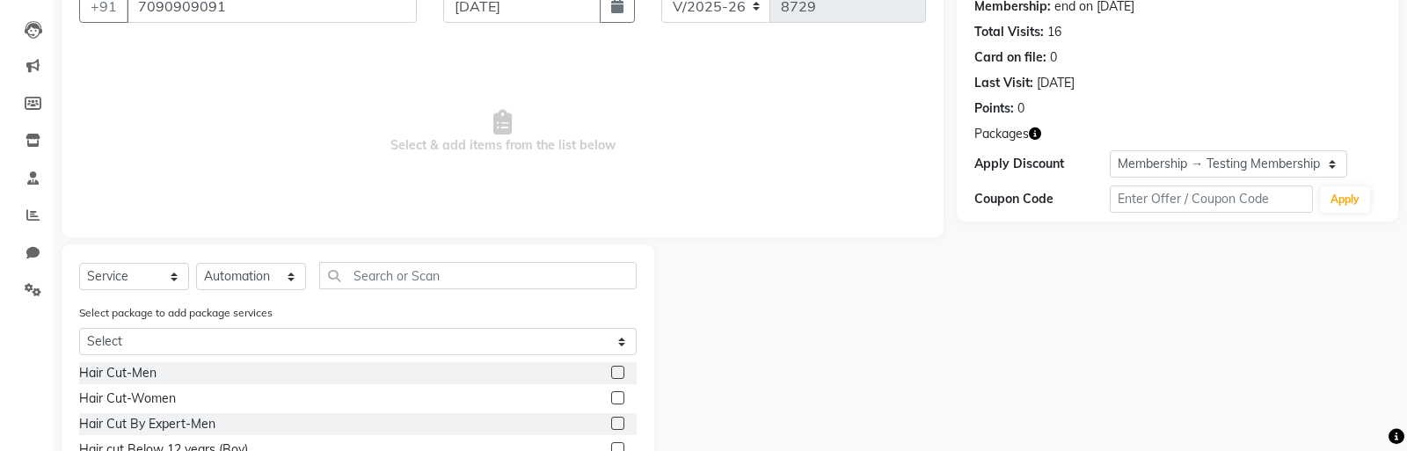
click at [616, 375] on label at bounding box center [617, 372] width 13 height 13
click at [616, 375] on input "checkbox" at bounding box center [616, 373] width 11 height 11
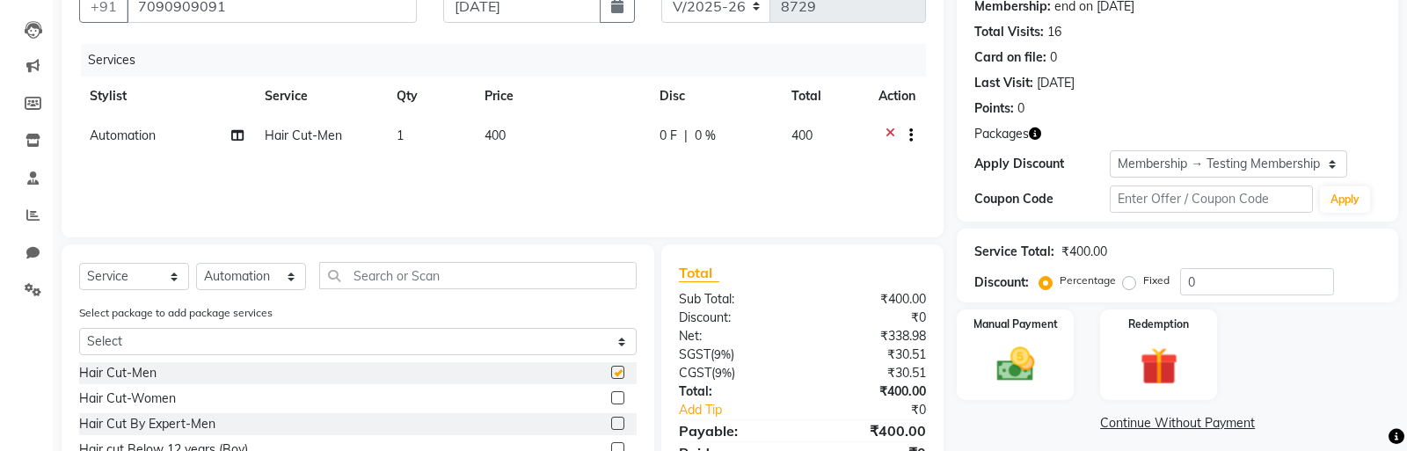
checkbox input "false"
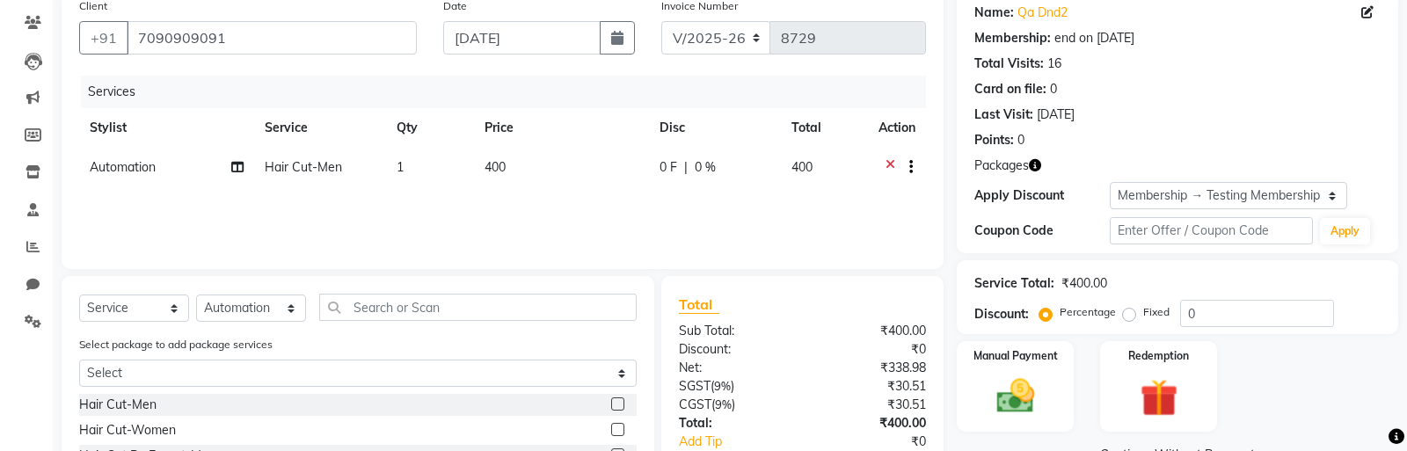
click at [910, 167] on icon "button" at bounding box center [912, 167] width 4 height 1
click at [880, 127] on label "Cross Sale" at bounding box center [914, 130] width 69 height 18
click at [880, 127] on input "Cross Sale" at bounding box center [885, 126] width 11 height 11
radio input "true"
